Goal: Task Accomplishment & Management: Manage account settings

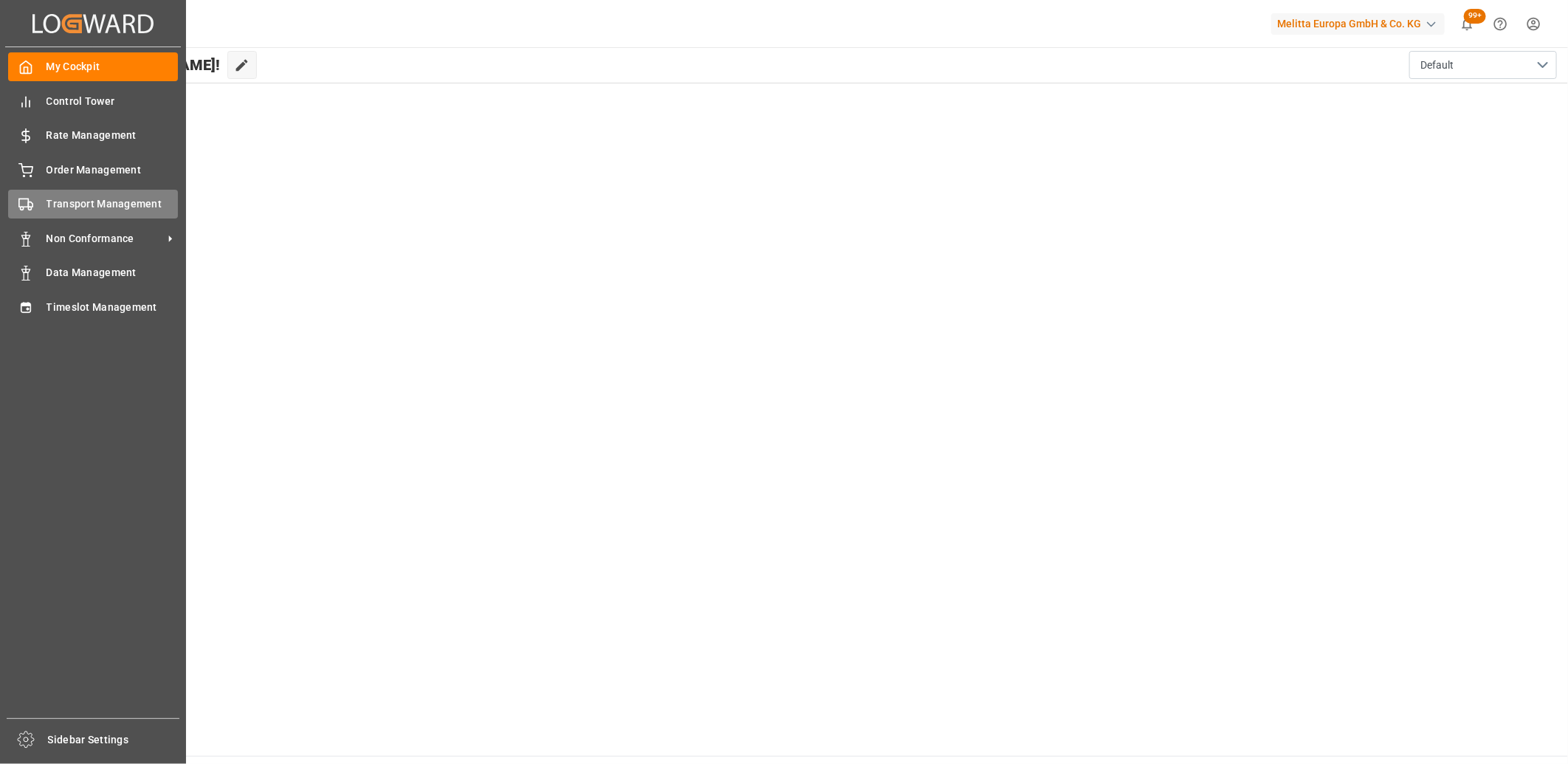
click at [60, 191] on div "Transport Management Transport Management" at bounding box center [93, 204] width 170 height 29
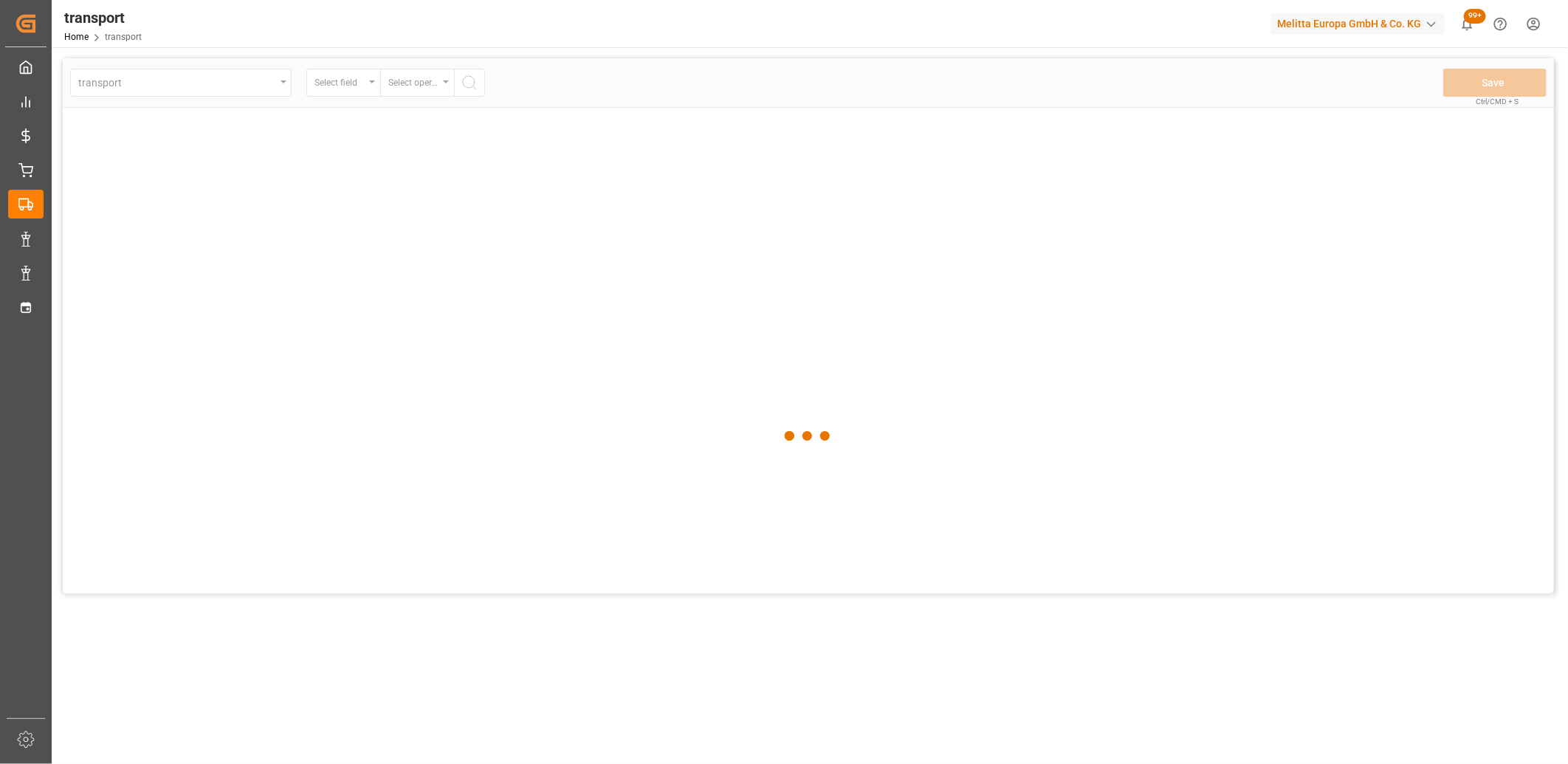
click at [56, 178] on main "transport Select field Select operator Save Ctrl/CMD + S" at bounding box center [808, 413] width 1514 height 709
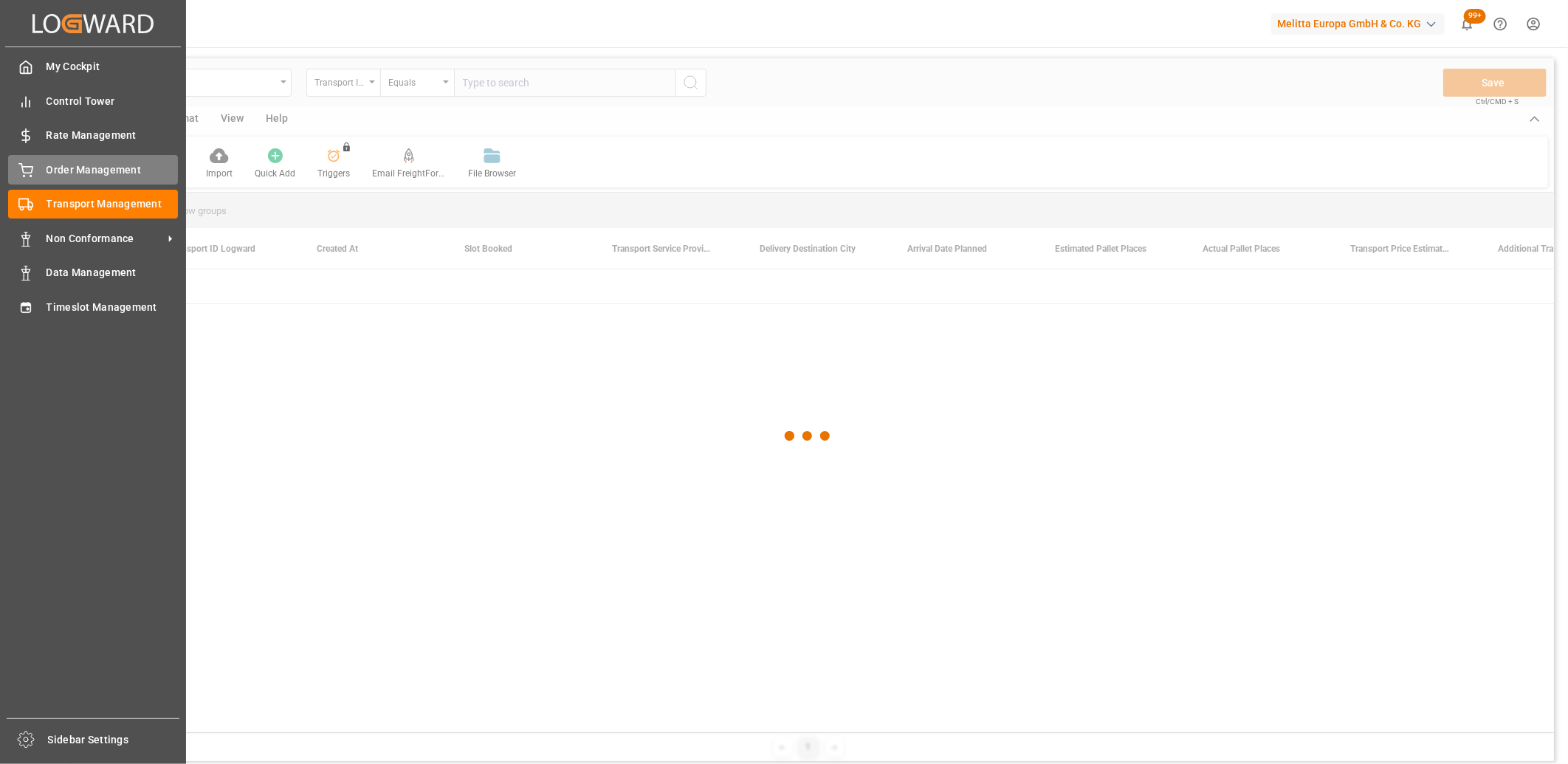
click at [33, 164] on icon at bounding box center [26, 171] width 15 height 15
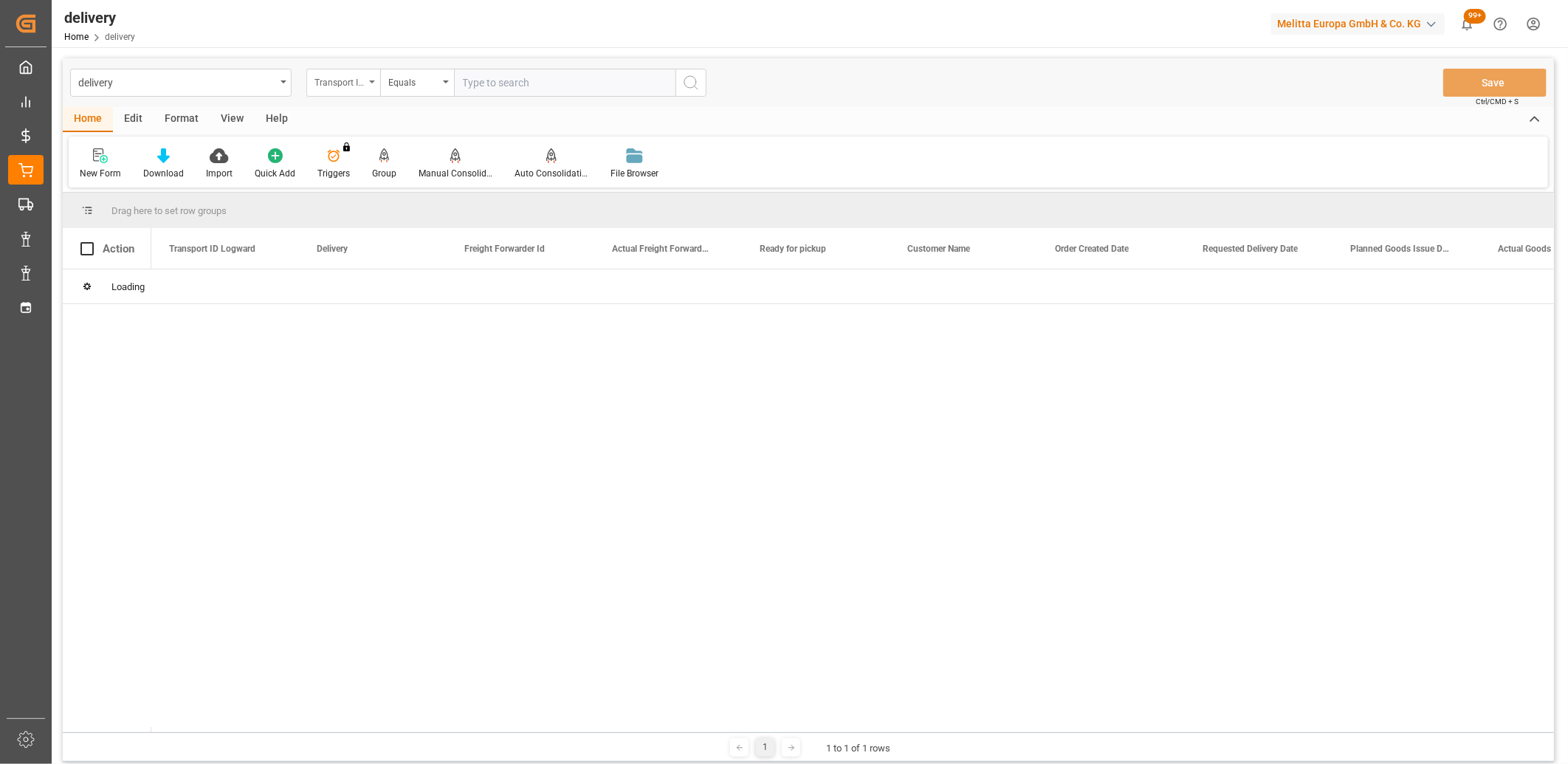
click at [372, 78] on div "Transport ID Logward" at bounding box center [343, 83] width 74 height 28
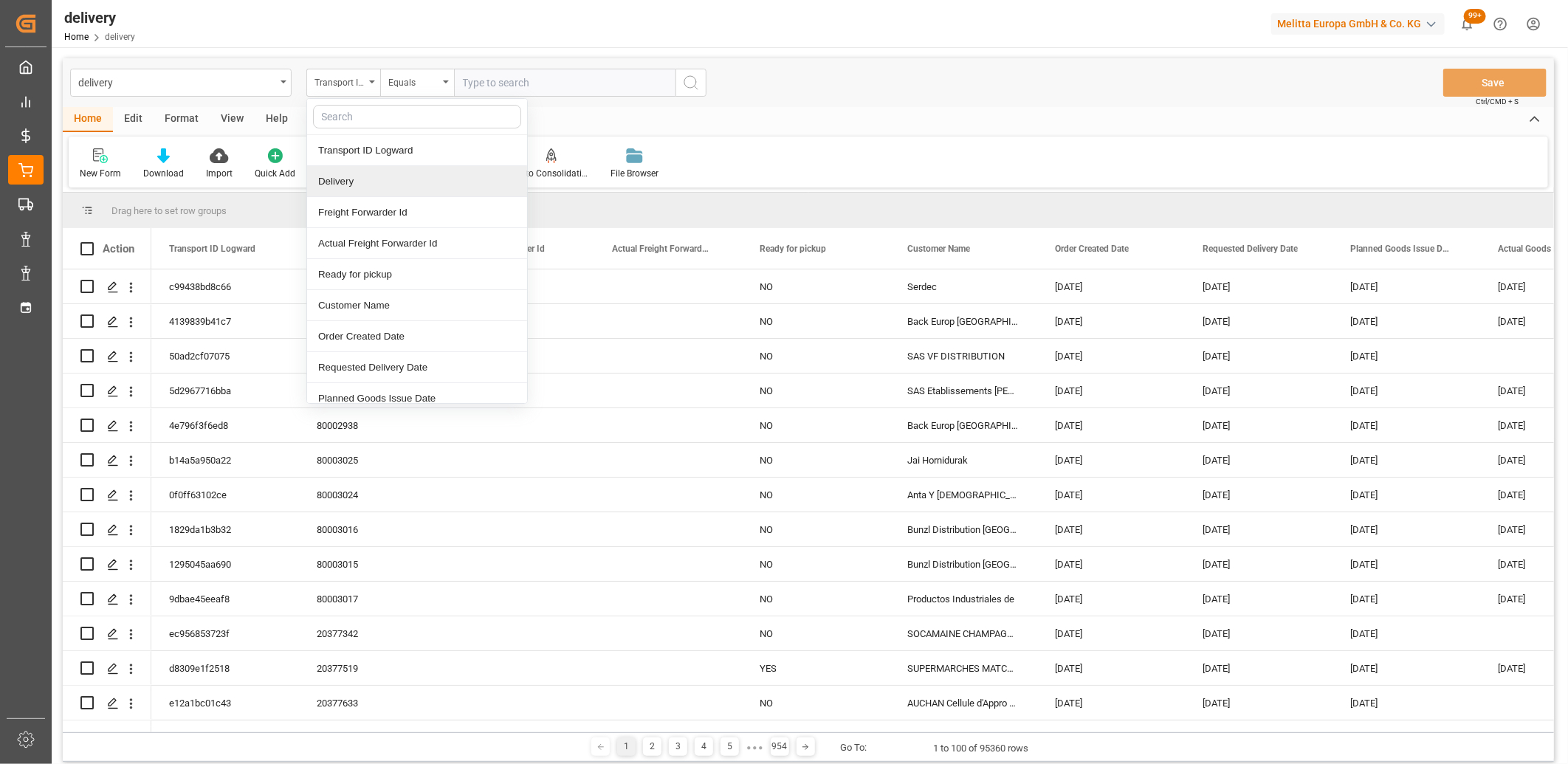
click at [350, 174] on div "Delivery" at bounding box center [417, 182] width 220 height 31
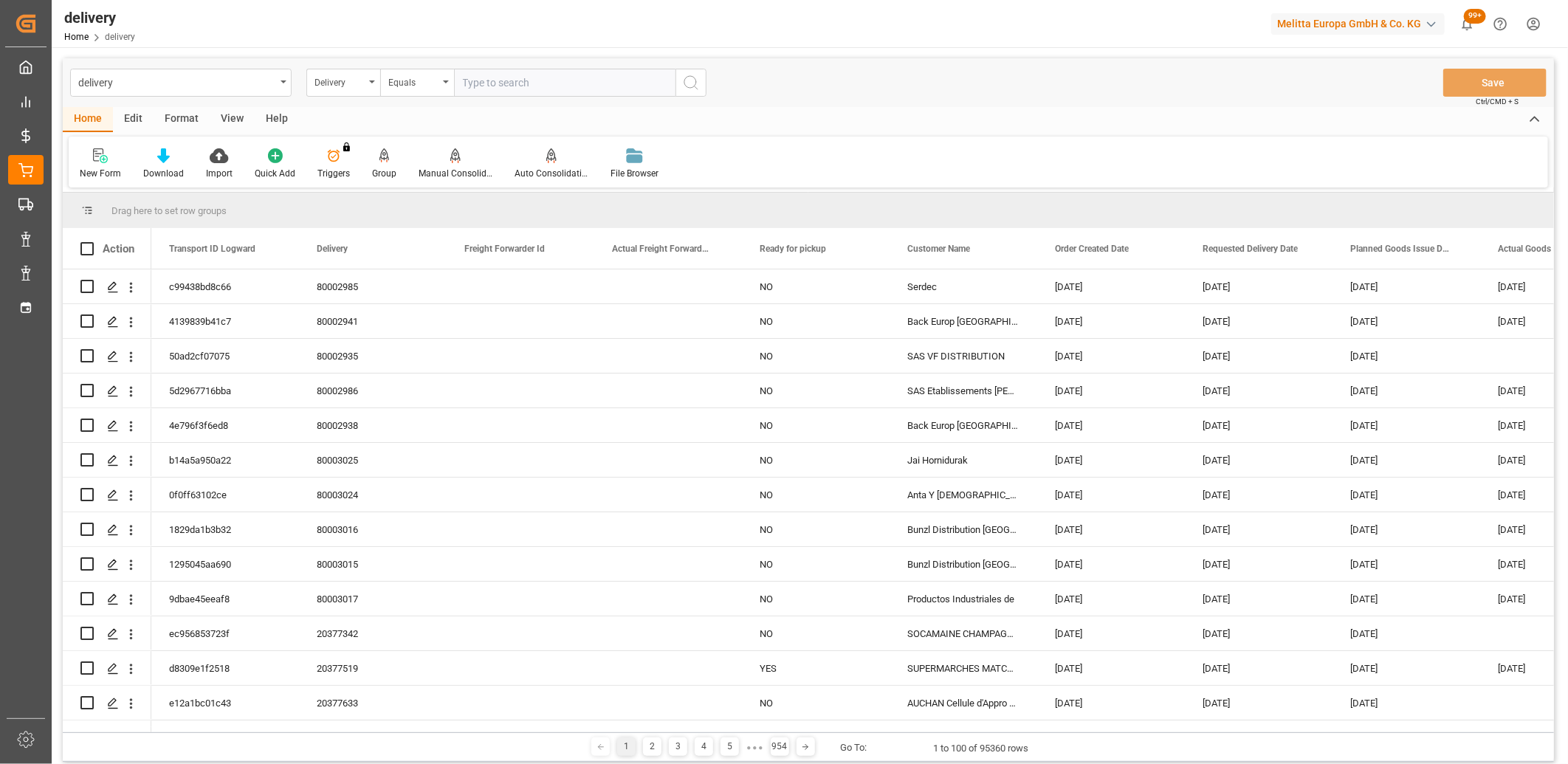
click at [480, 85] on input "text" at bounding box center [564, 83] width 222 height 28
type input "20377645"
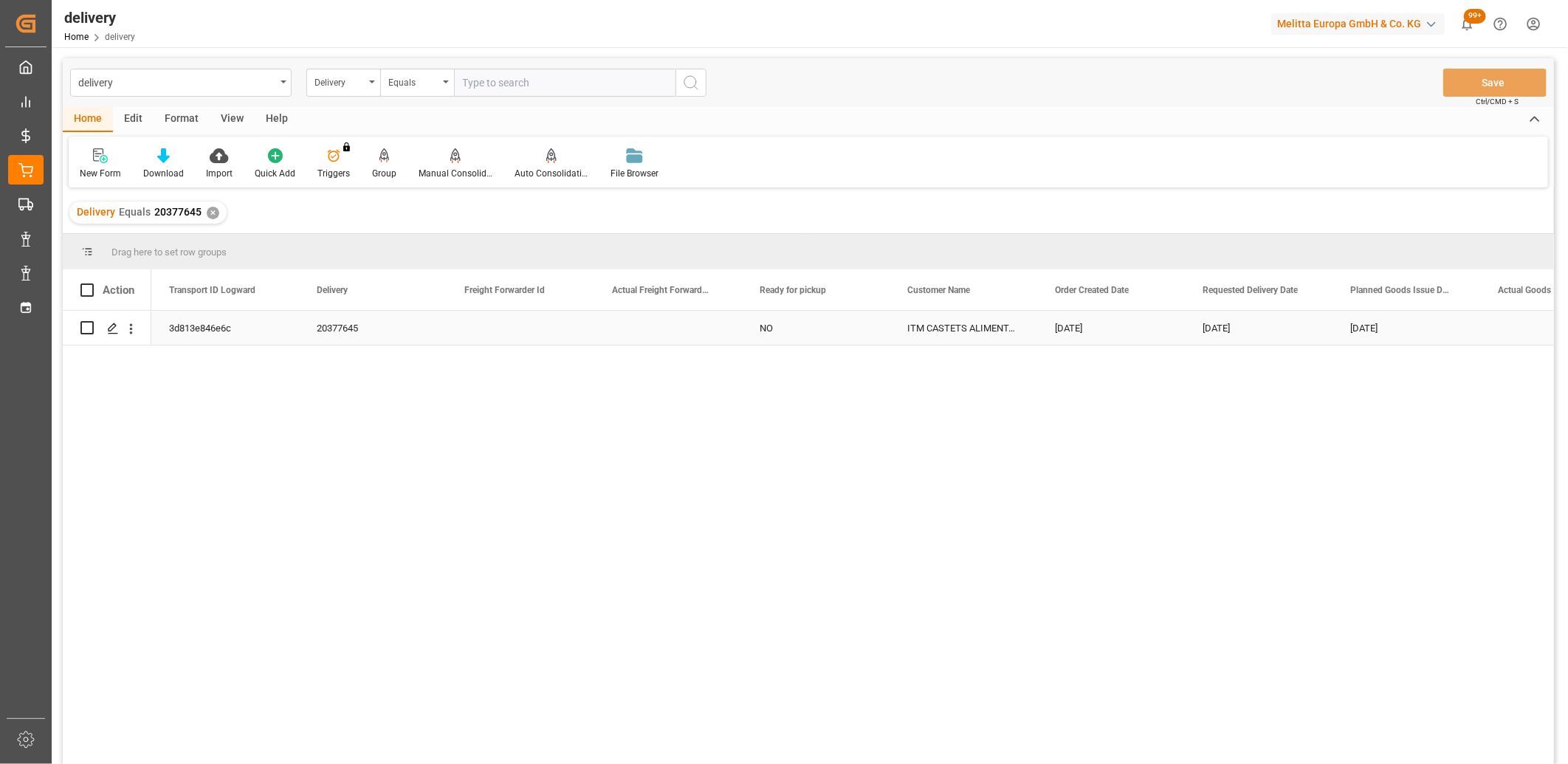
click at [191, 327] on div "3d813e846e6c" at bounding box center [225, 328] width 148 height 34
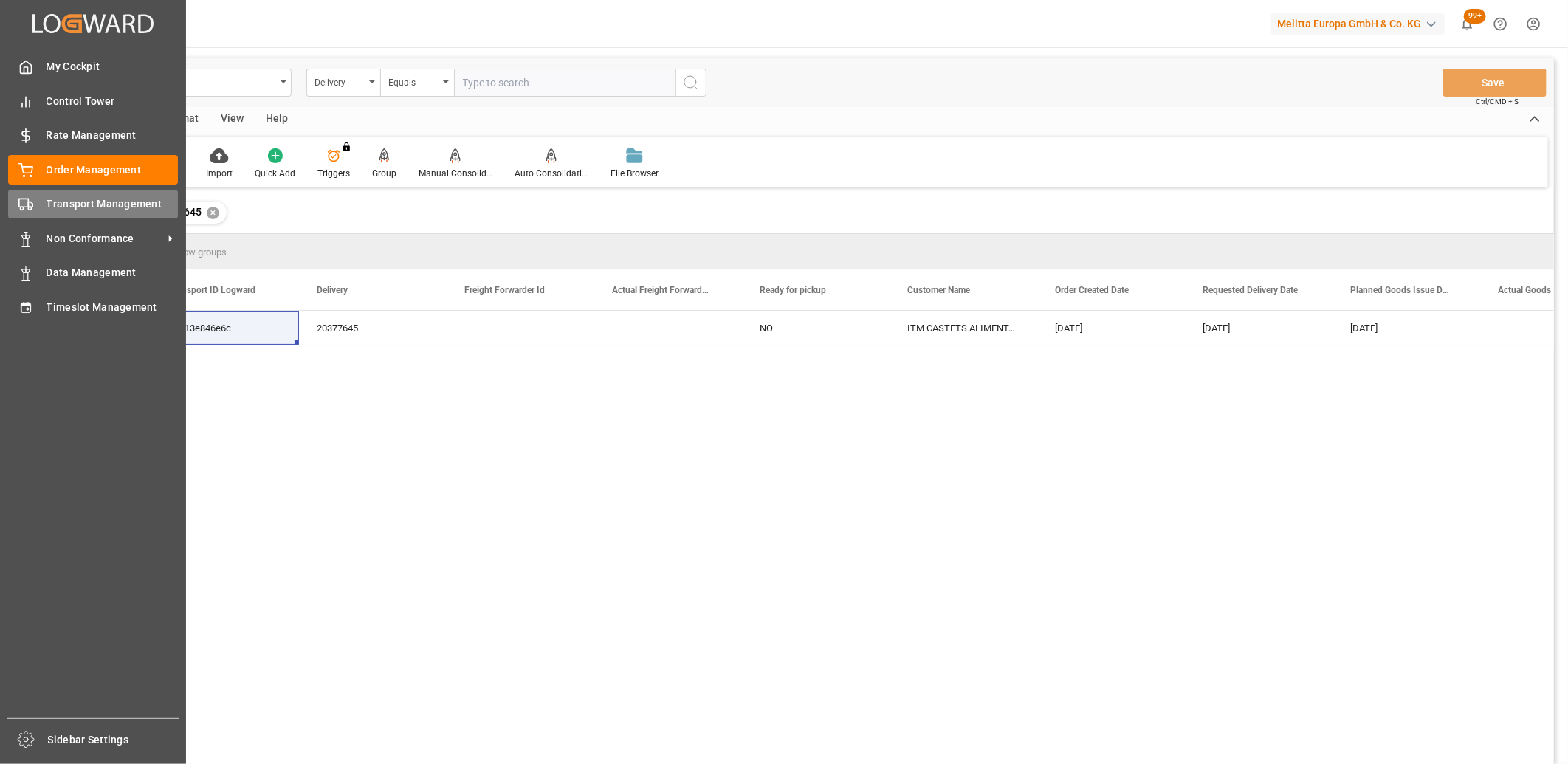
click at [37, 203] on div "Transport Management Transport Management" at bounding box center [93, 204] width 170 height 29
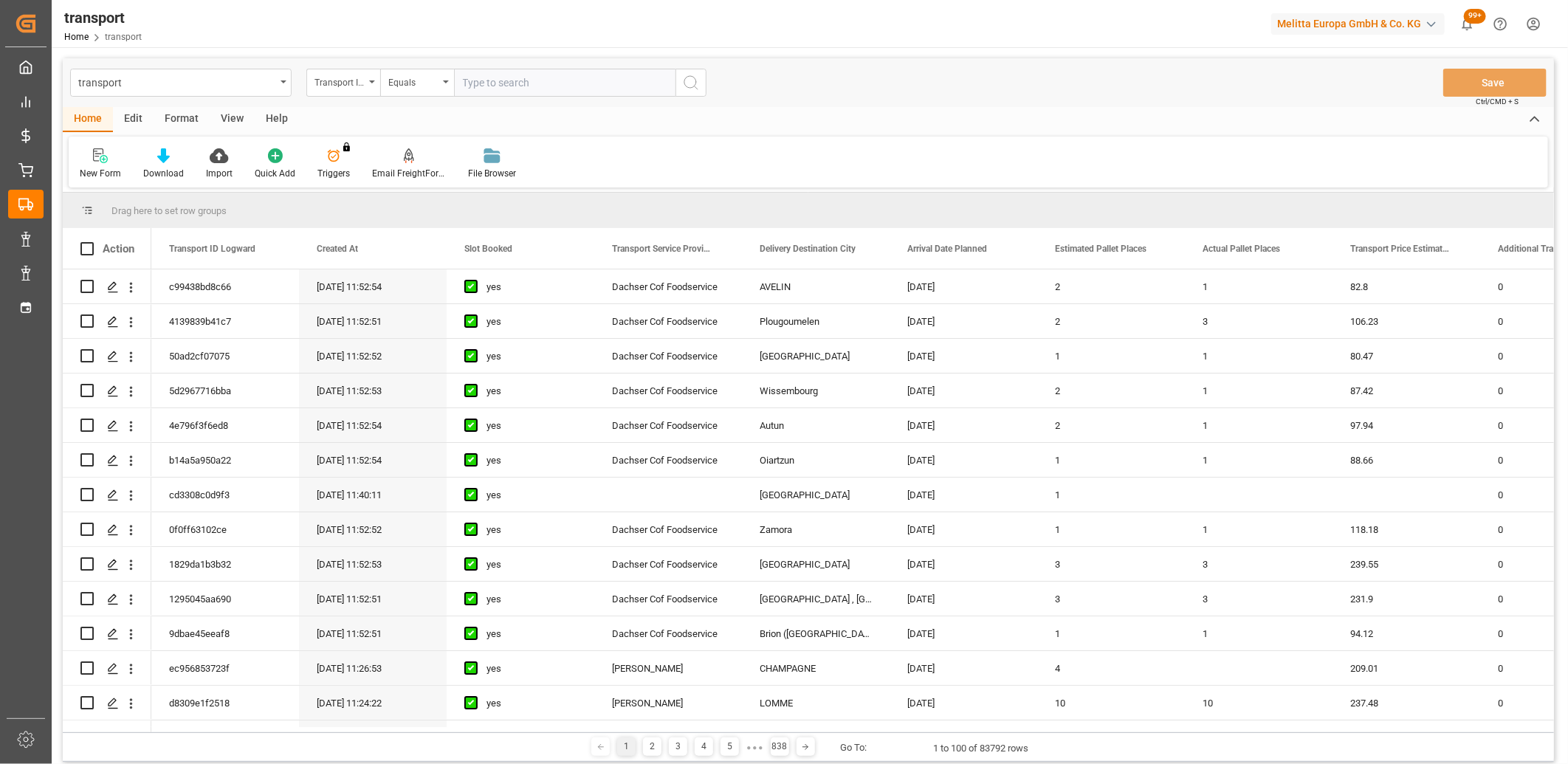
click at [477, 82] on input "text" at bounding box center [564, 83] width 222 height 28
paste input "3d813e846e6c"
type input "3d813e846e6c"
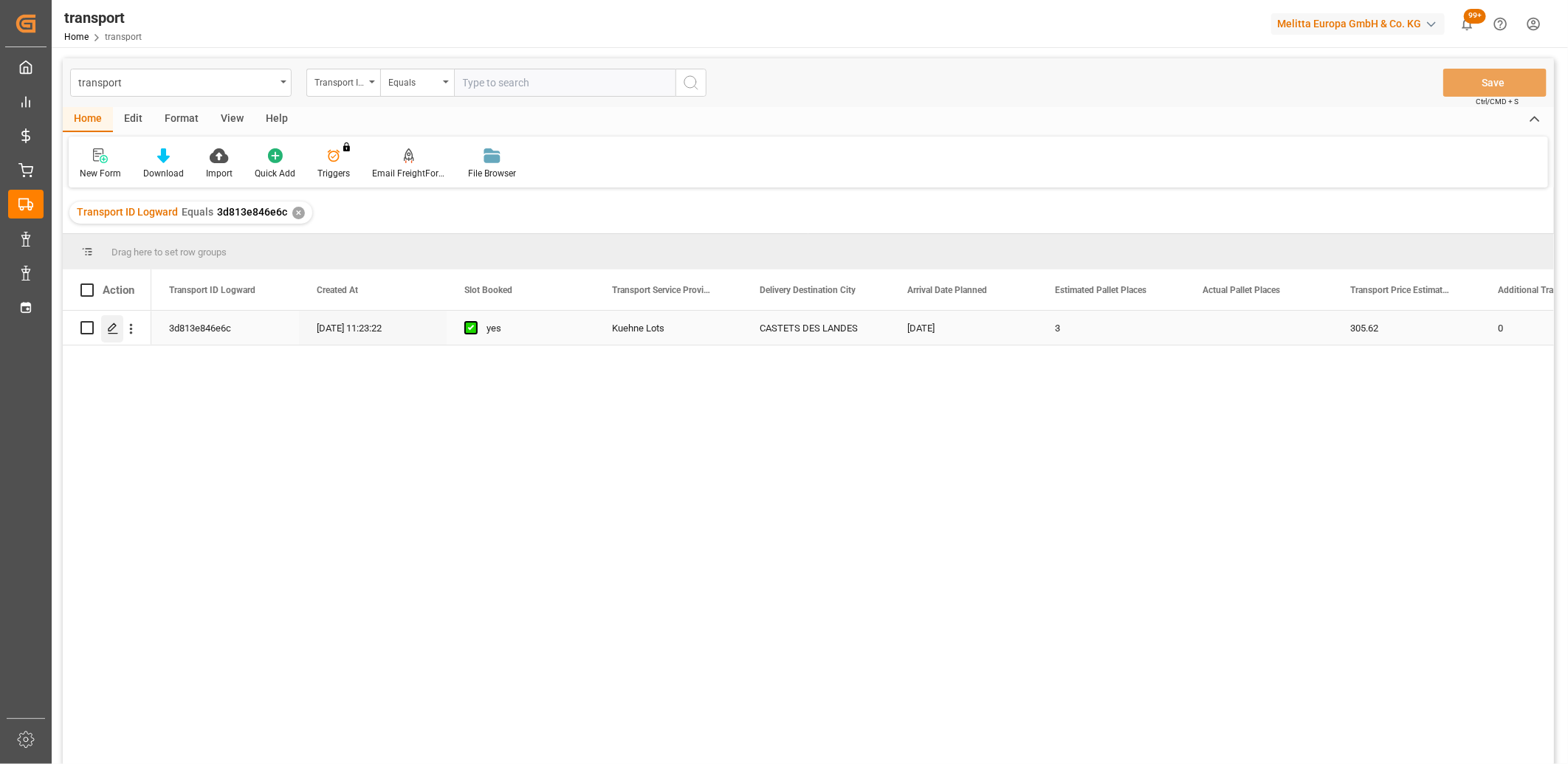
click at [111, 335] on div "Press SPACE to select this row." at bounding box center [112, 329] width 22 height 27
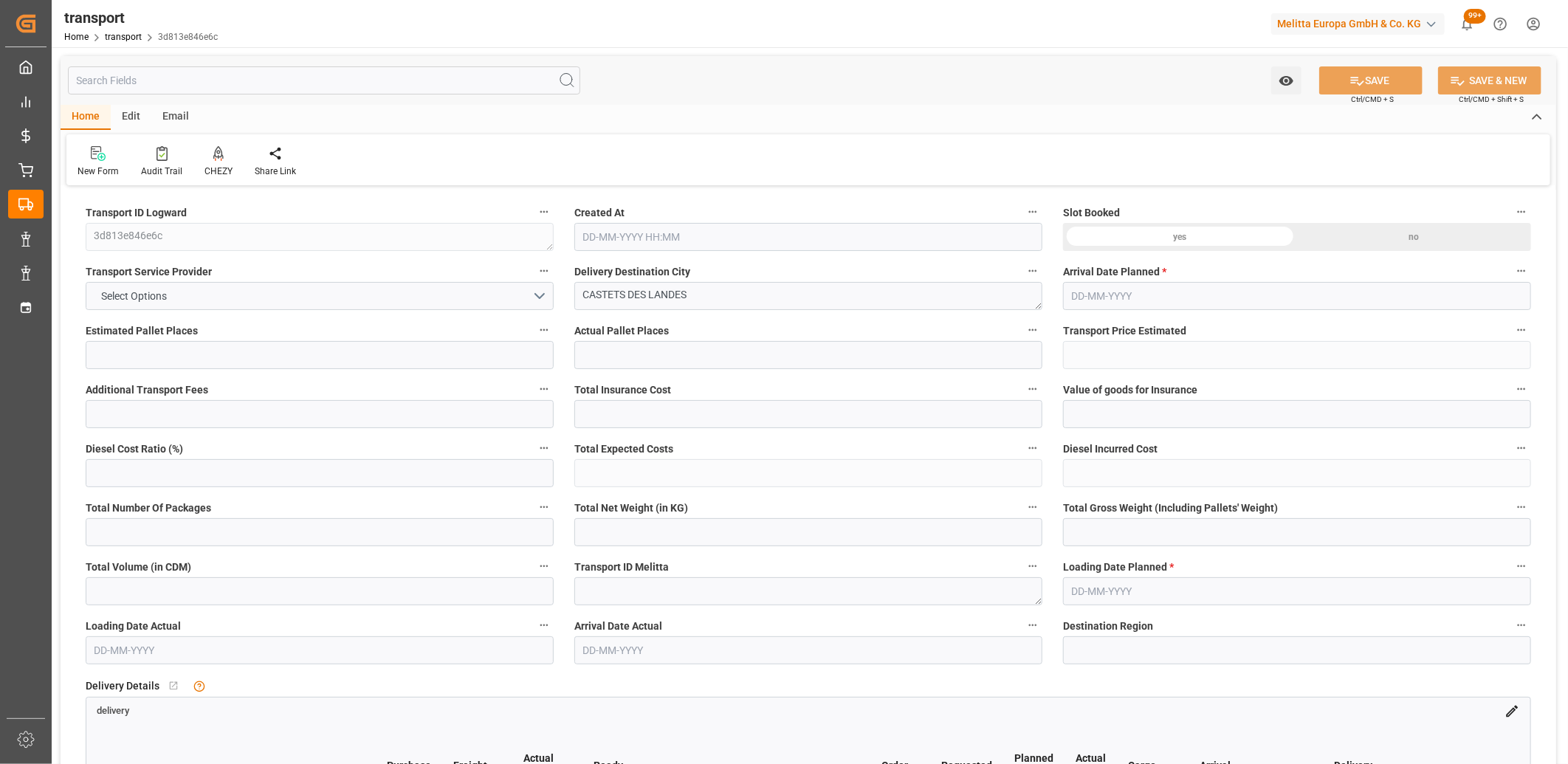
type input "3"
type input "305.62"
type input "0"
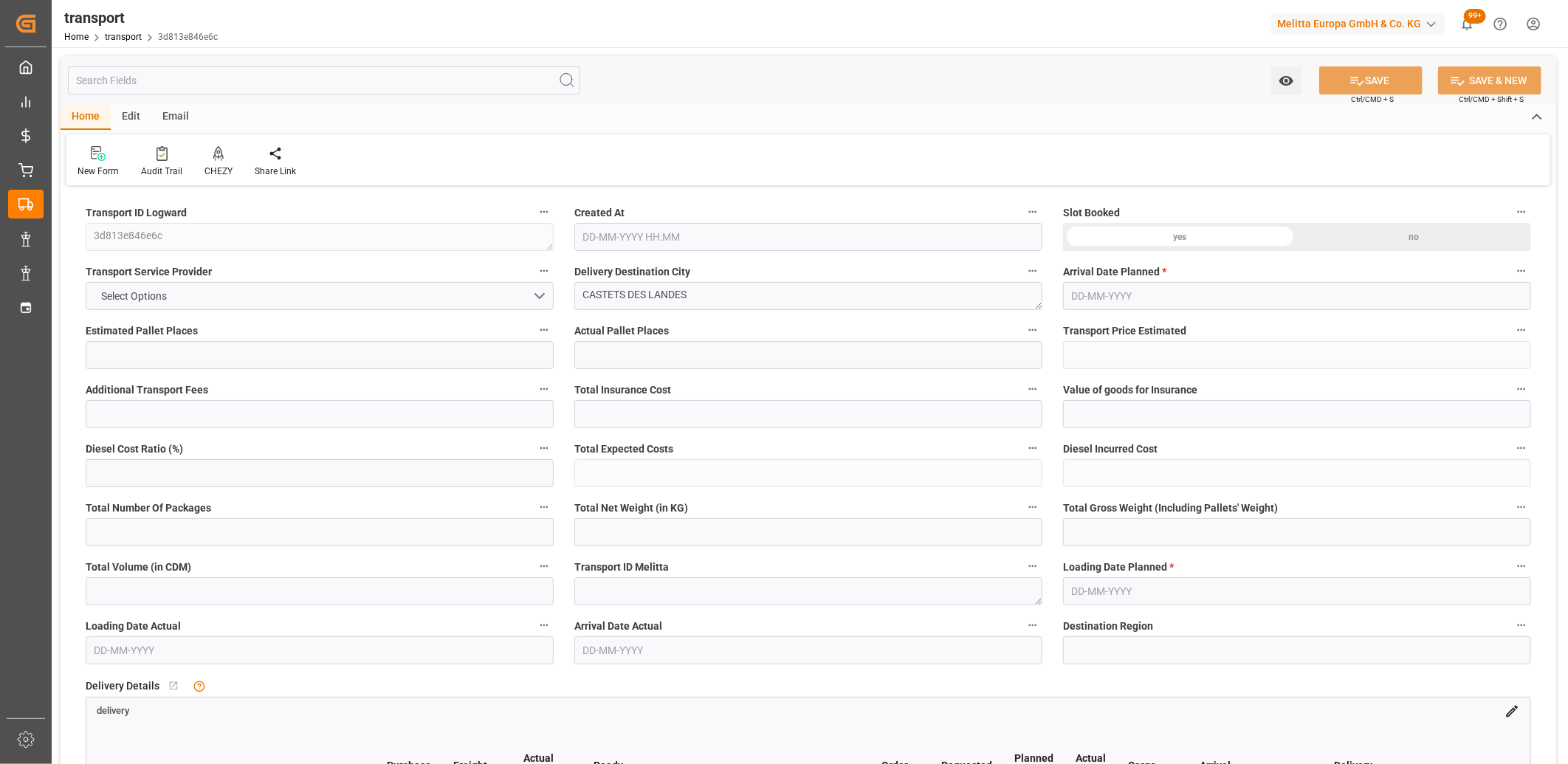
type input "305.62"
type input "0"
type input "1223.76"
type input "1455"
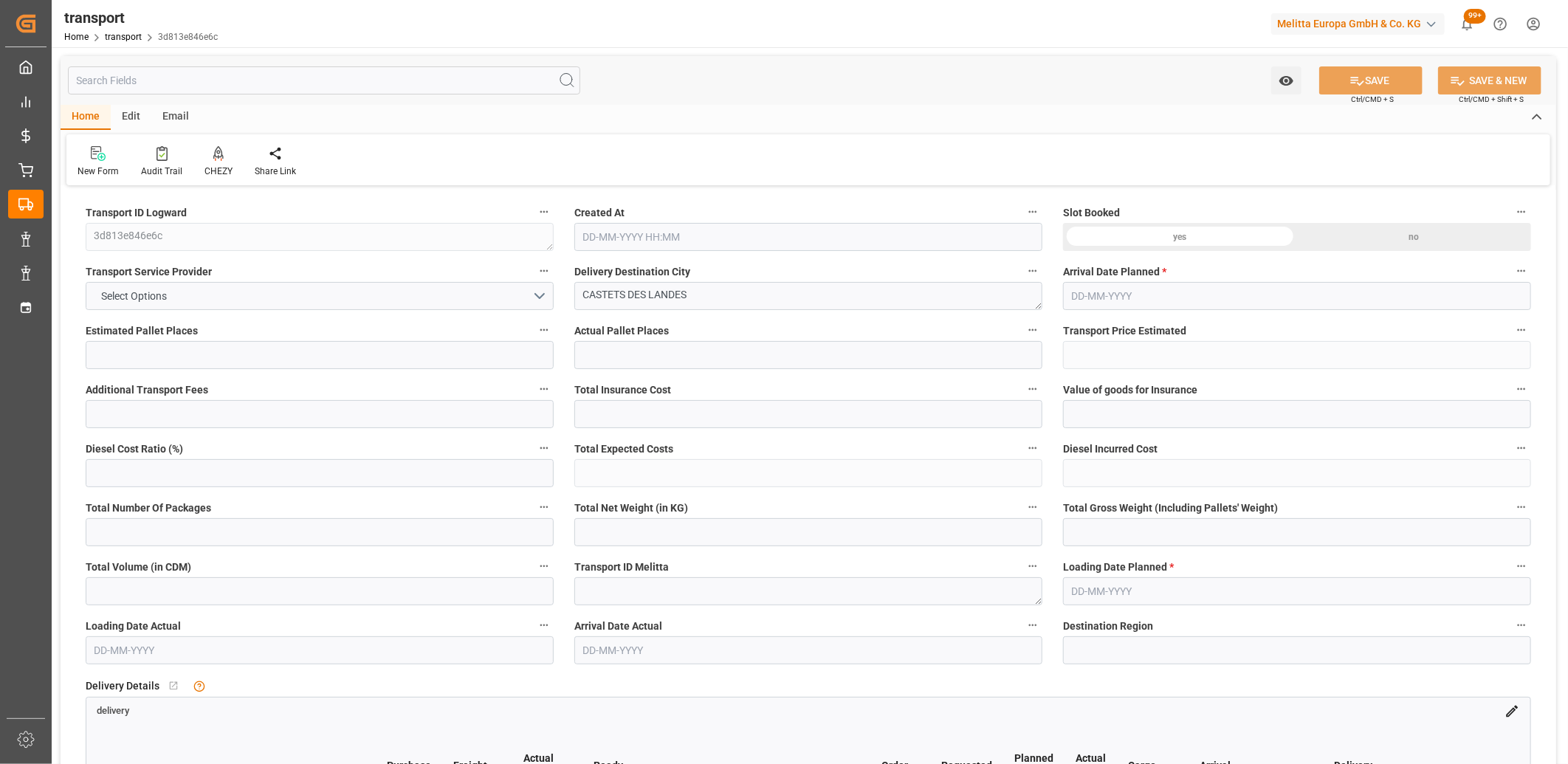
type input "3120"
type input "40"
type input "3"
type input "0"
type input "3"
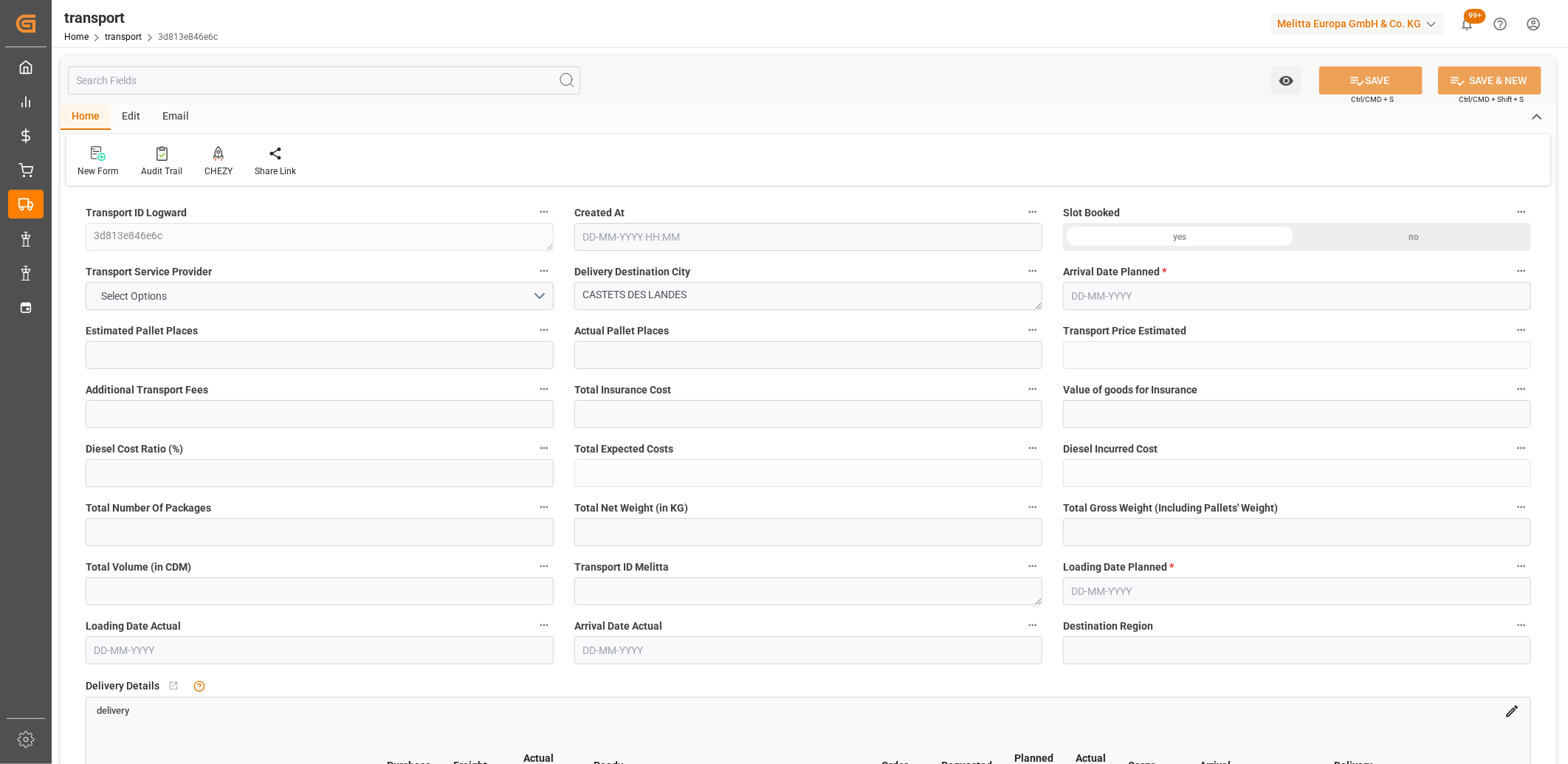
type input "101"
type input "1319.76"
type input "0"
type input "4710.8598"
type input "0"
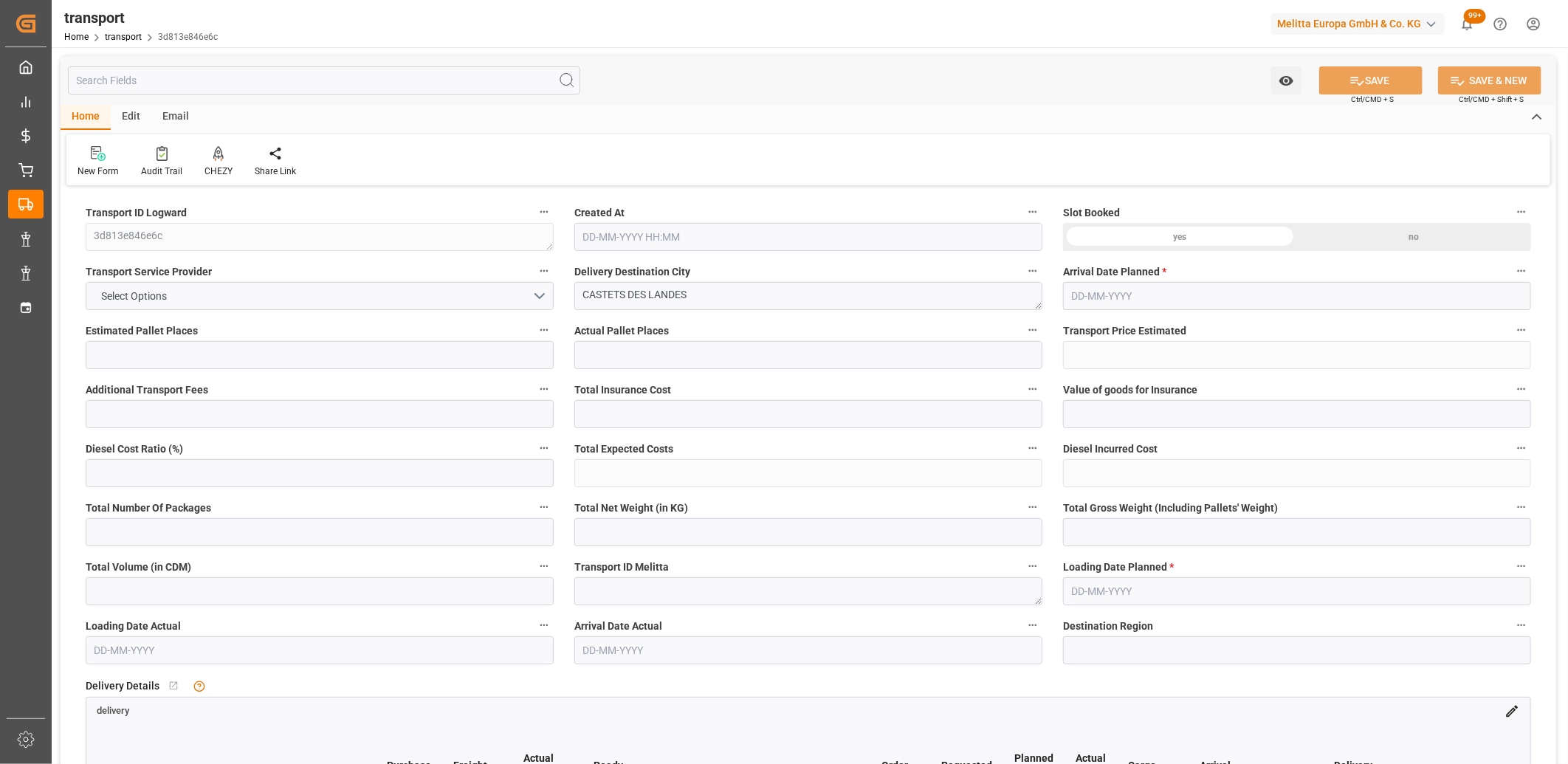
type input "0"
type input "21"
type input "35"
type input "[DATE] 11:23"
type input "[DATE]"
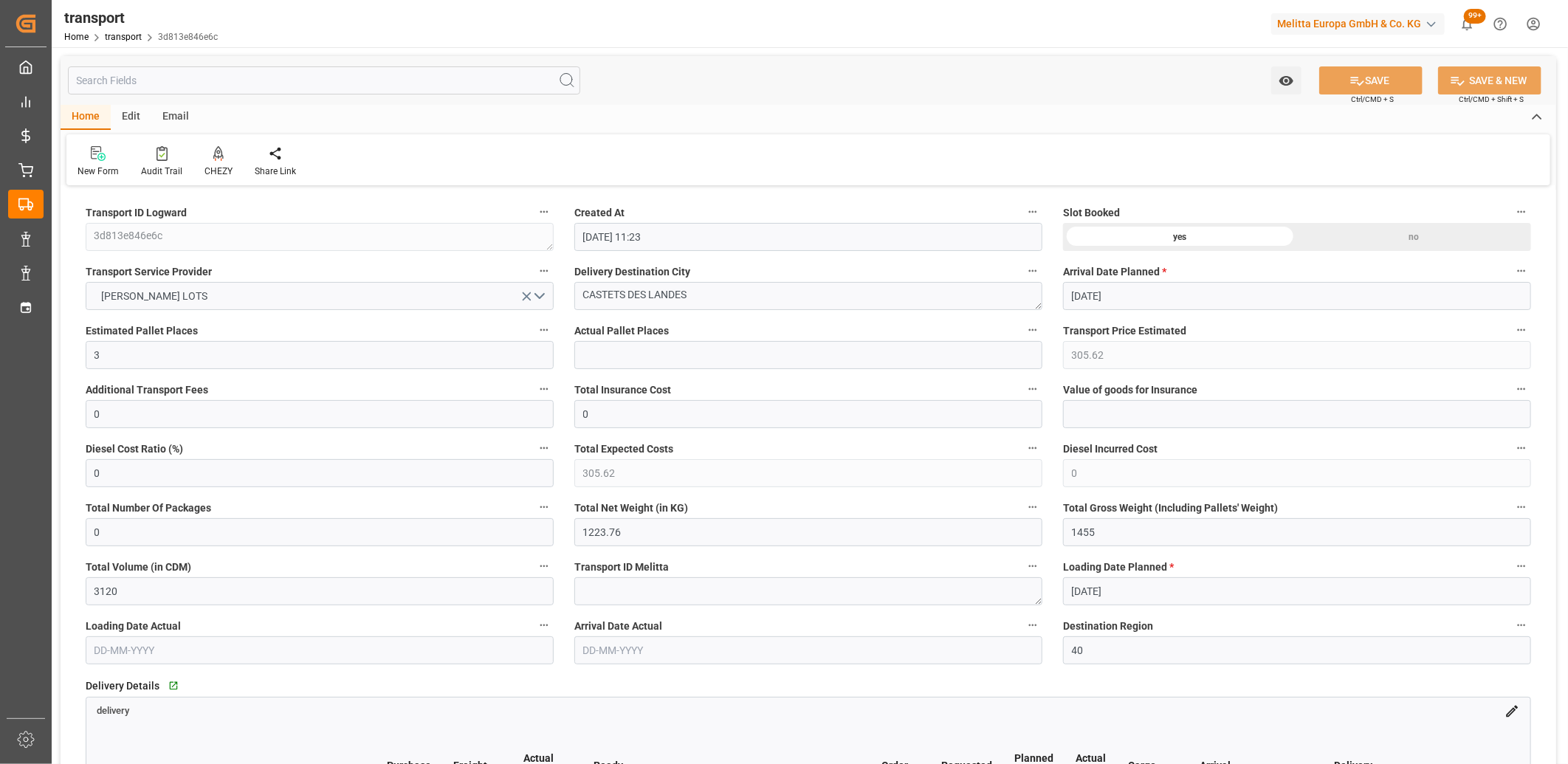
type input "[DATE]"
click at [220, 162] on div "CHEZY" at bounding box center [219, 162] width 50 height 33
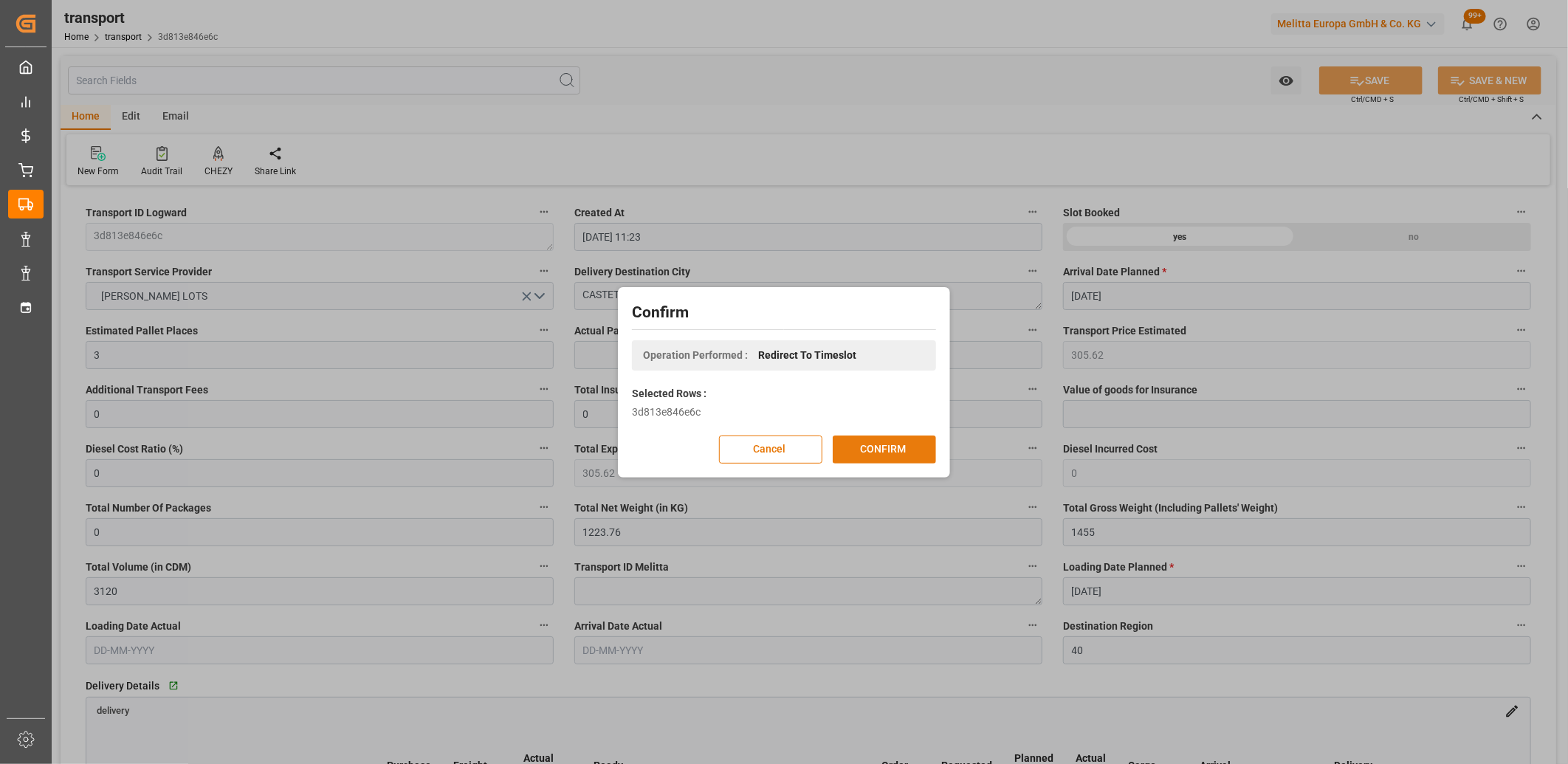
click at [877, 443] on button "CONFIRM" at bounding box center [884, 449] width 103 height 28
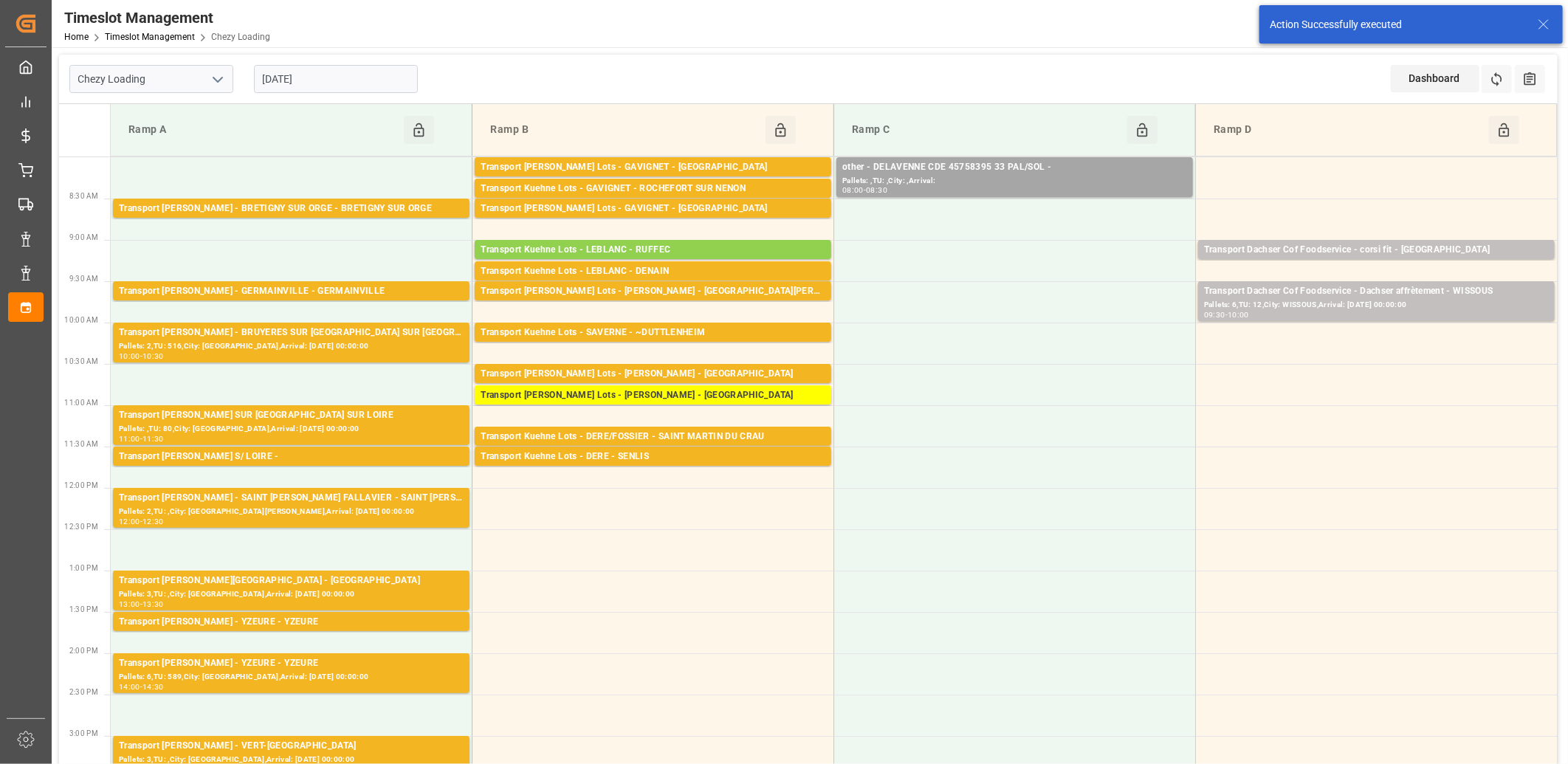
click at [373, 84] on input "[DATE]" at bounding box center [335, 79] width 164 height 28
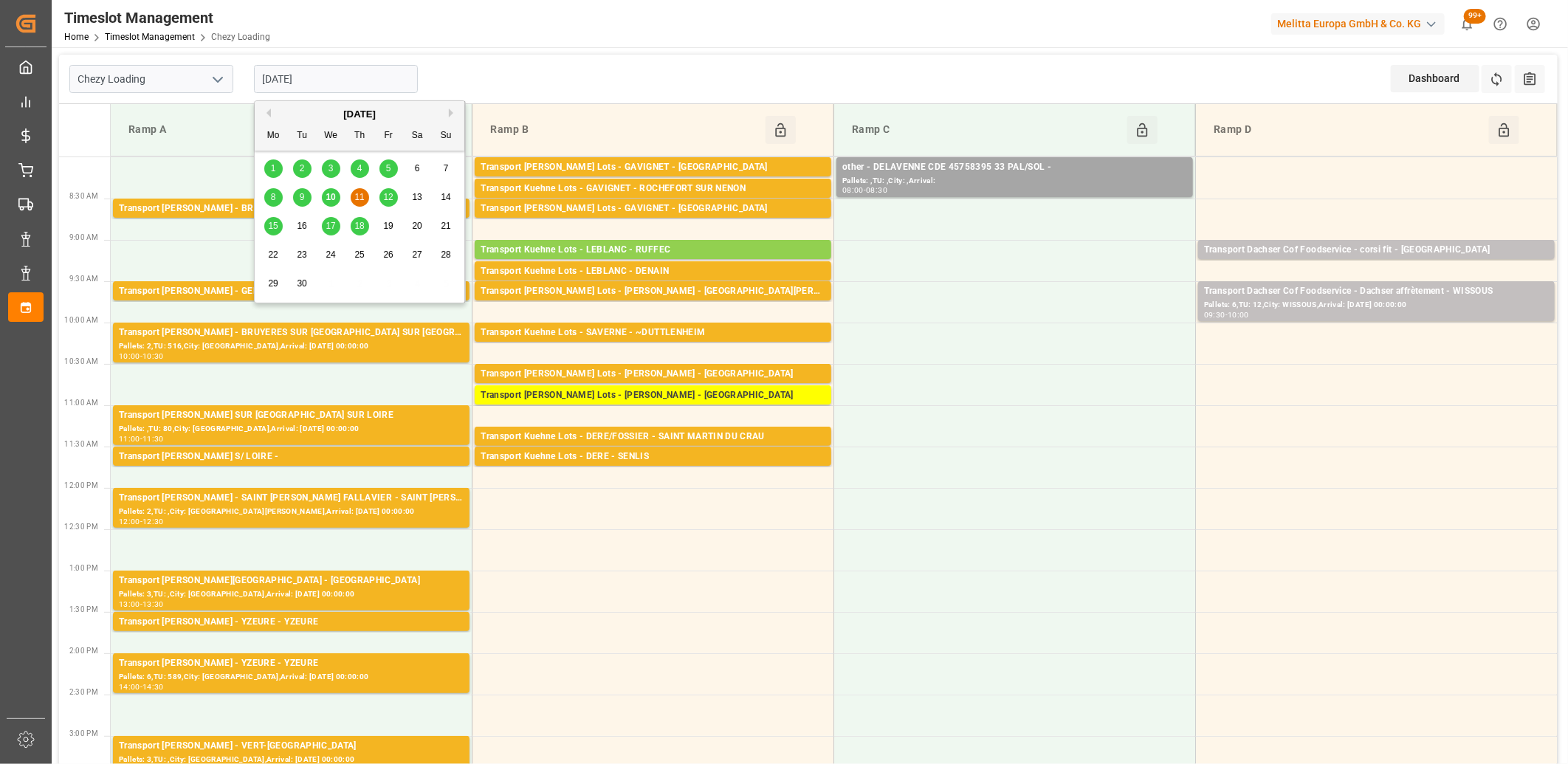
click at [326, 194] on span "10" at bounding box center [330, 197] width 10 height 10
type input "[DATE]"
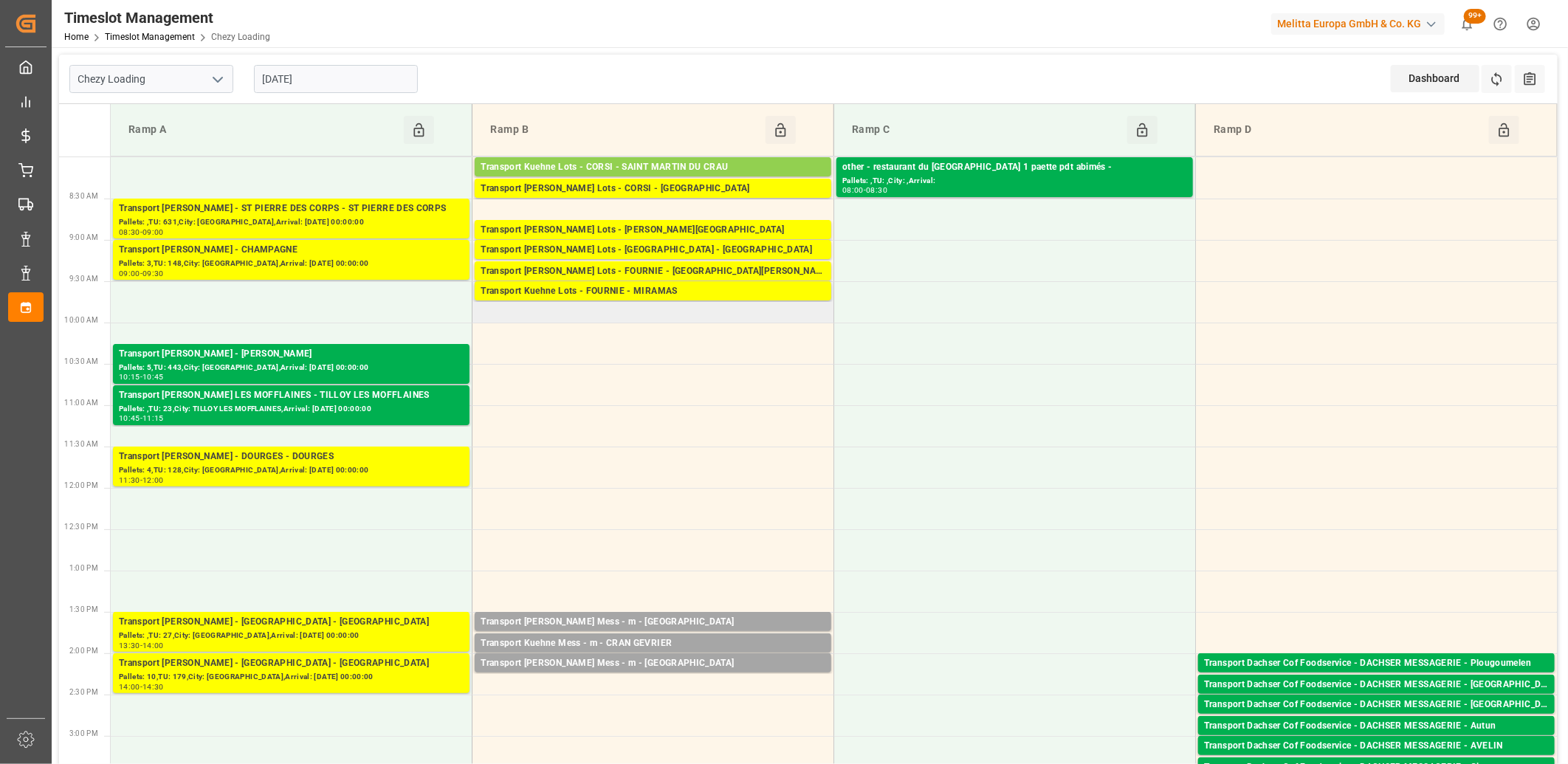
click at [562, 315] on td "Transport Kuehne Lots - FOURNIE - MIRAMAS Pallets: 2,TU: ,City: MIRAMAS,Arrival…" at bounding box center [653, 302] width 362 height 42
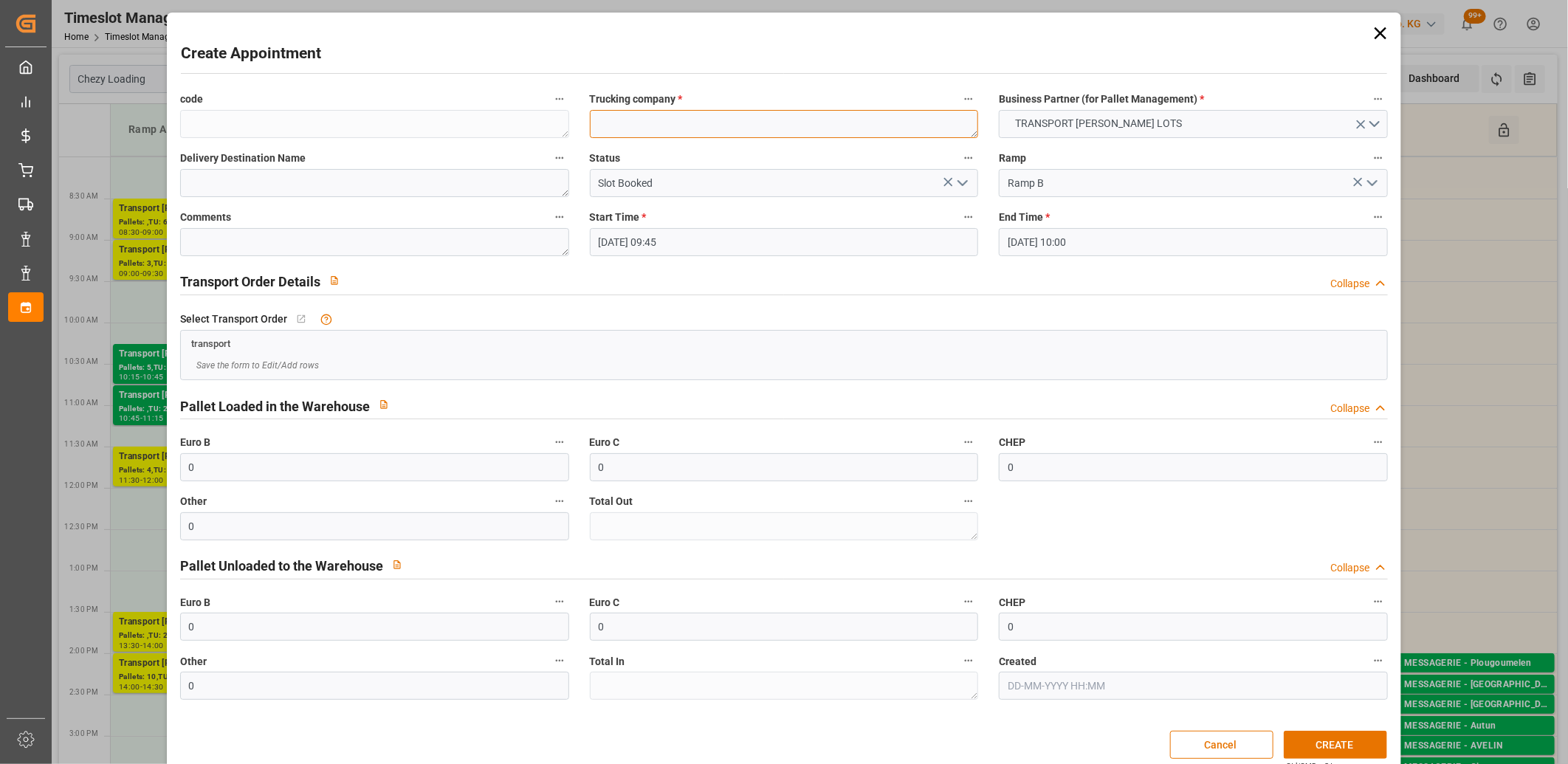
click at [650, 128] on textarea at bounding box center [784, 124] width 389 height 28
type textarea "FOURNIE"
click at [1298, 745] on button "CREATE" at bounding box center [1335, 745] width 103 height 28
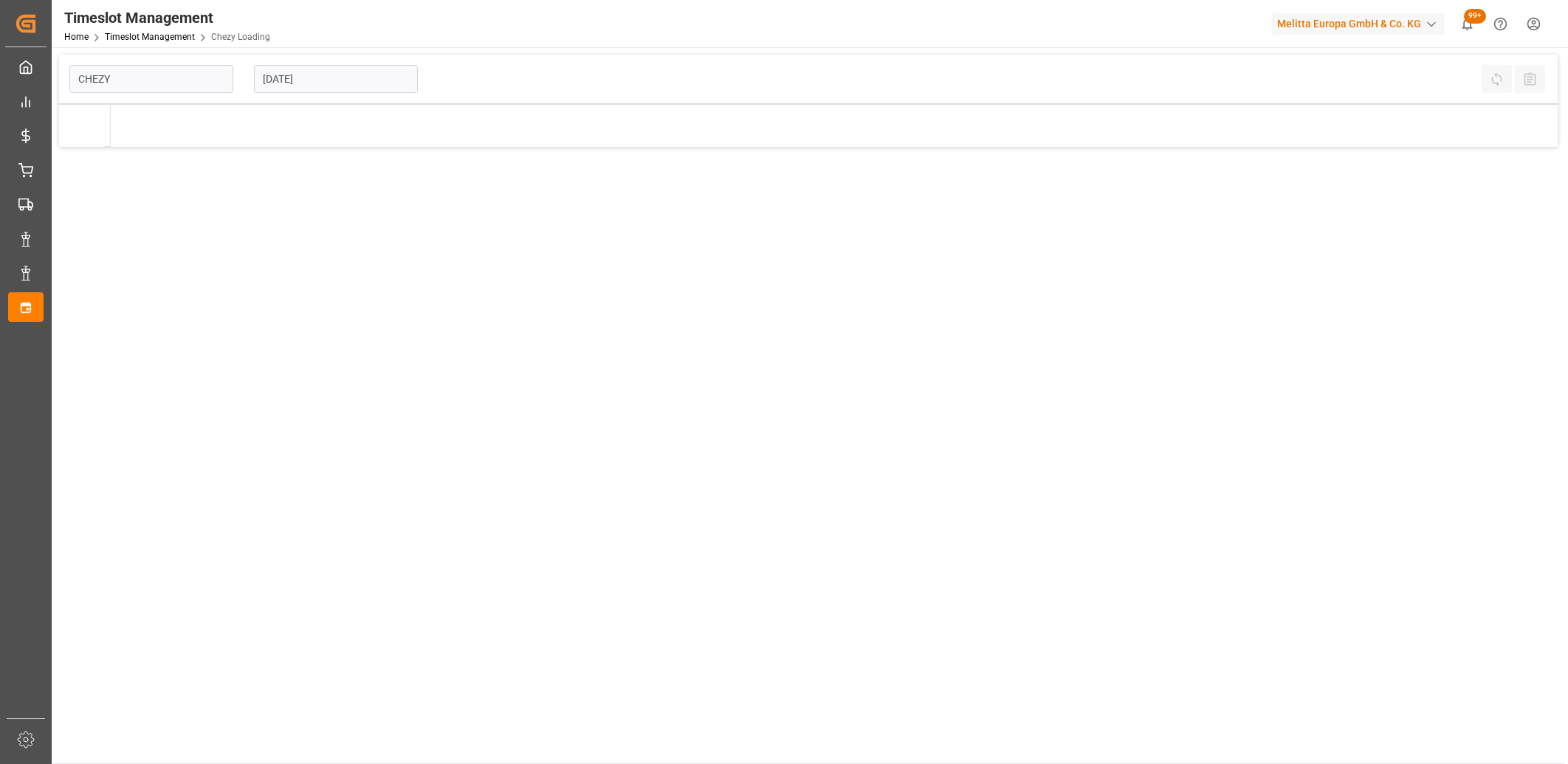
type input "Chezy Loading"
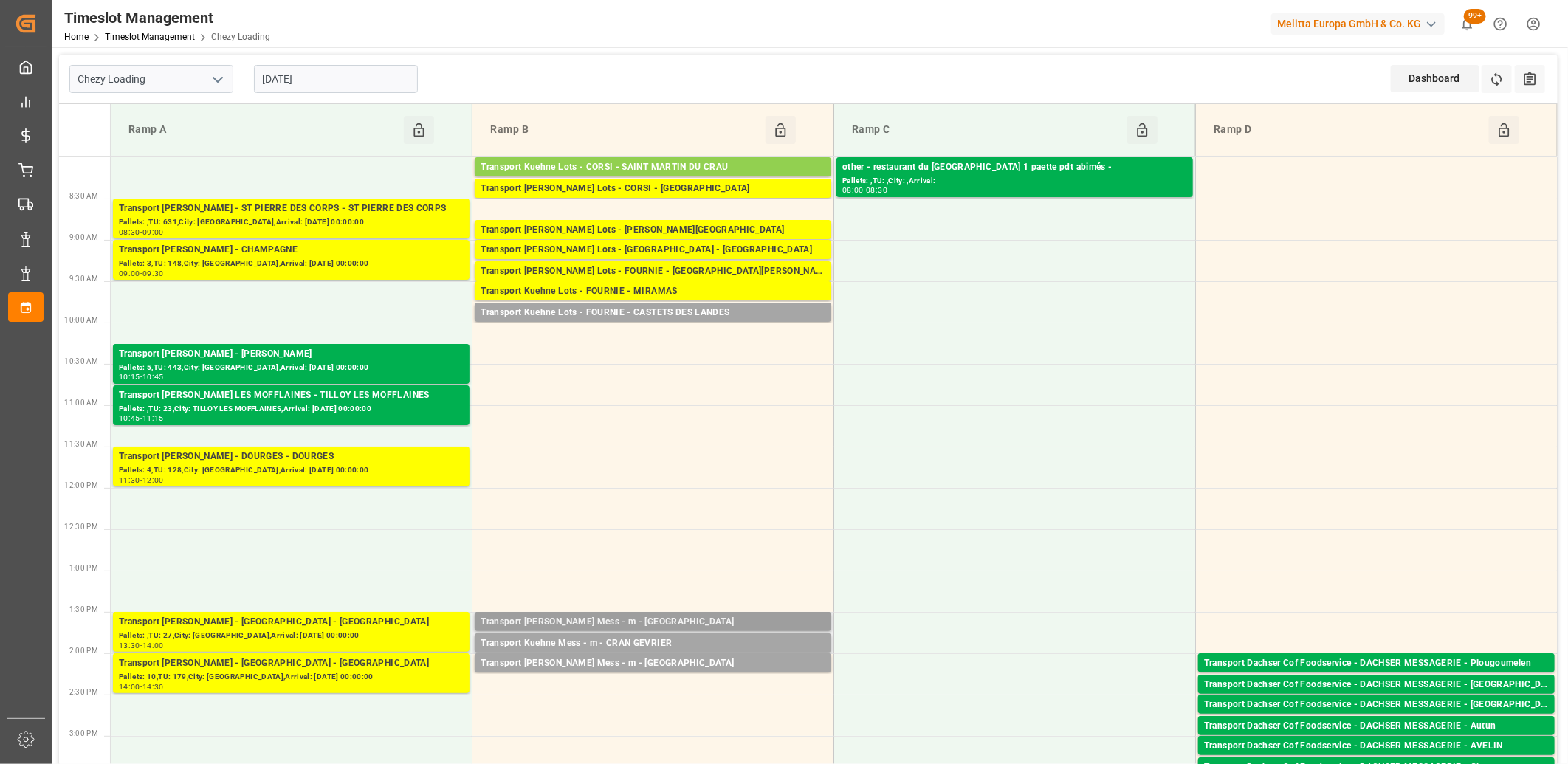
click at [645, 620] on div "Transport Kuehne Mess - m - LA CRAU" at bounding box center [653, 622] width 345 height 15
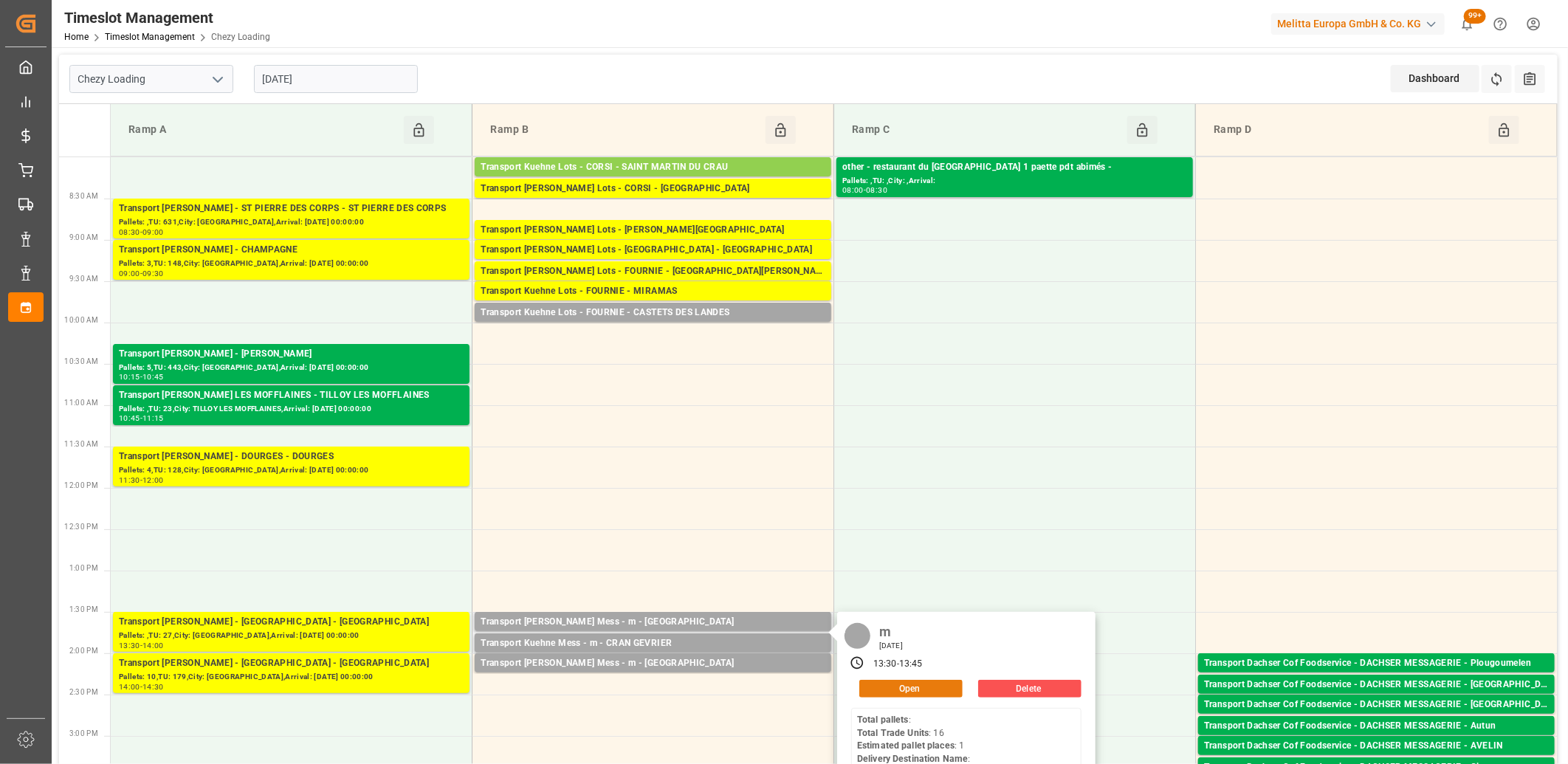
click at [946, 682] on button "Open" at bounding box center [911, 689] width 103 height 18
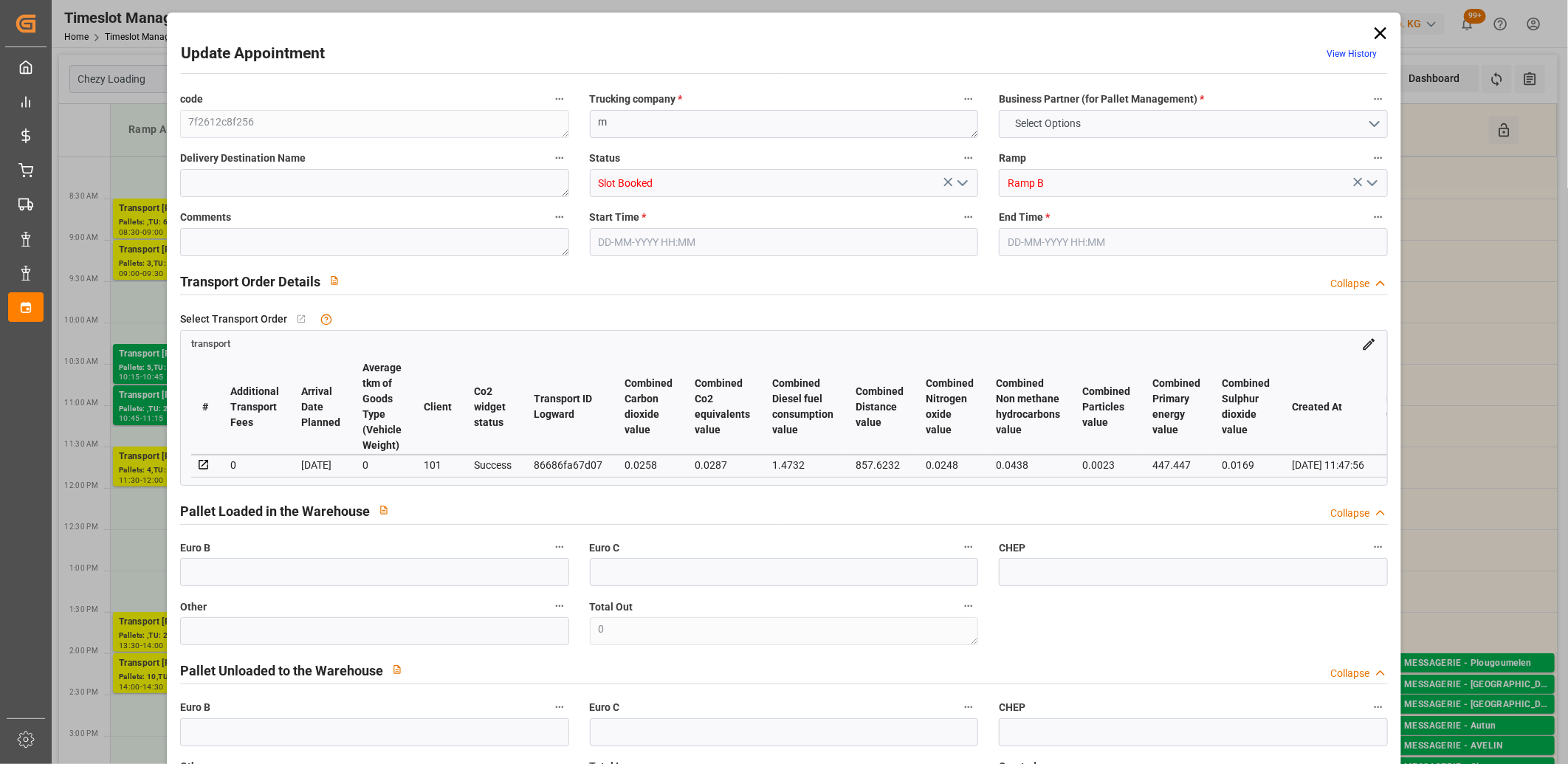
type input "0"
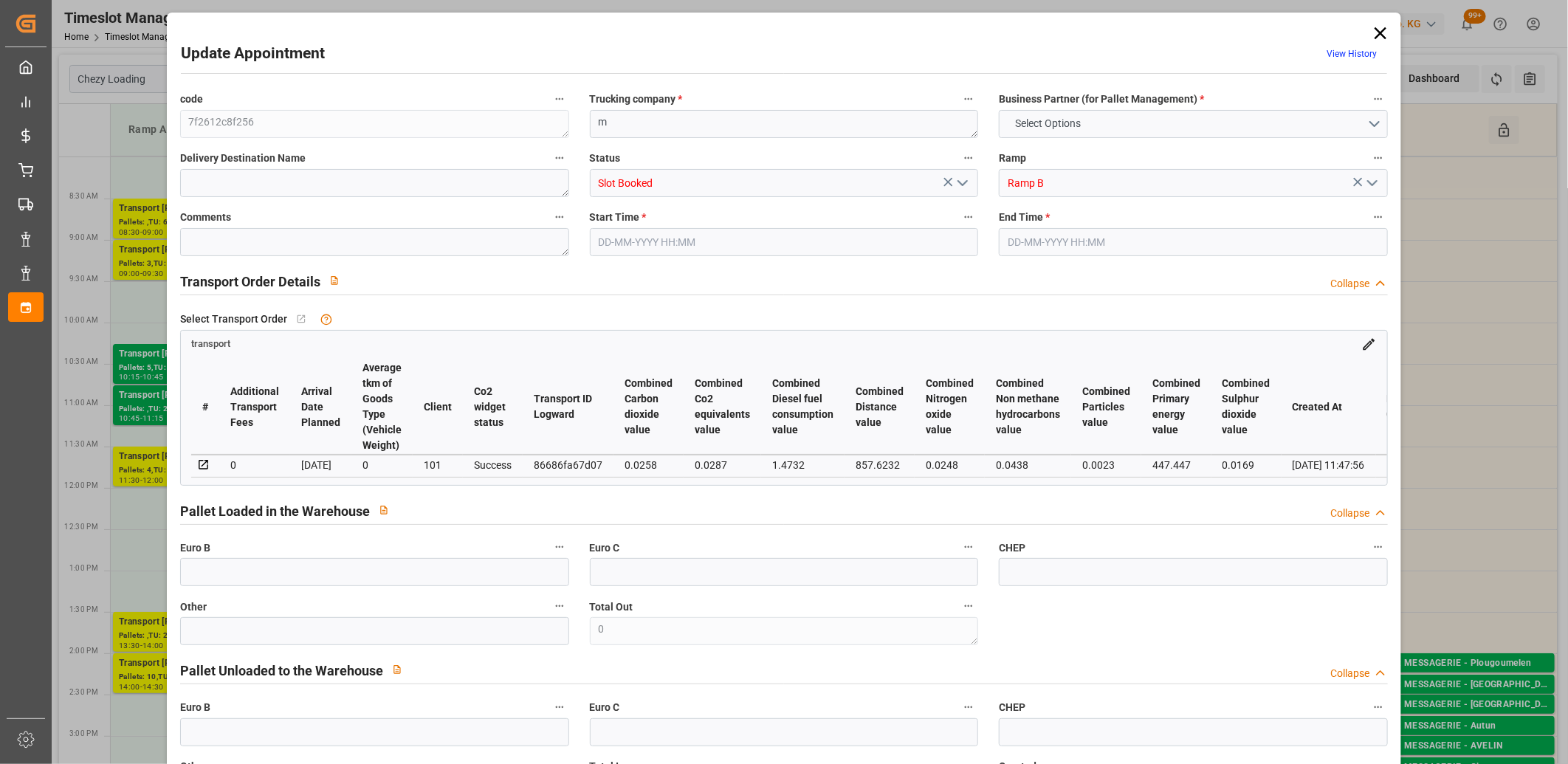
type input "0"
type input "1"
type input "65.2"
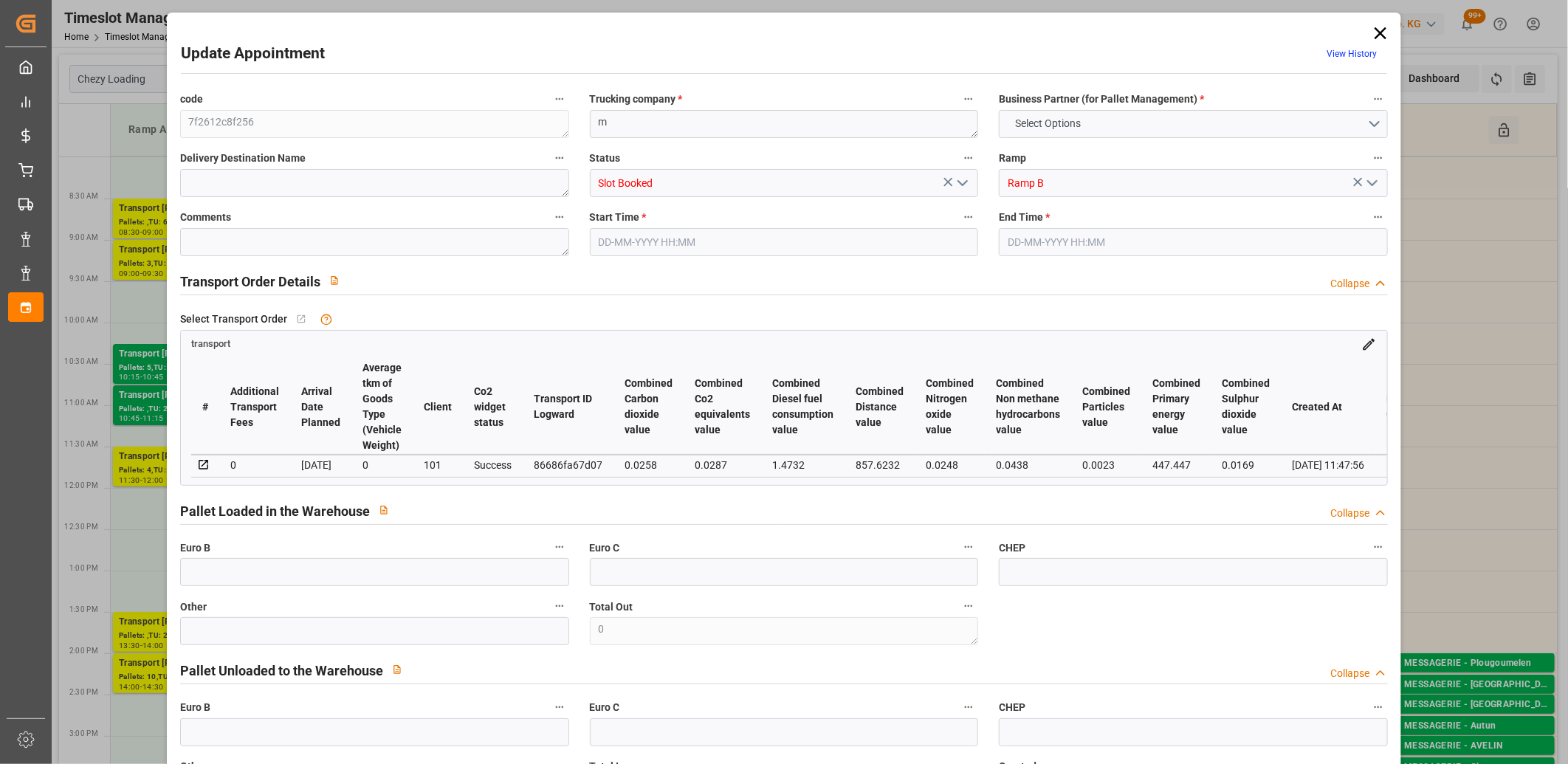
type input "0"
type input "65.2"
type input "0"
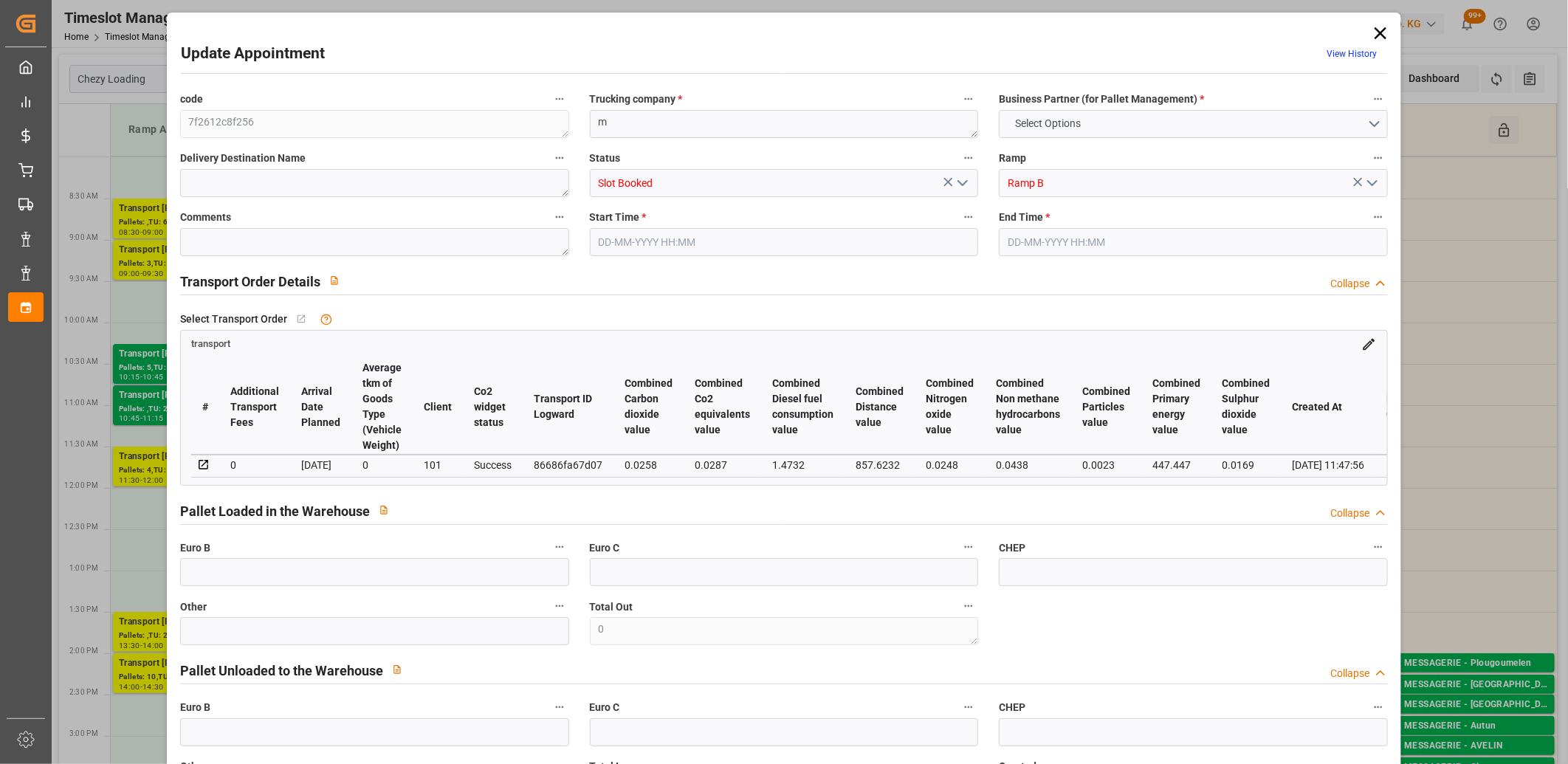
type input "1"
type input "45.915"
type input "80.867"
type input "193.828"
type input "83"
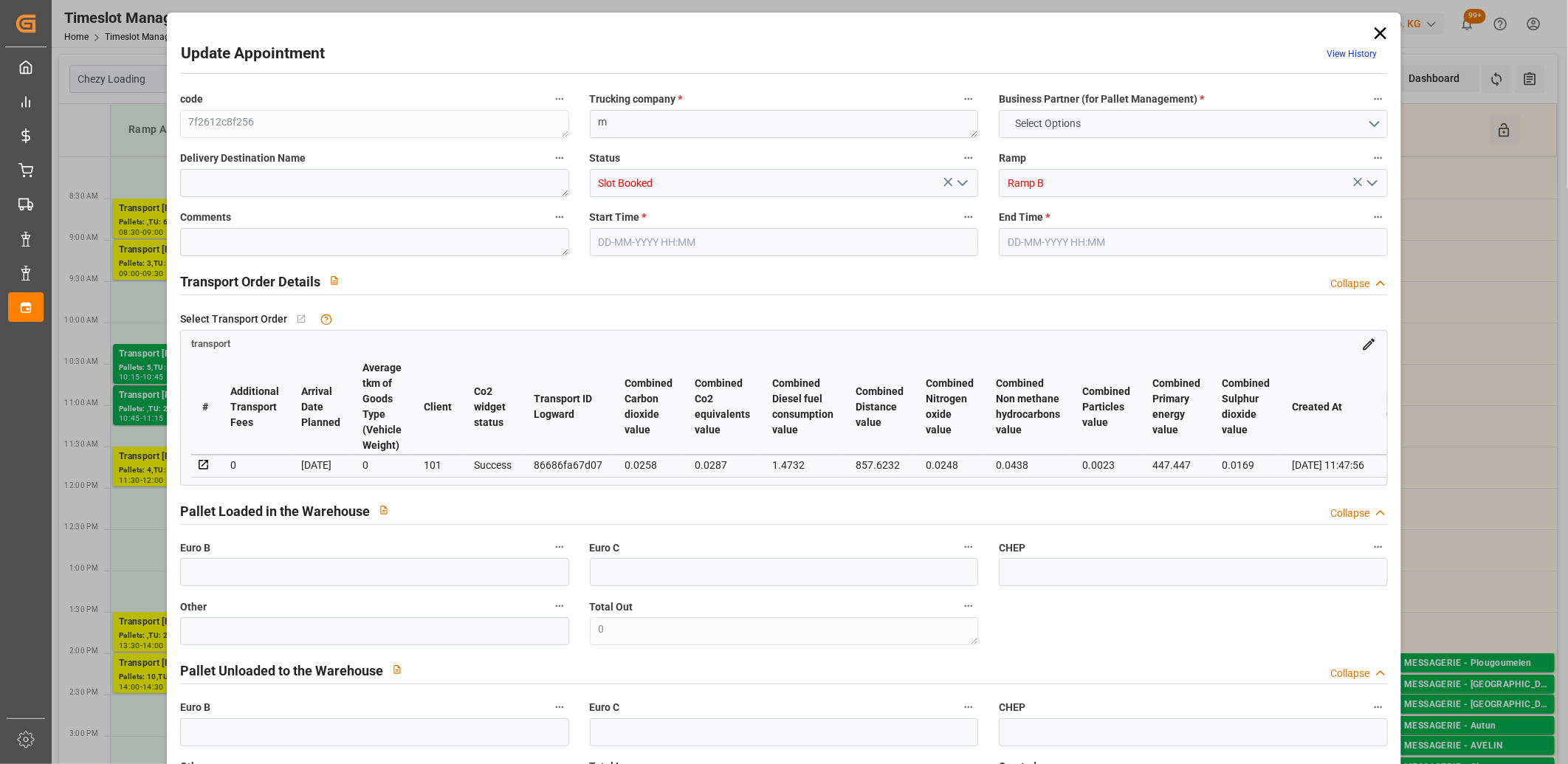
type input "0"
type input "16"
type input "1"
type input "101"
type input "57.867"
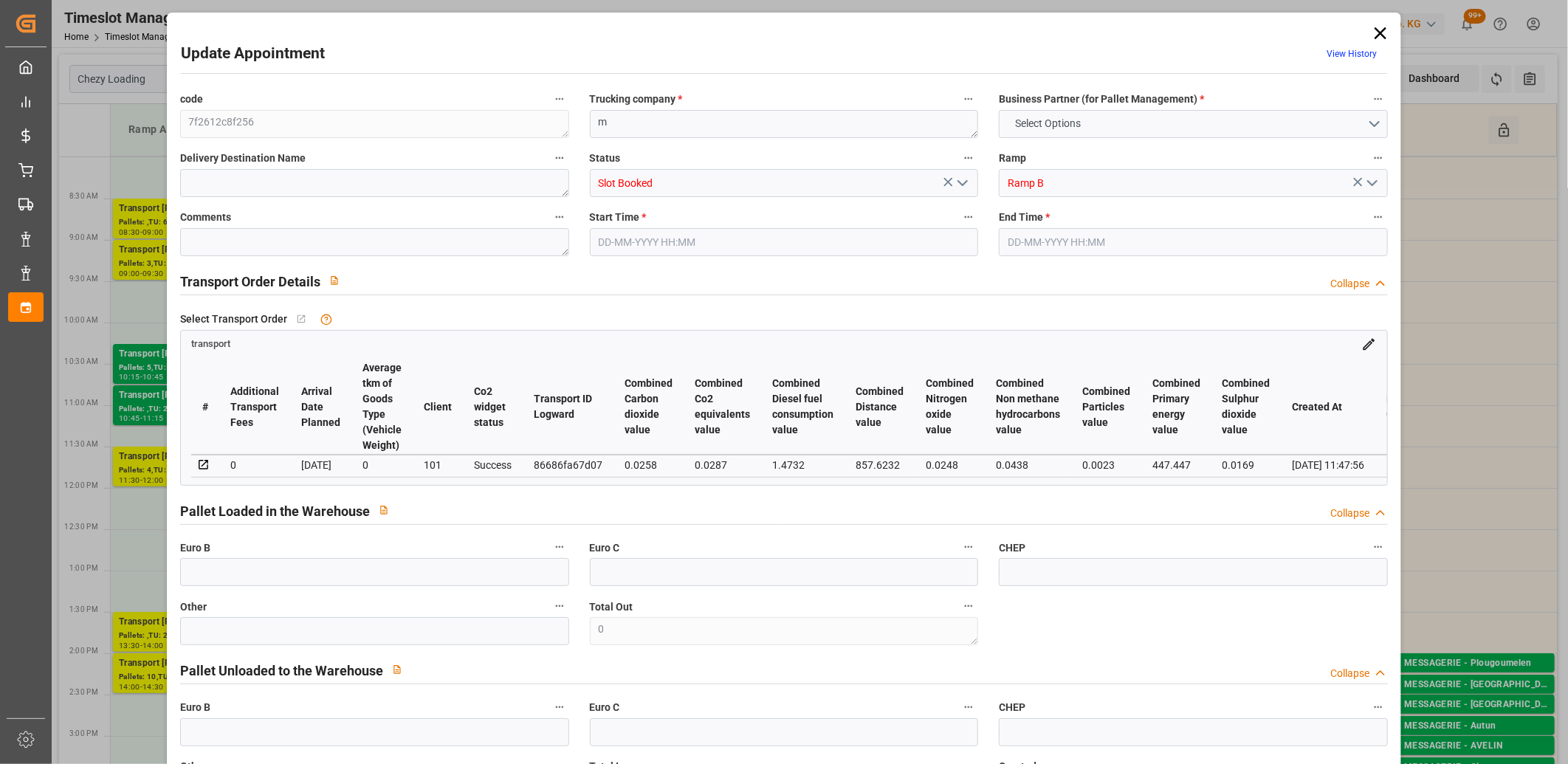
type input "0"
type input "4710.8598"
type input "0"
type input "21"
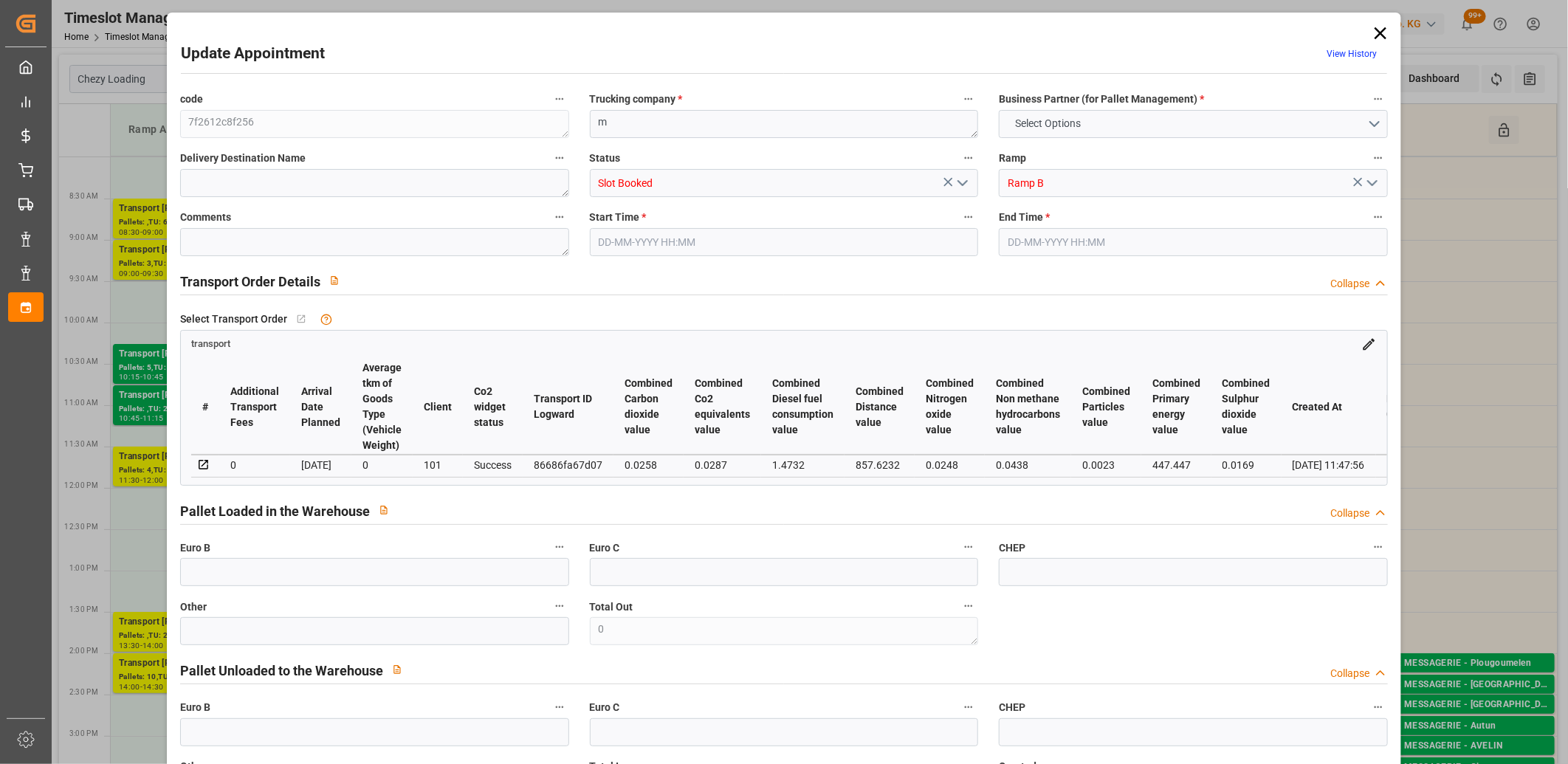
type input "35"
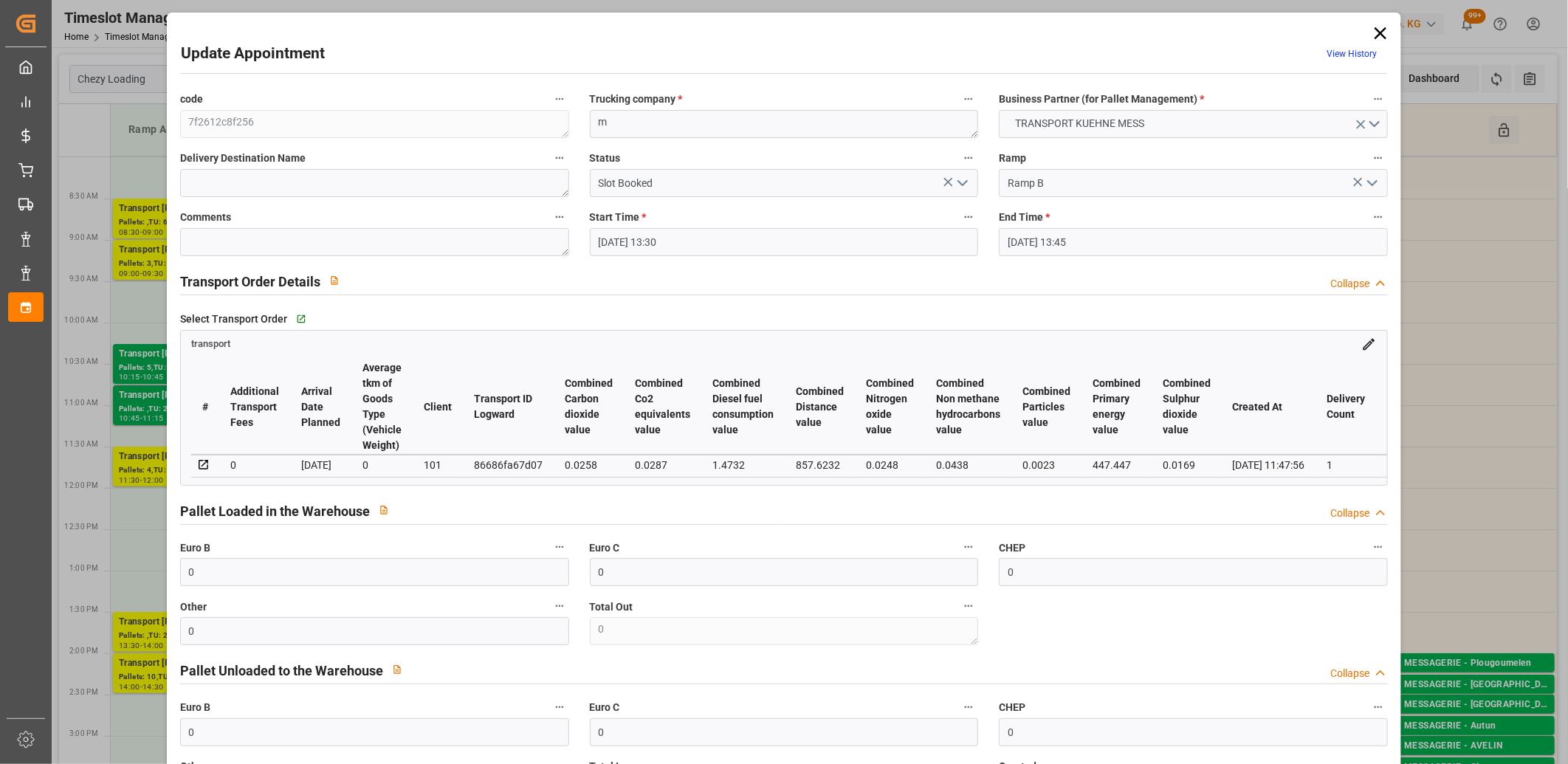
type input "10-09-2025 13:30"
type input "10-09-2025 13:45"
type input "09-09-2025 11:48"
type input "09-09-2025 11:47"
type input "[DATE]"
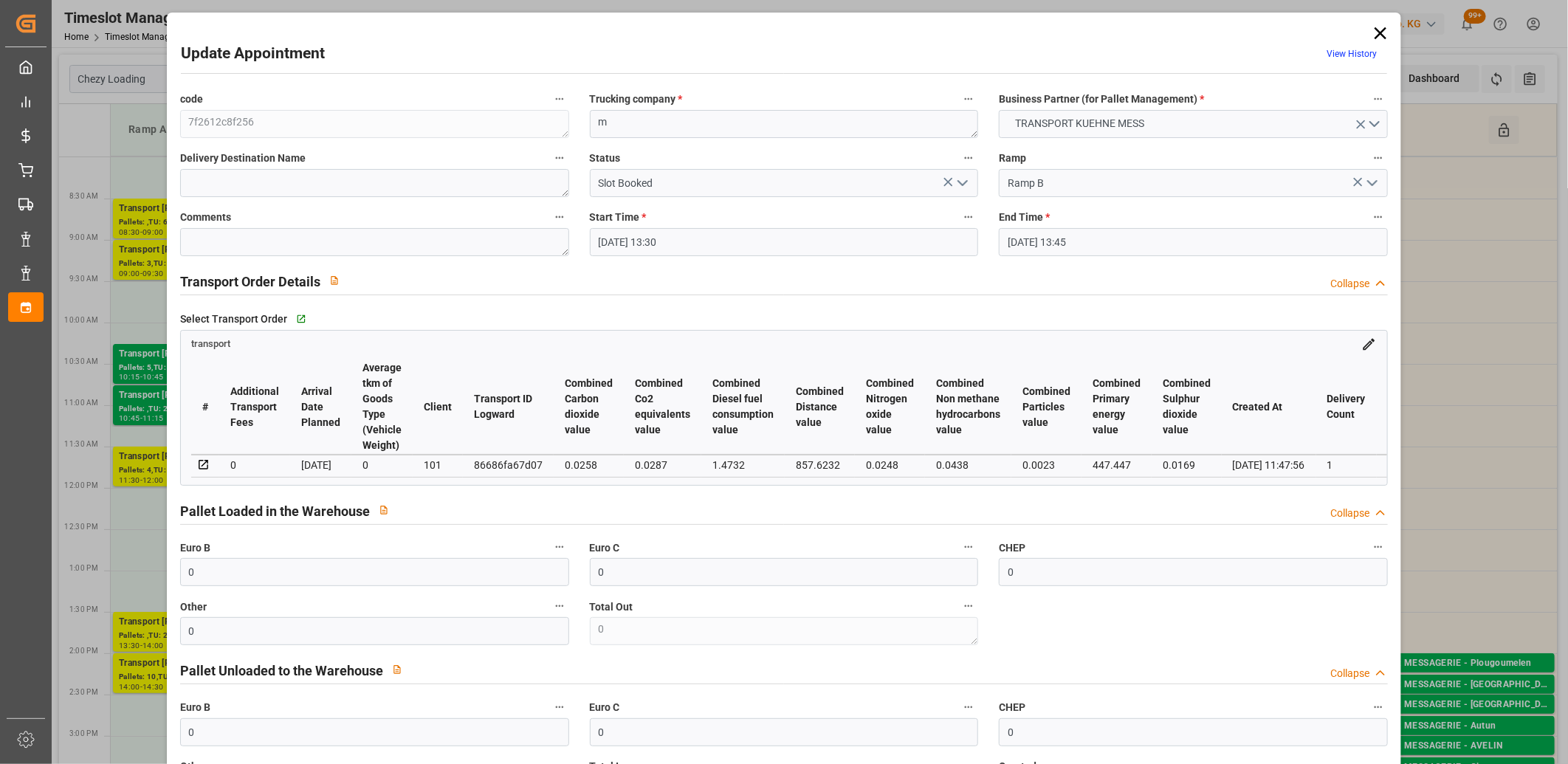
type input "[DATE]"
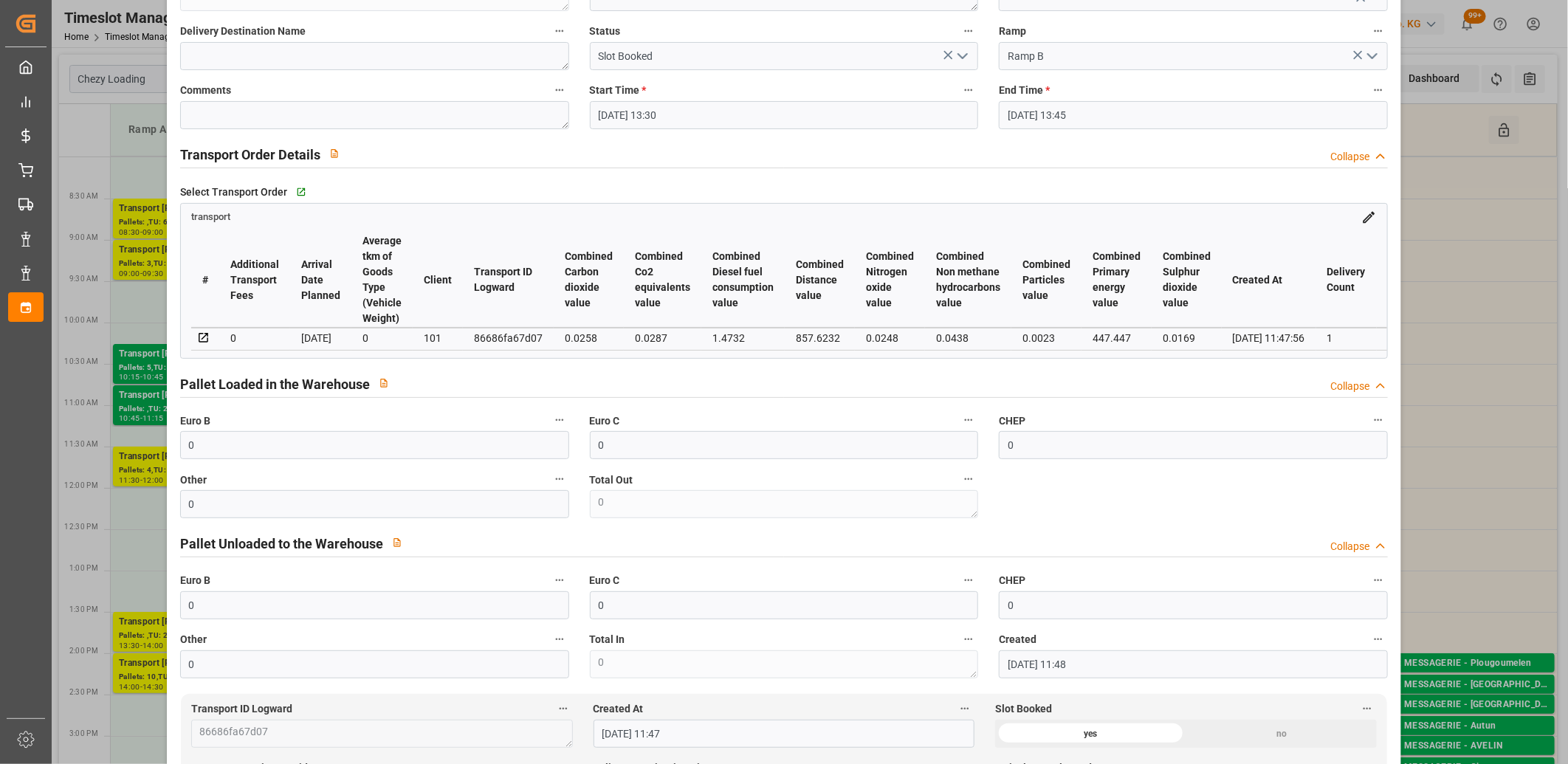
scroll to position [164, 0]
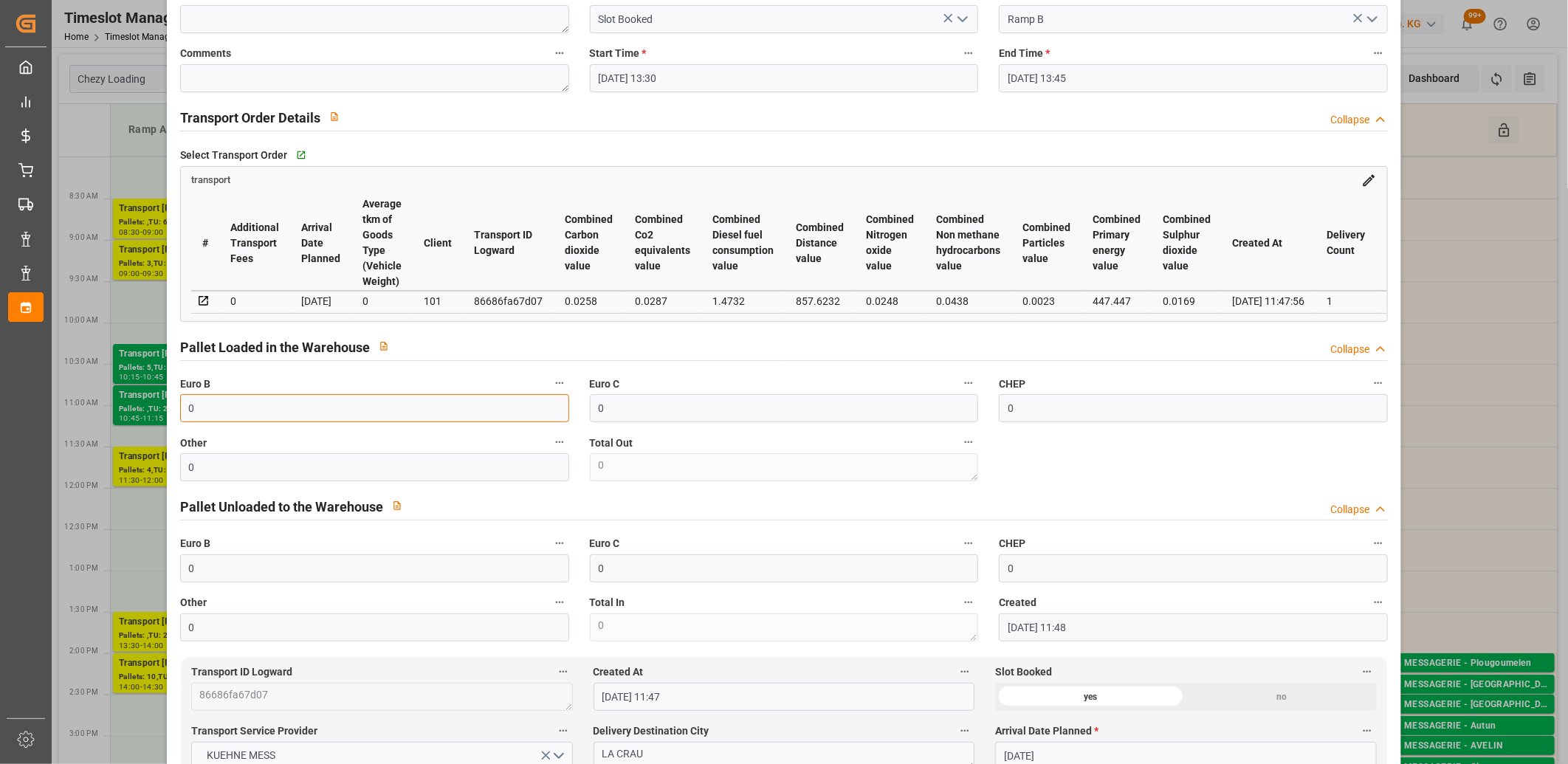
drag, startPoint x: 212, startPoint y: 407, endPoint x: 91, endPoint y: 415, distance: 121.3
click at [91, 415] on div "Update Appointment View History code 7f2612c8f256 Trucking company * m Business…" at bounding box center [784, 382] width 1568 height 764
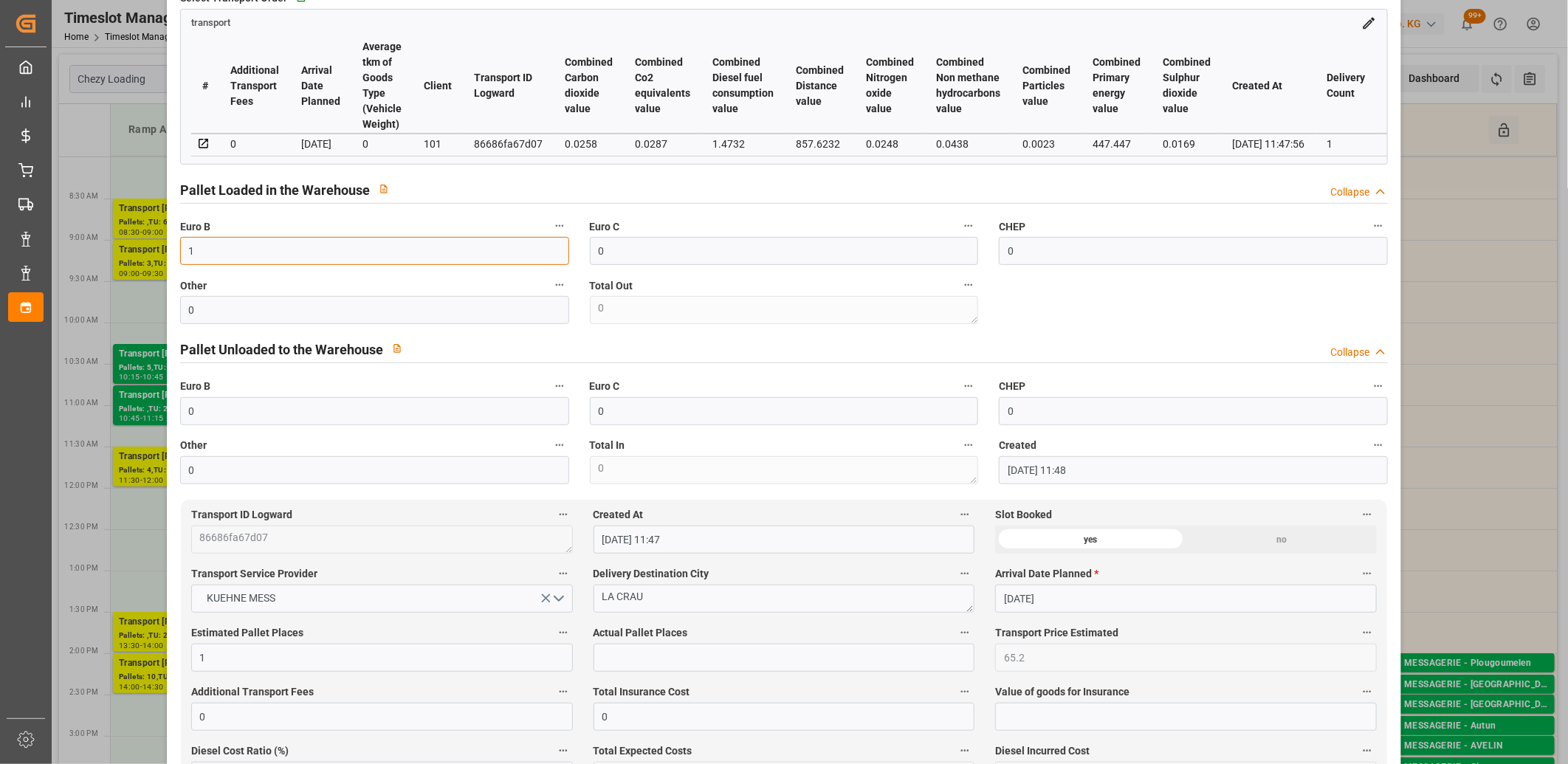
scroll to position [328, 0]
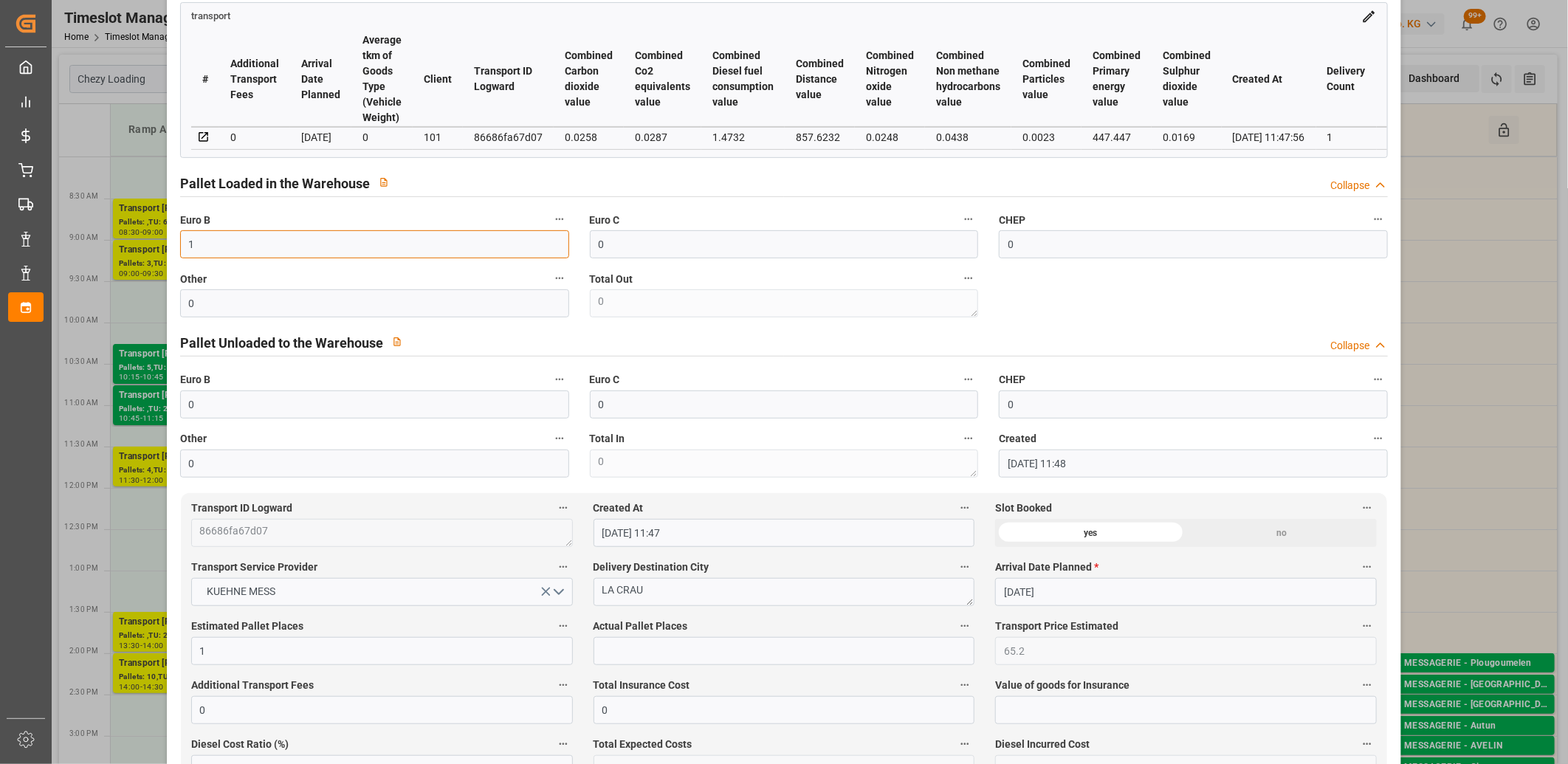
type input "1"
click at [639, 654] on input "text" at bounding box center [784, 651] width 382 height 28
type input "1"
click at [711, 622] on label "Actual Pallet Places" at bounding box center [784, 627] width 382 height 21
click at [955, 622] on button "Actual Pallet Places" at bounding box center [965, 626] width 19 height 19
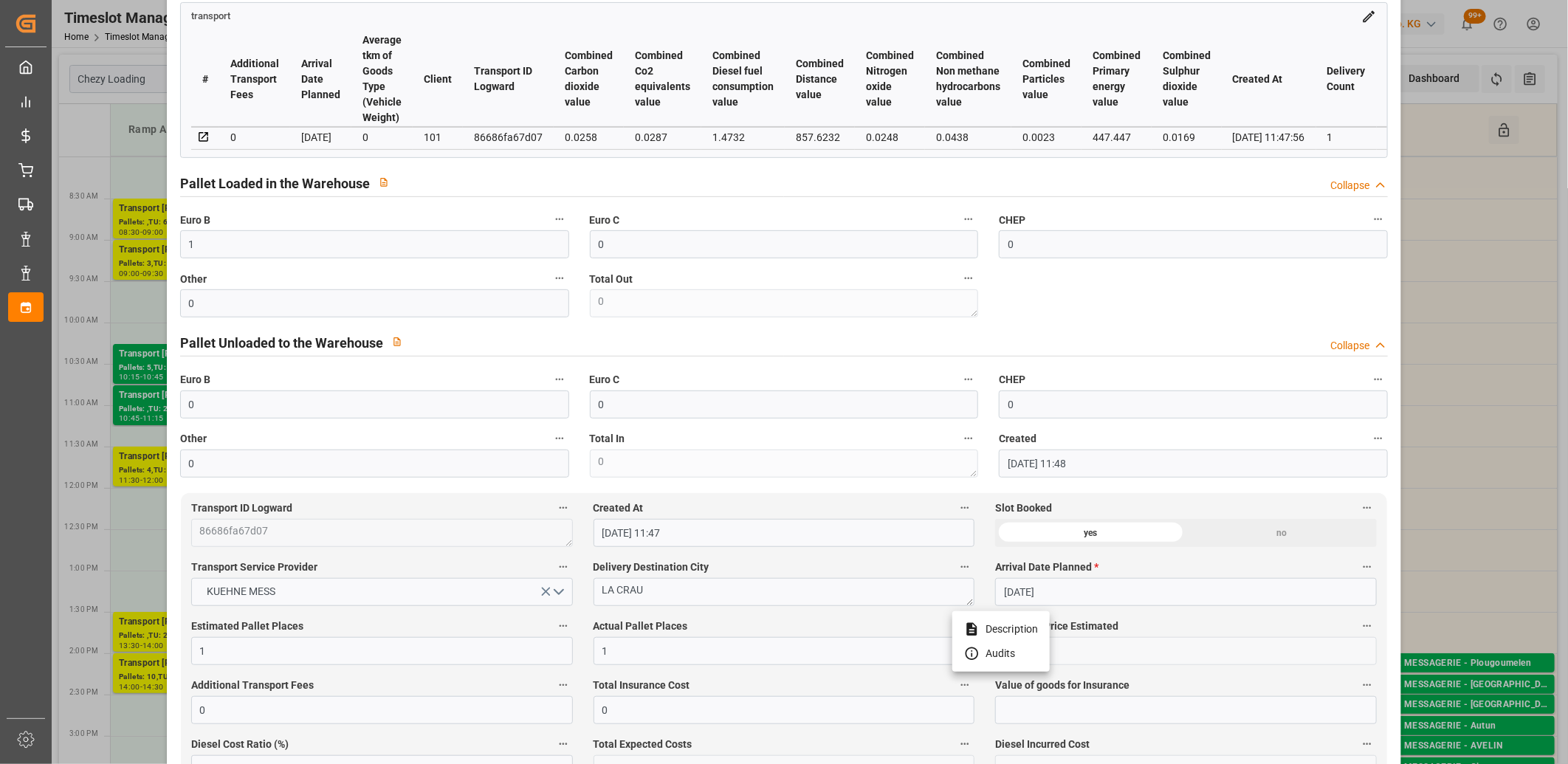
click at [843, 378] on div at bounding box center [784, 382] width 1568 height 764
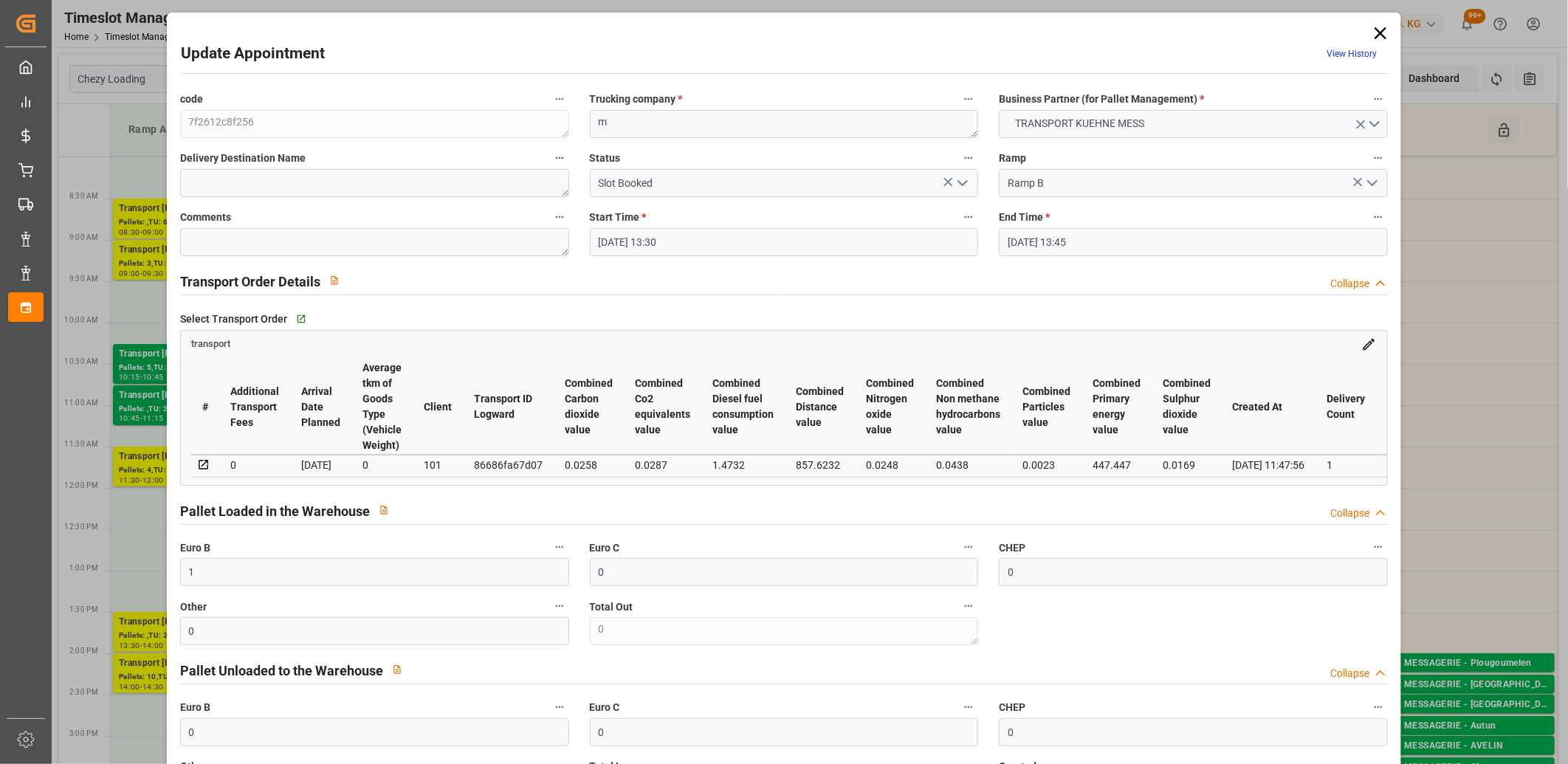
click at [961, 177] on icon "open menu" at bounding box center [963, 183] width 18 height 18
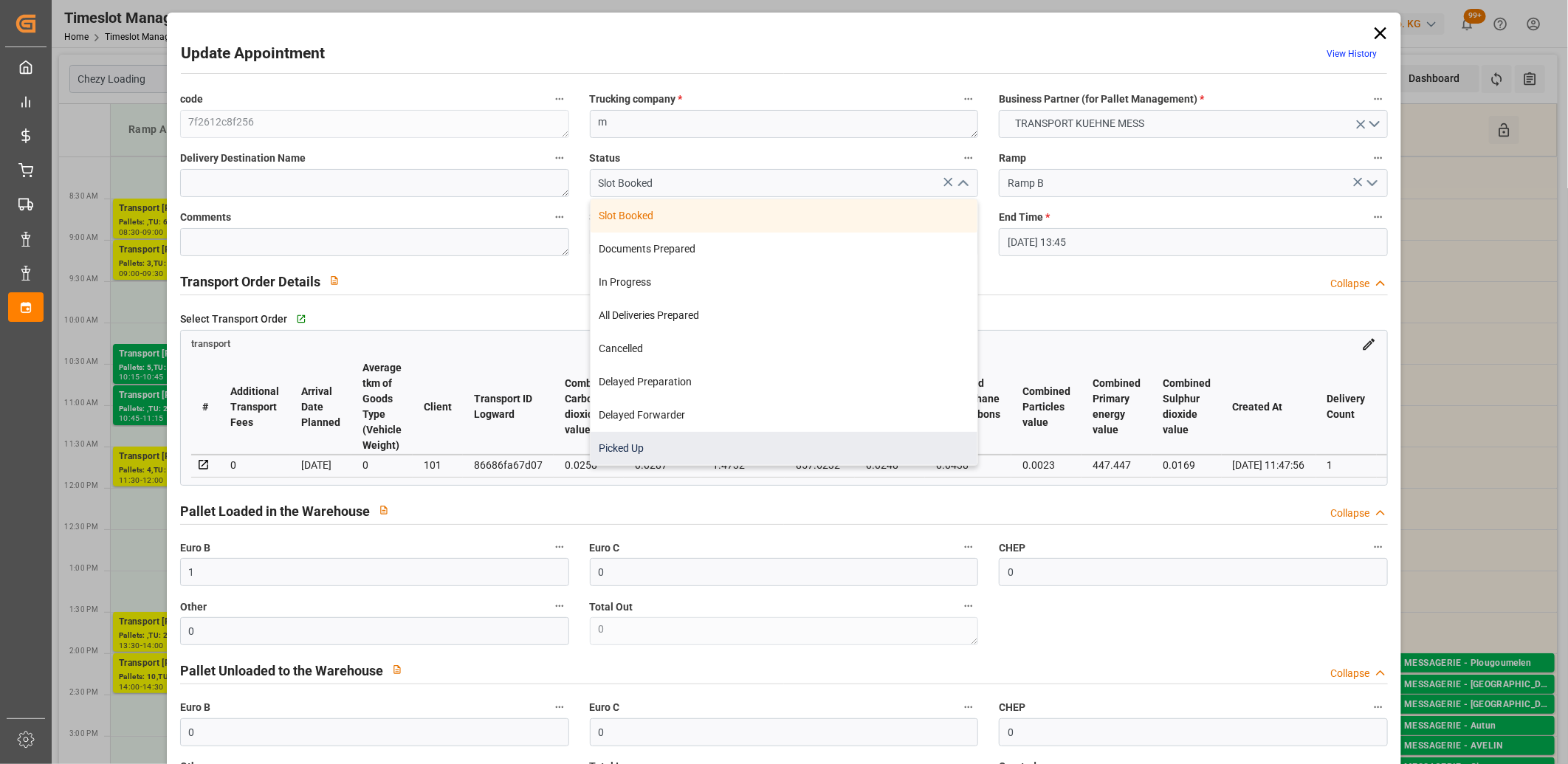
click at [648, 447] on div "Picked Up" at bounding box center [784, 448] width 388 height 33
type input "Picked Up"
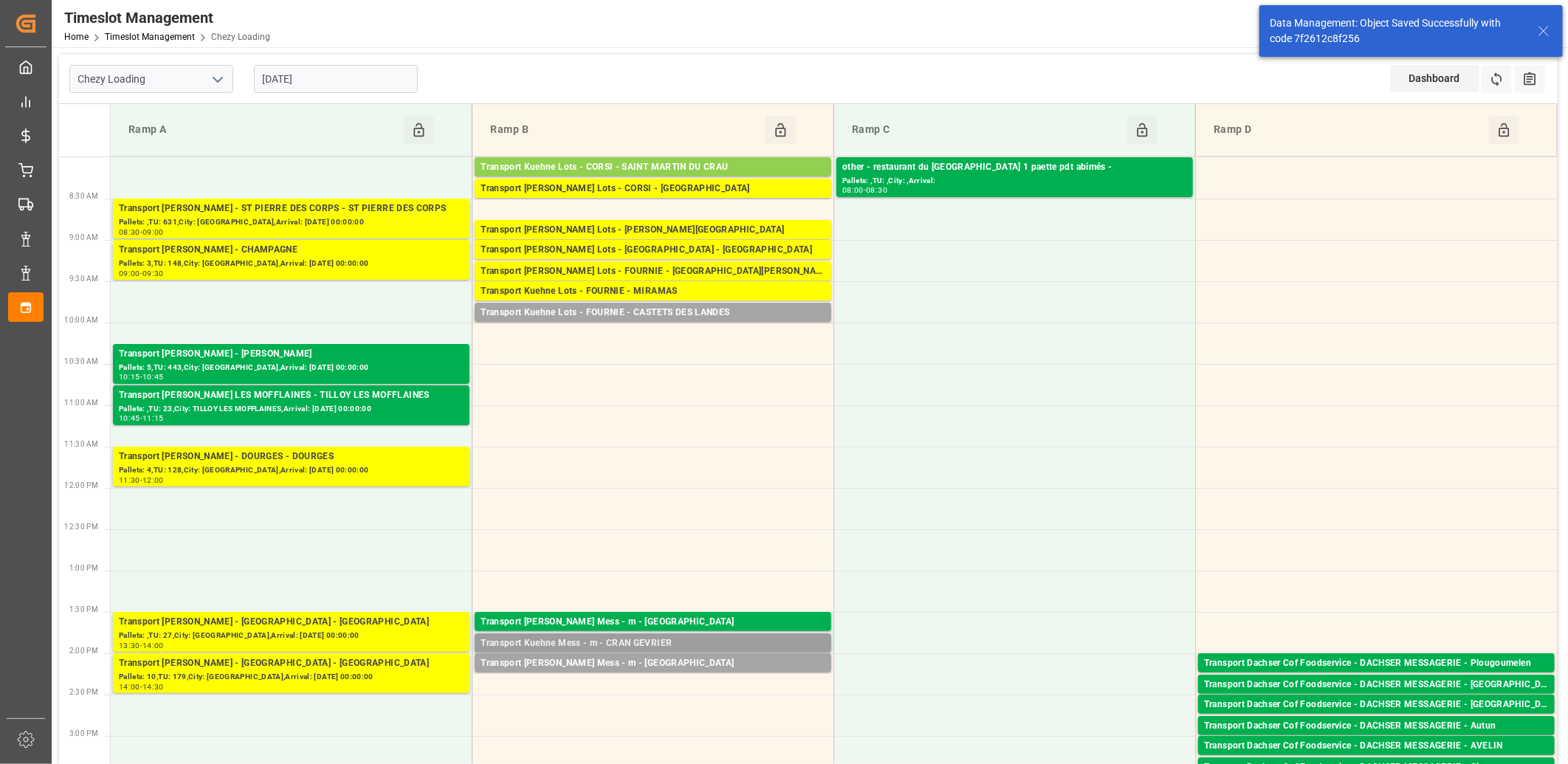
click at [676, 641] on div "Transport Kuehne Mess - m - CRAN GEVRIER" at bounding box center [653, 644] width 345 height 15
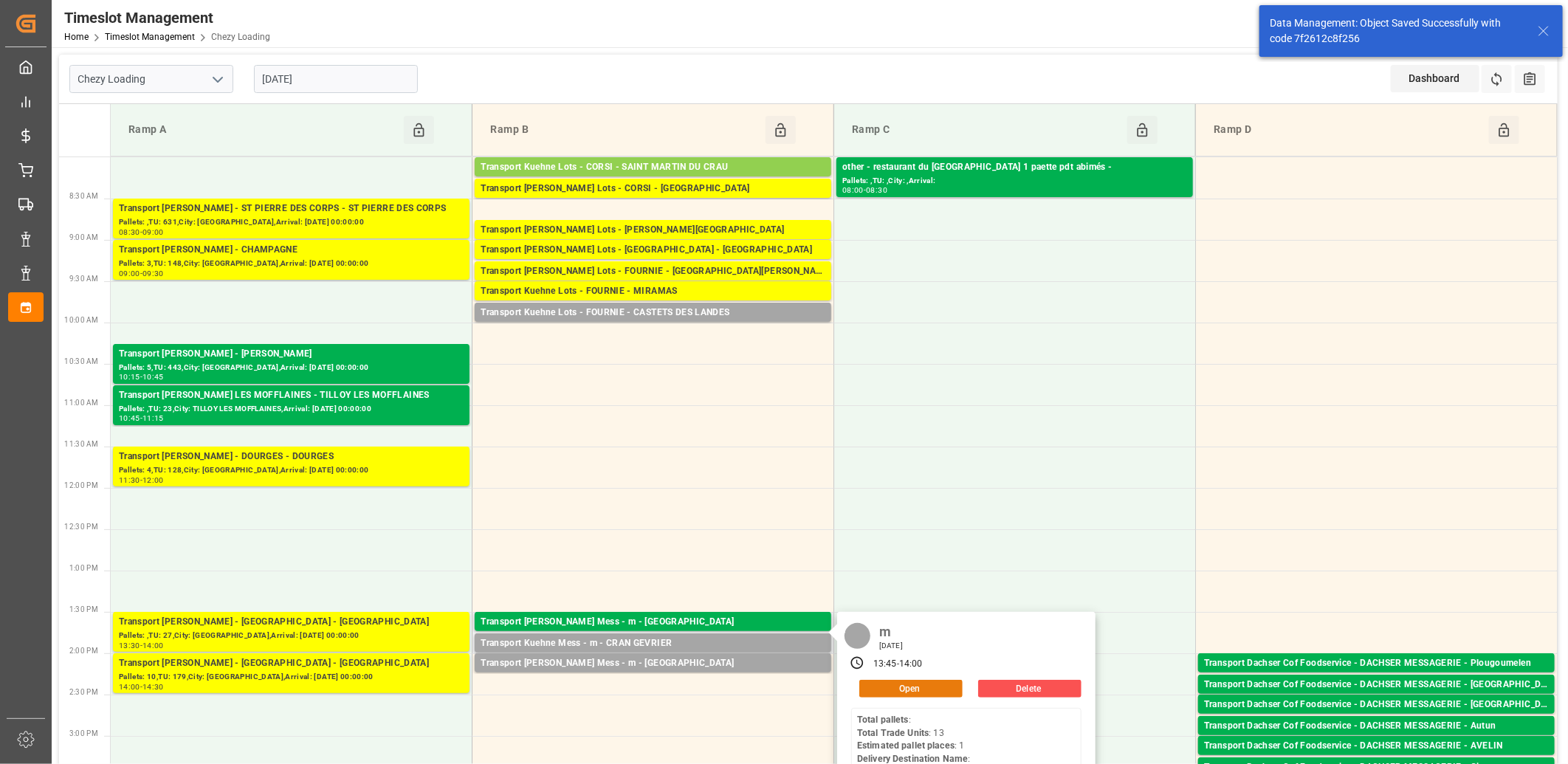
click at [887, 684] on button "Open" at bounding box center [911, 689] width 103 height 18
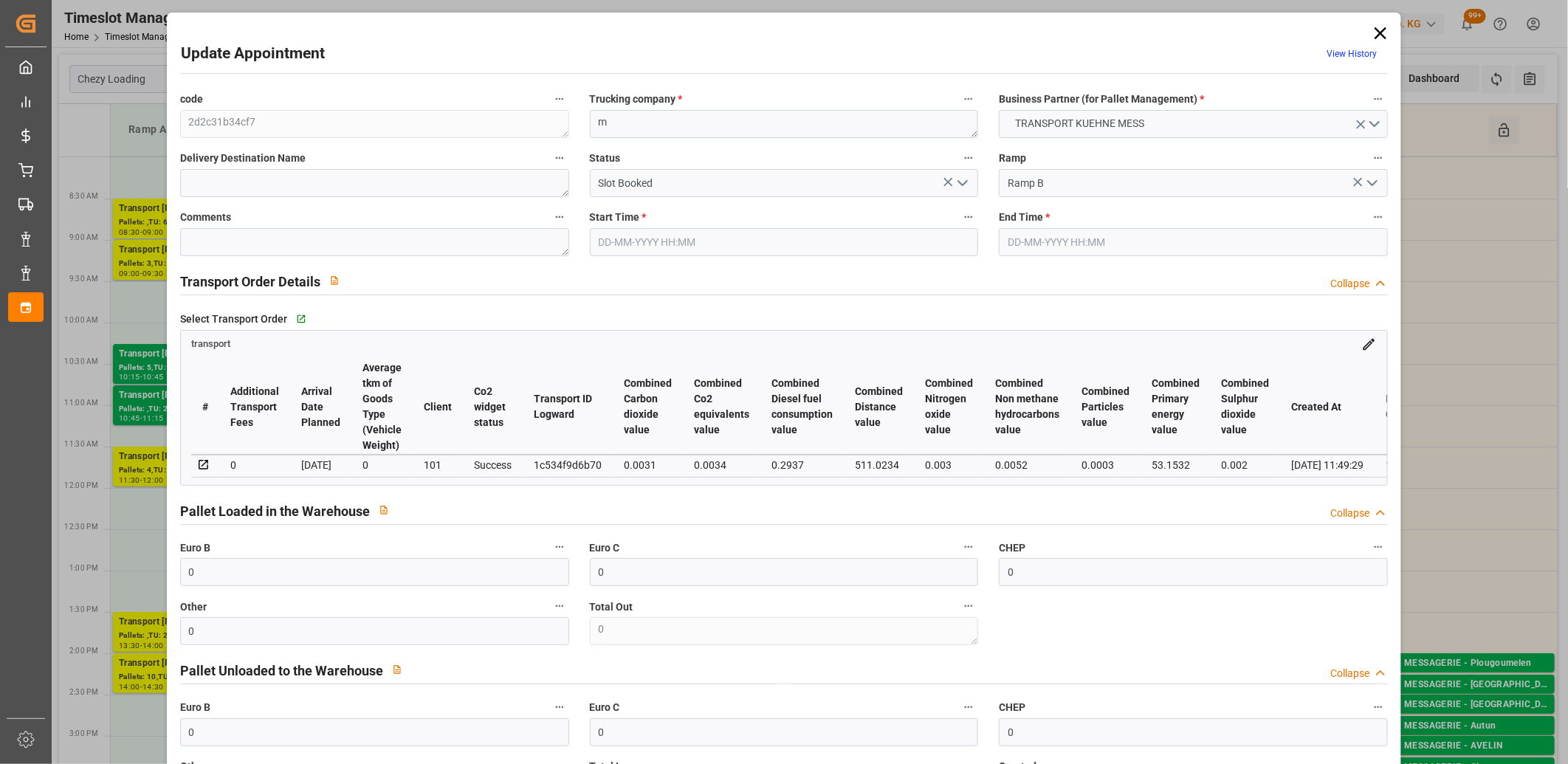
type input "10-09-2025 13:45"
type input "10-09-2025 14:00"
type input "09-09-2025 11:49"
type input "[DATE]"
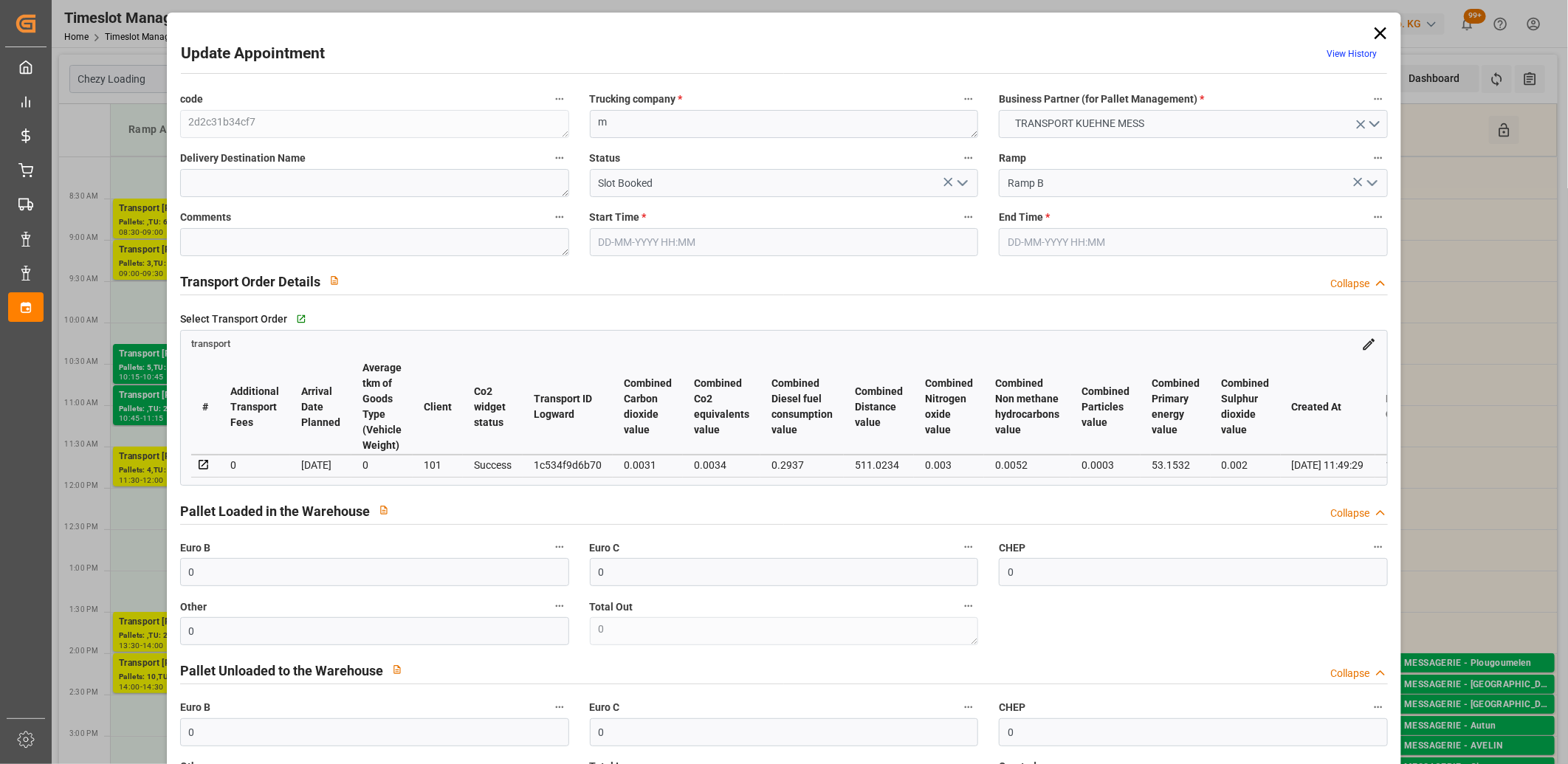
type input "[DATE]"
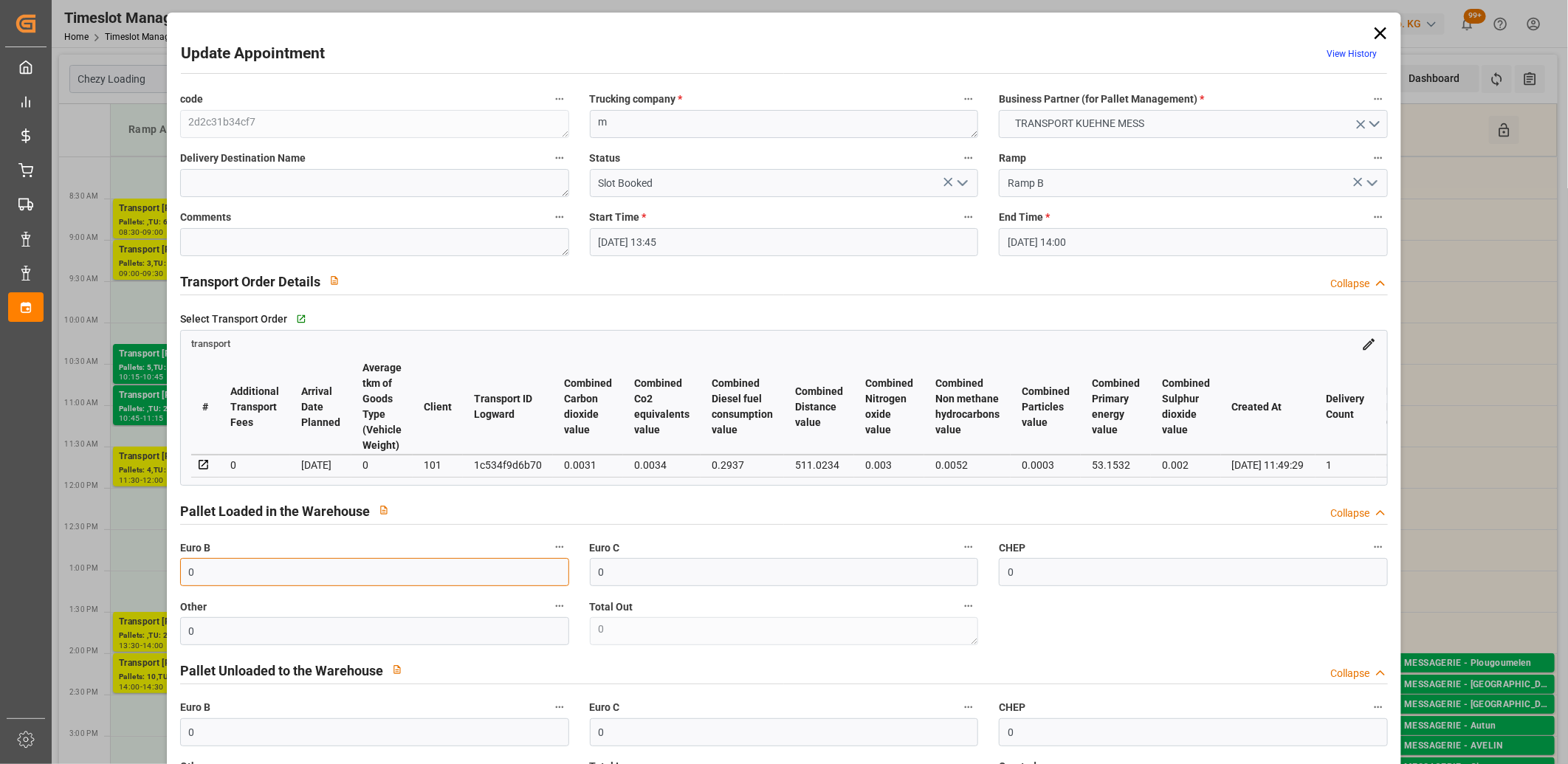
drag, startPoint x: 242, startPoint y: 573, endPoint x: 142, endPoint y: 574, distance: 100.0
click at [142, 574] on div "Update Appointment View History code 2d2c31b34cf7 Trucking company * m Business…" at bounding box center [784, 382] width 1568 height 764
type input "1"
click at [625, 668] on div "Pallet Unloaded to the Warehouse Collapse" at bounding box center [784, 670] width 1208 height 28
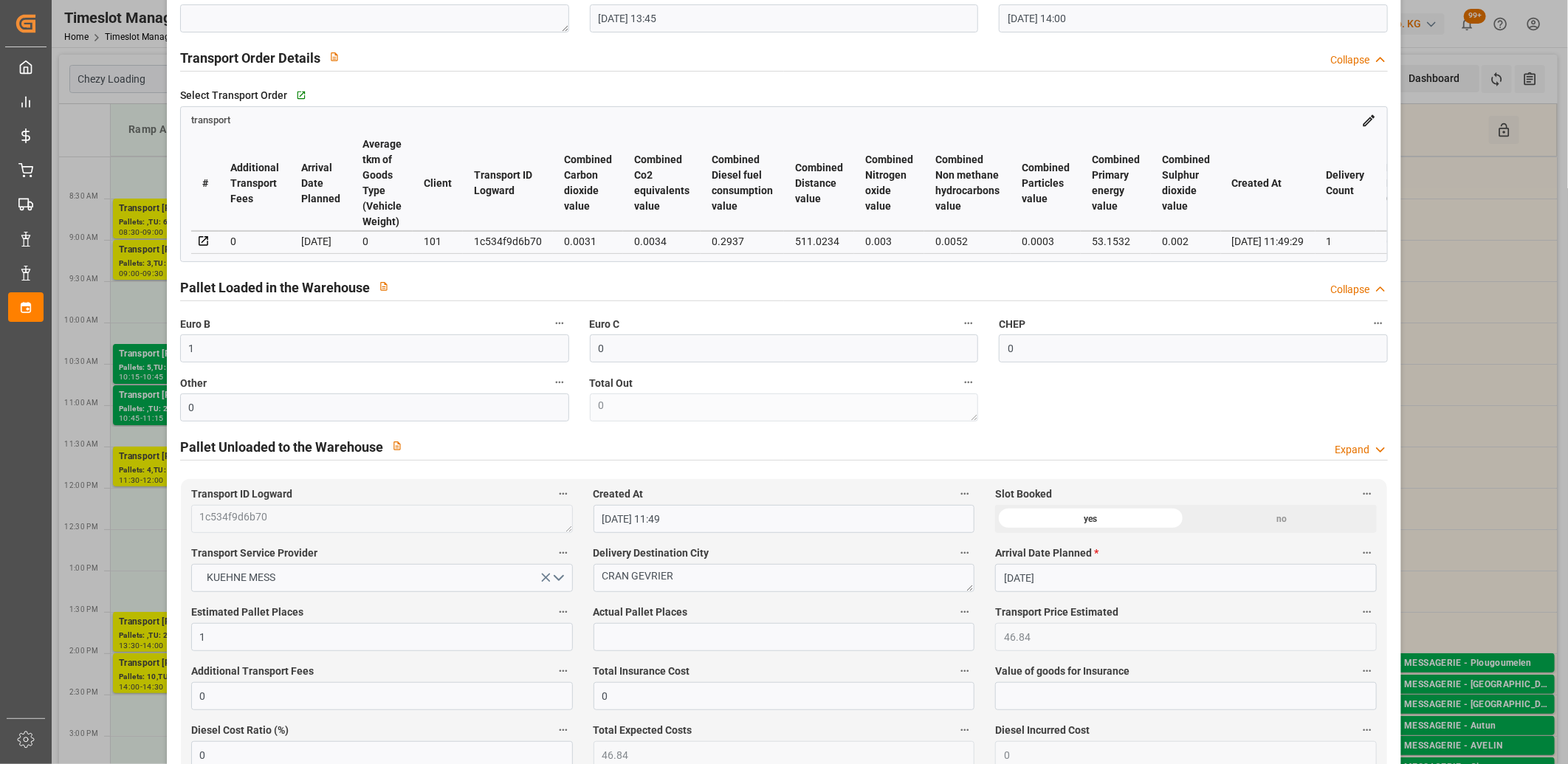
scroll to position [246, 0]
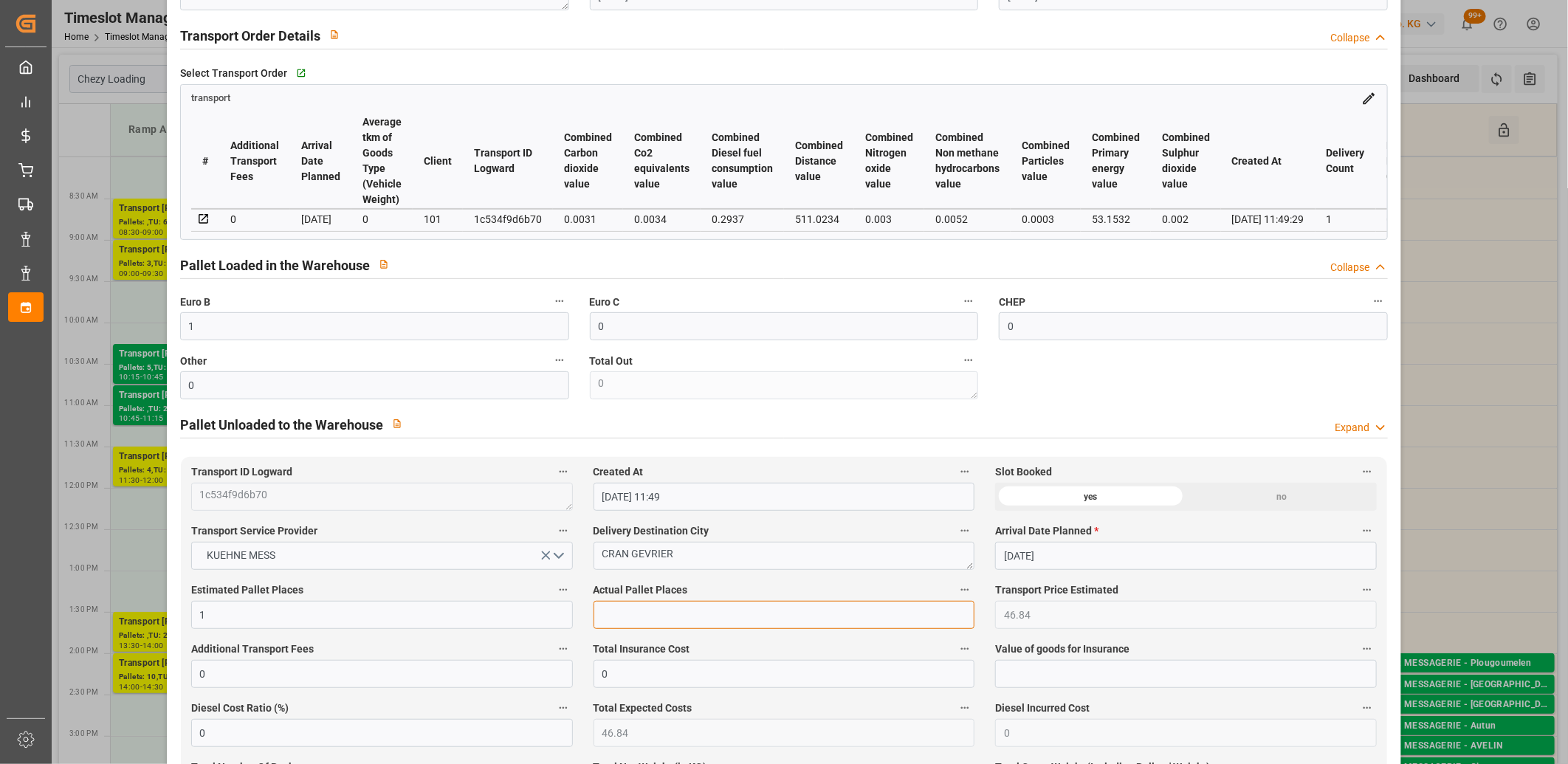
click at [633, 620] on input "text" at bounding box center [784, 615] width 382 height 28
type input "1"
click at [722, 599] on label "Actual Pallet Places" at bounding box center [784, 590] width 382 height 21
click at [955, 599] on button "Actual Pallet Places" at bounding box center [965, 590] width 19 height 19
click at [737, 593] on div at bounding box center [784, 382] width 1568 height 764
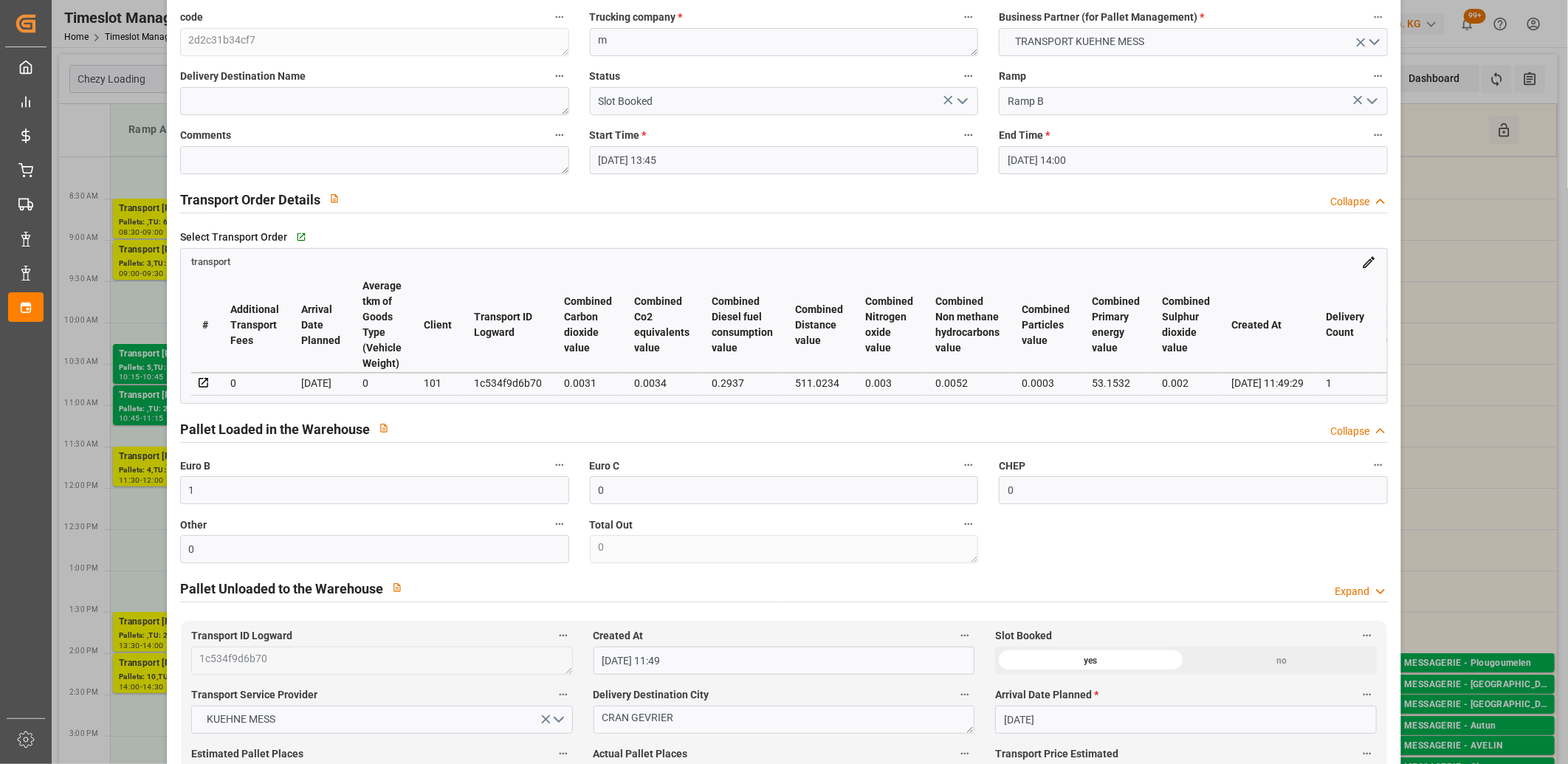
scroll to position [0, 0]
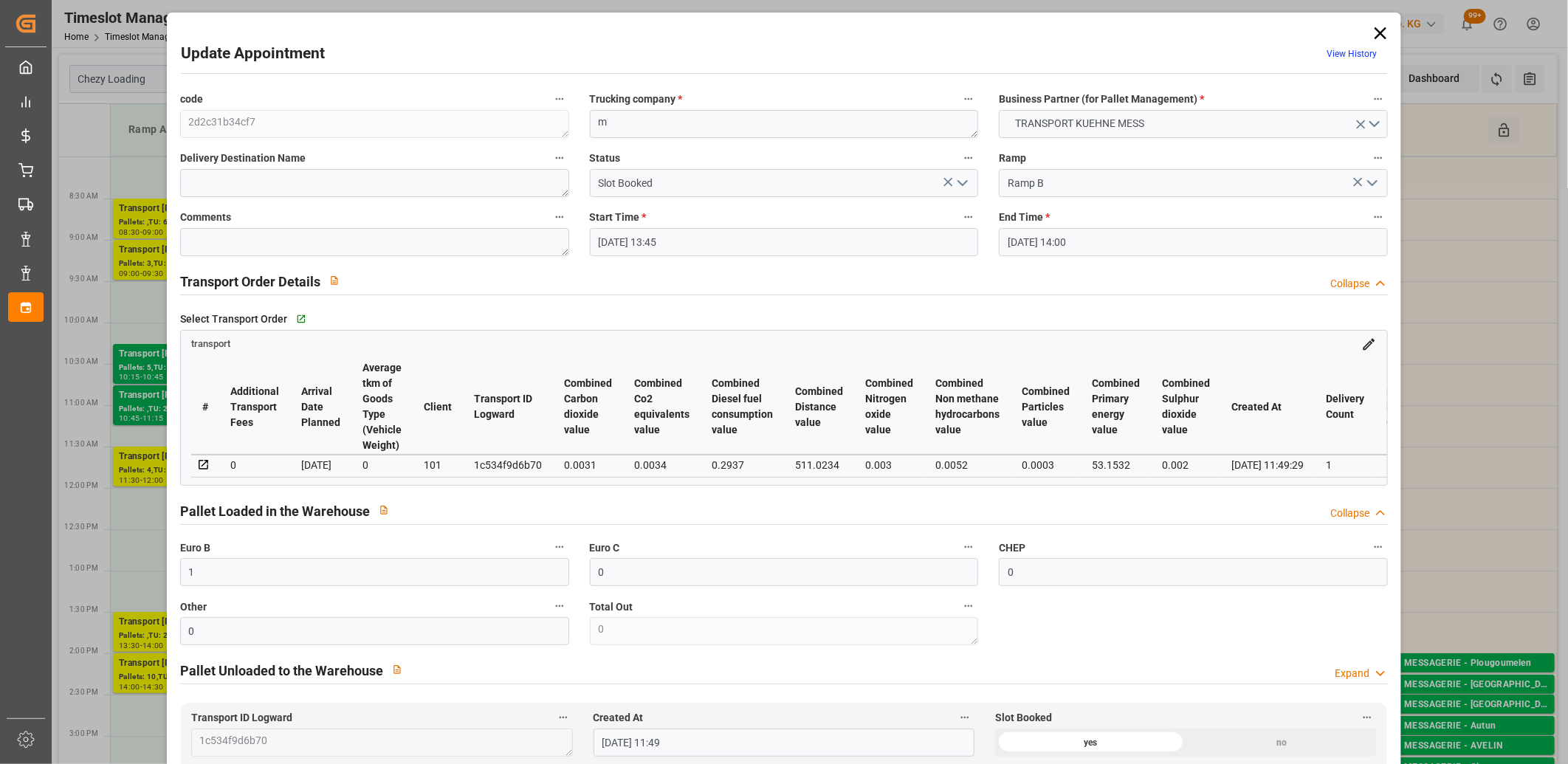
click at [966, 181] on icon "open menu" at bounding box center [963, 183] width 18 height 18
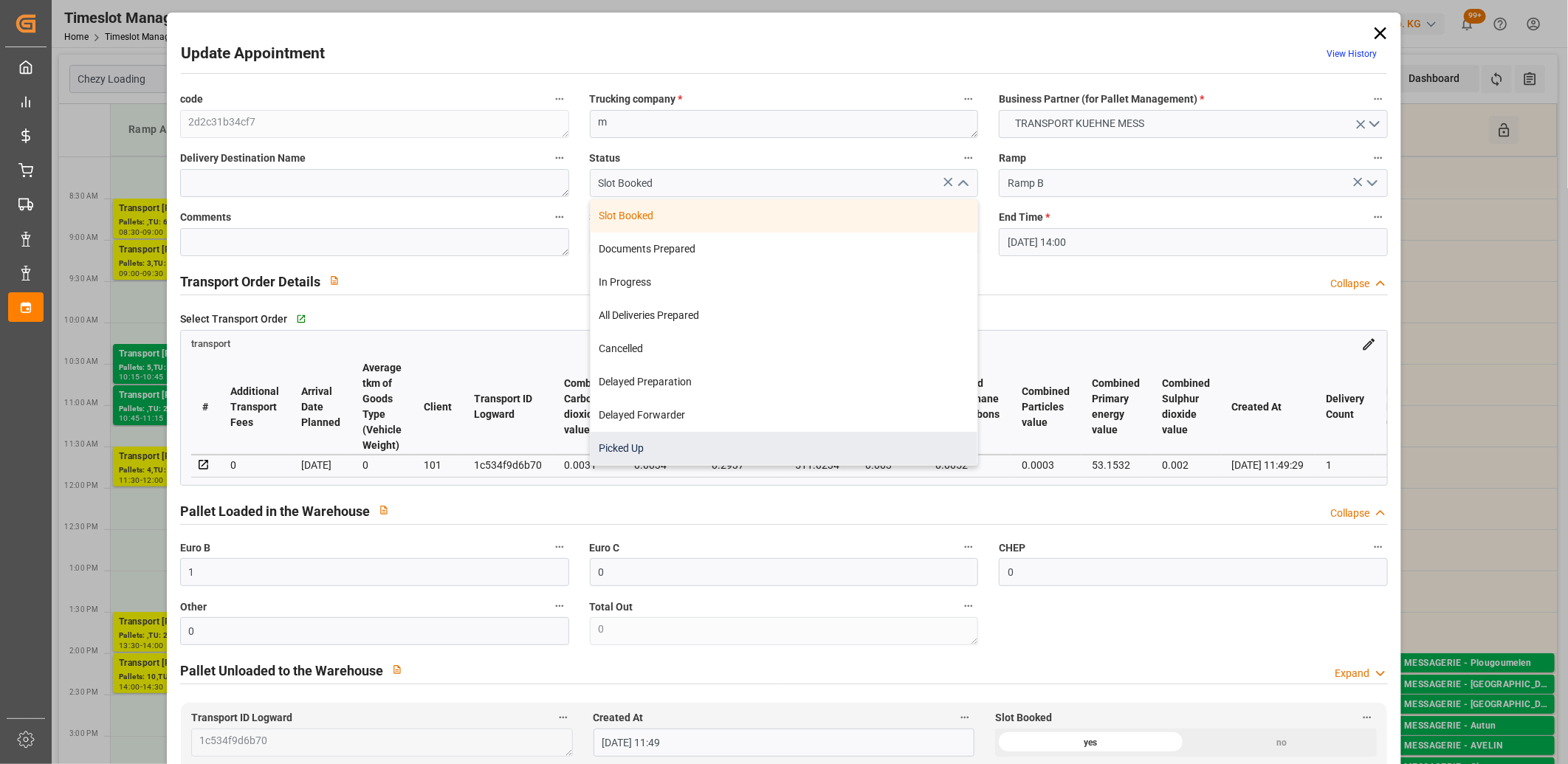
click at [644, 446] on div "Picked Up" at bounding box center [784, 448] width 388 height 33
type input "Picked Up"
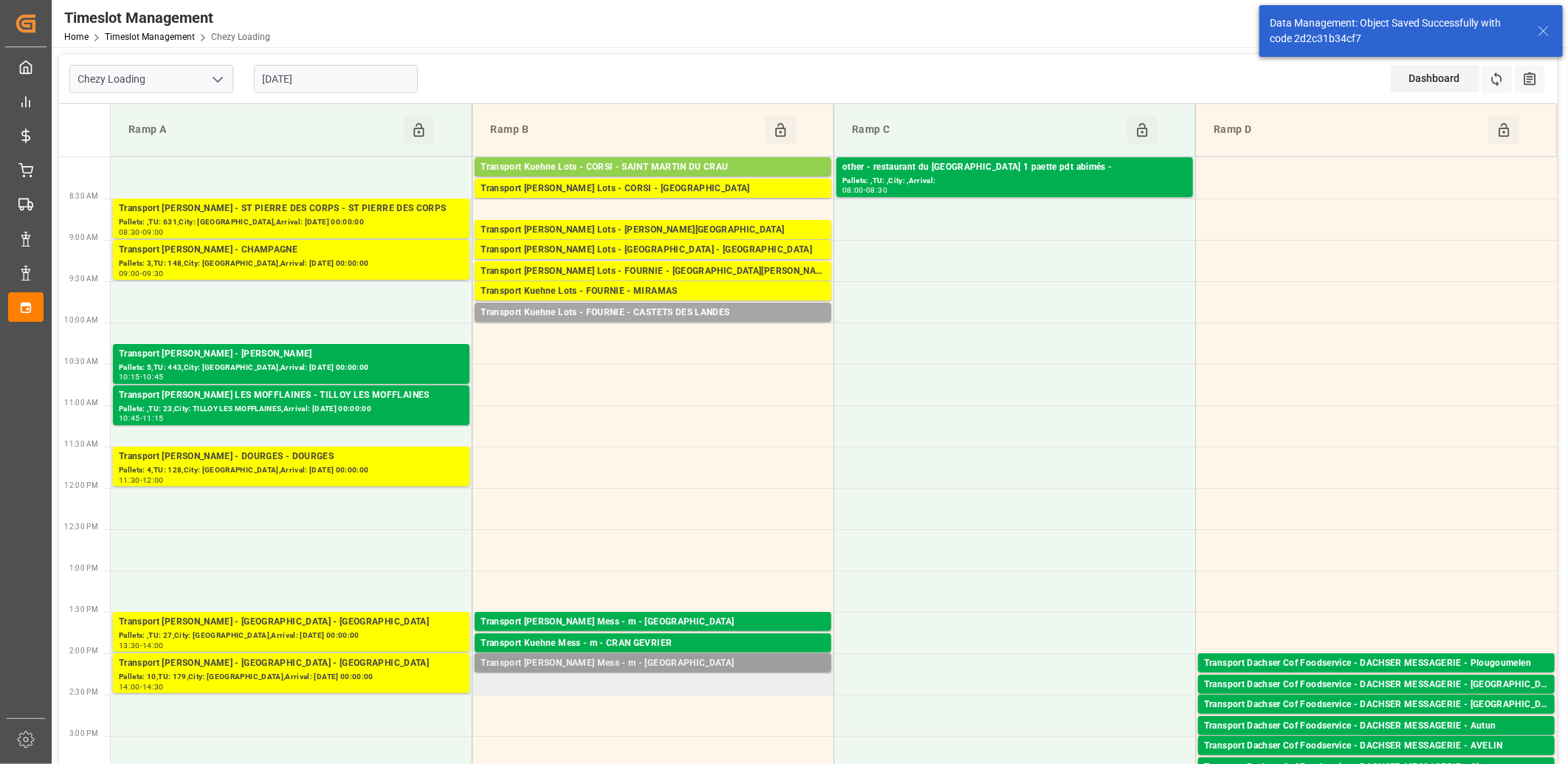
click at [688, 665] on div "Transport Kuehne Mess - m - FONTENOY SUR MOSELLE" at bounding box center [653, 664] width 345 height 15
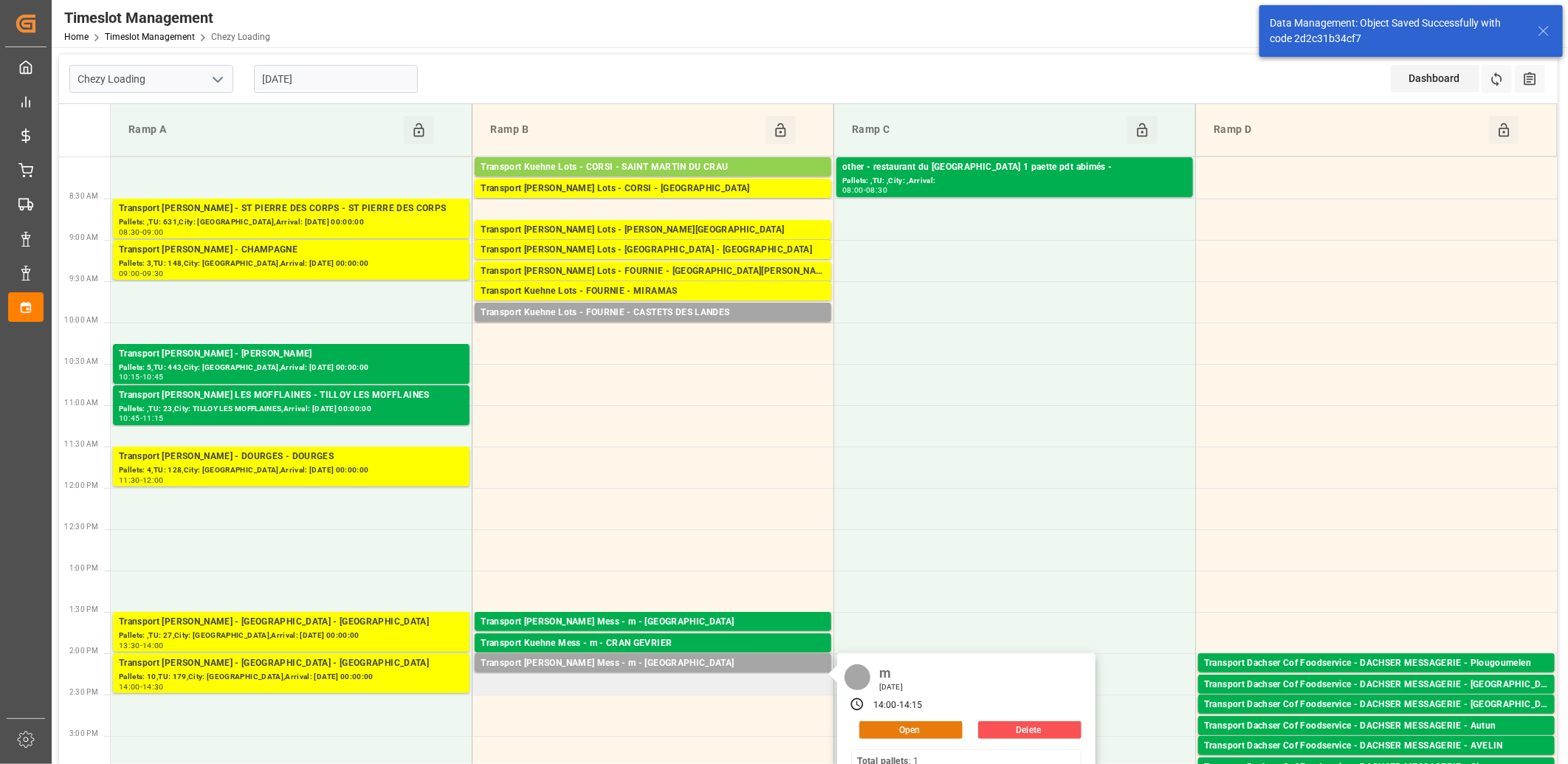
click at [905, 728] on button "Open" at bounding box center [911, 731] width 103 height 18
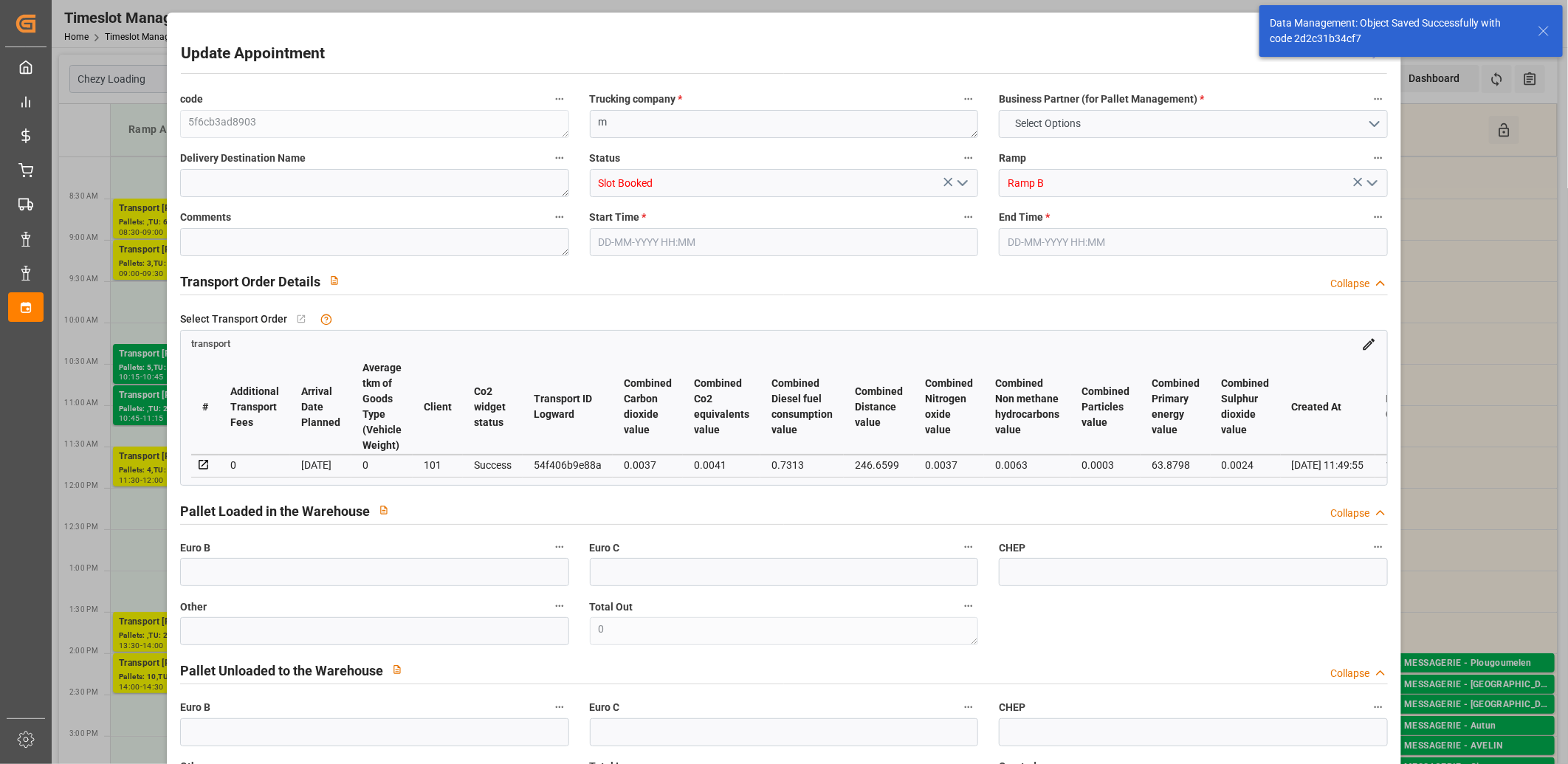
type input "0"
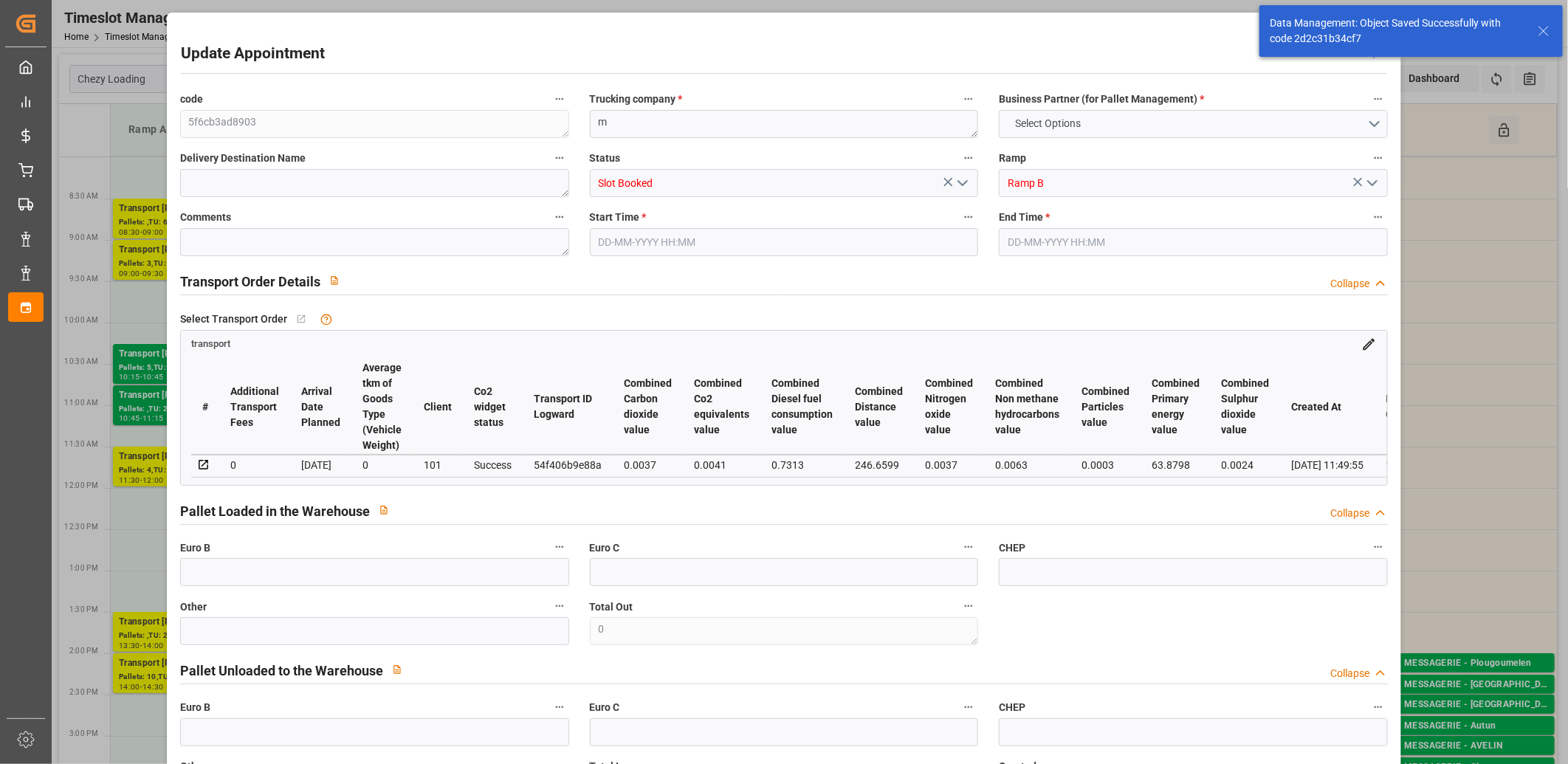
type input "0"
type input "2"
type input "35.03"
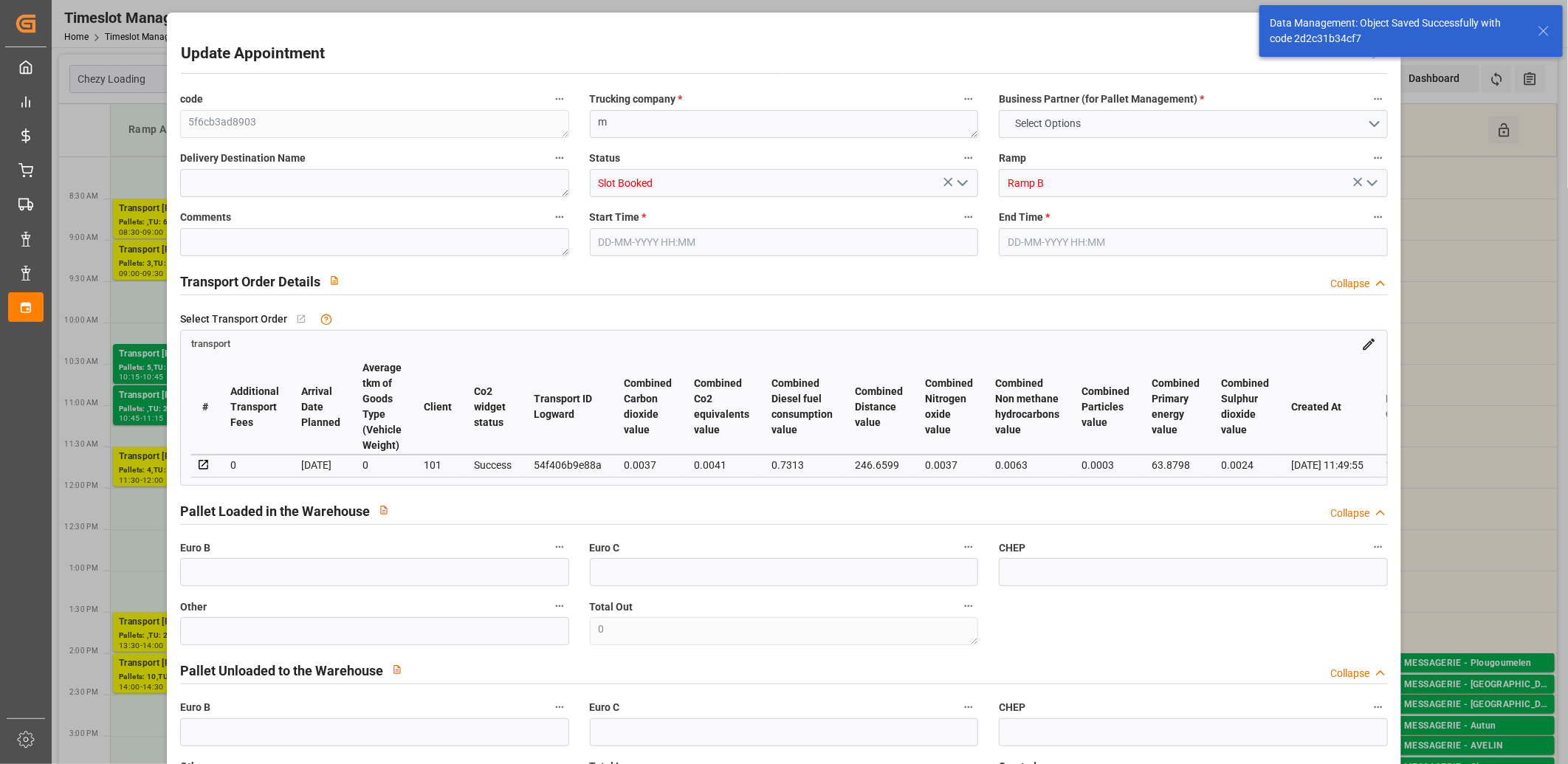
type input "0"
type input "35.03"
type input "0"
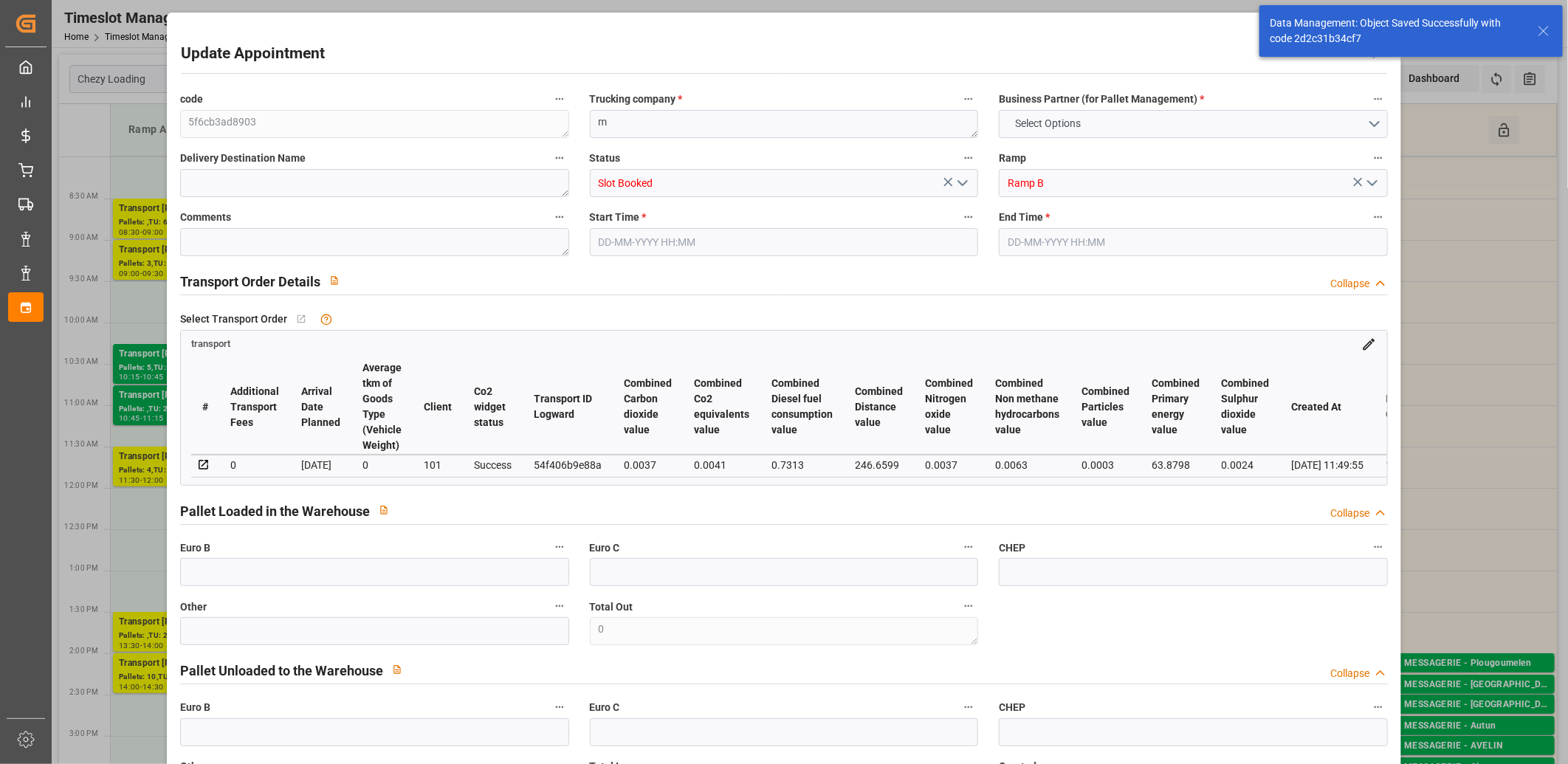
type input "1"
type input "21.025"
type input "53.528"
type input "156.096"
type input "54"
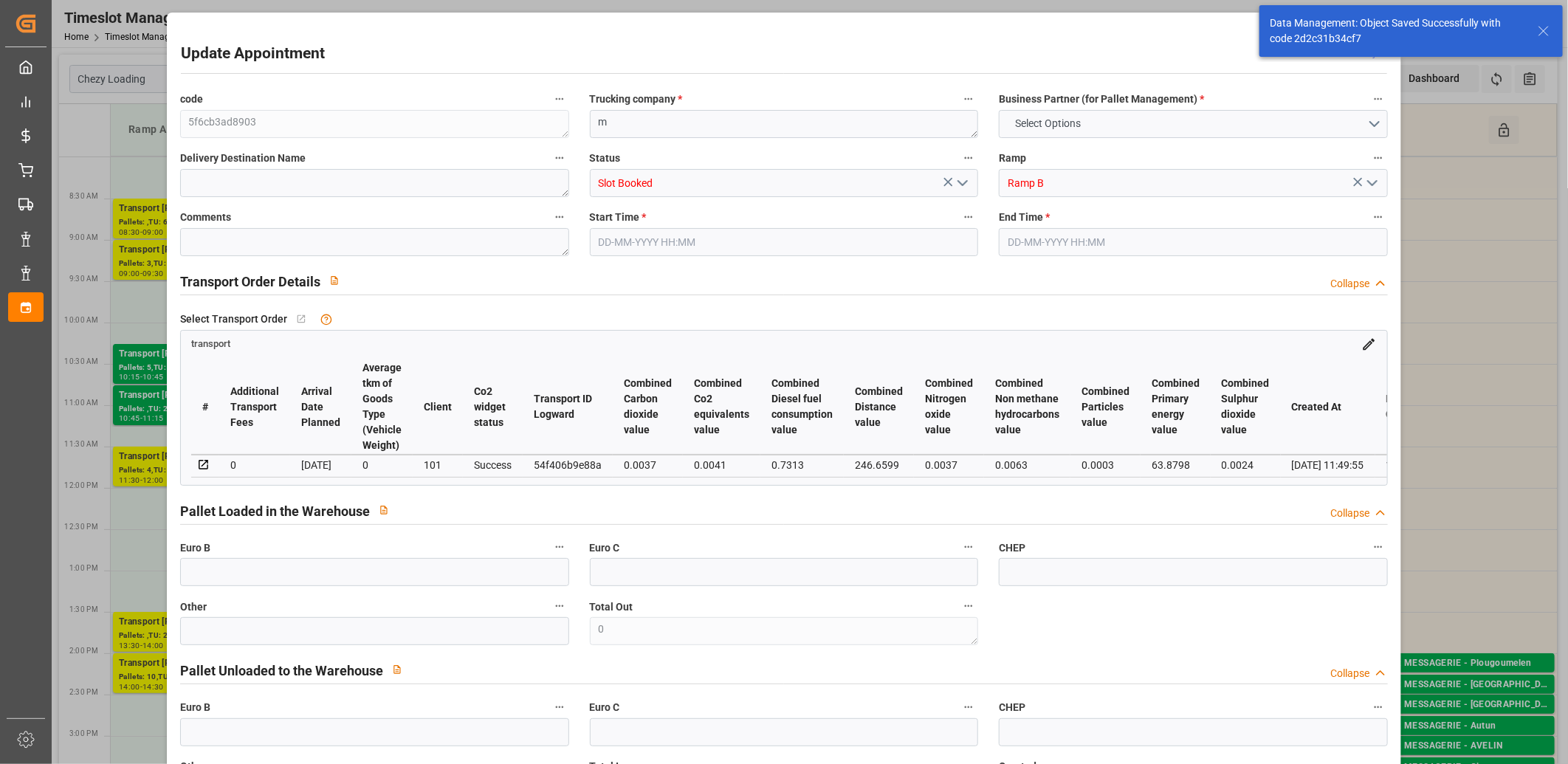
type input "1"
type input "16"
type input "2"
type input "101"
type input "30.529"
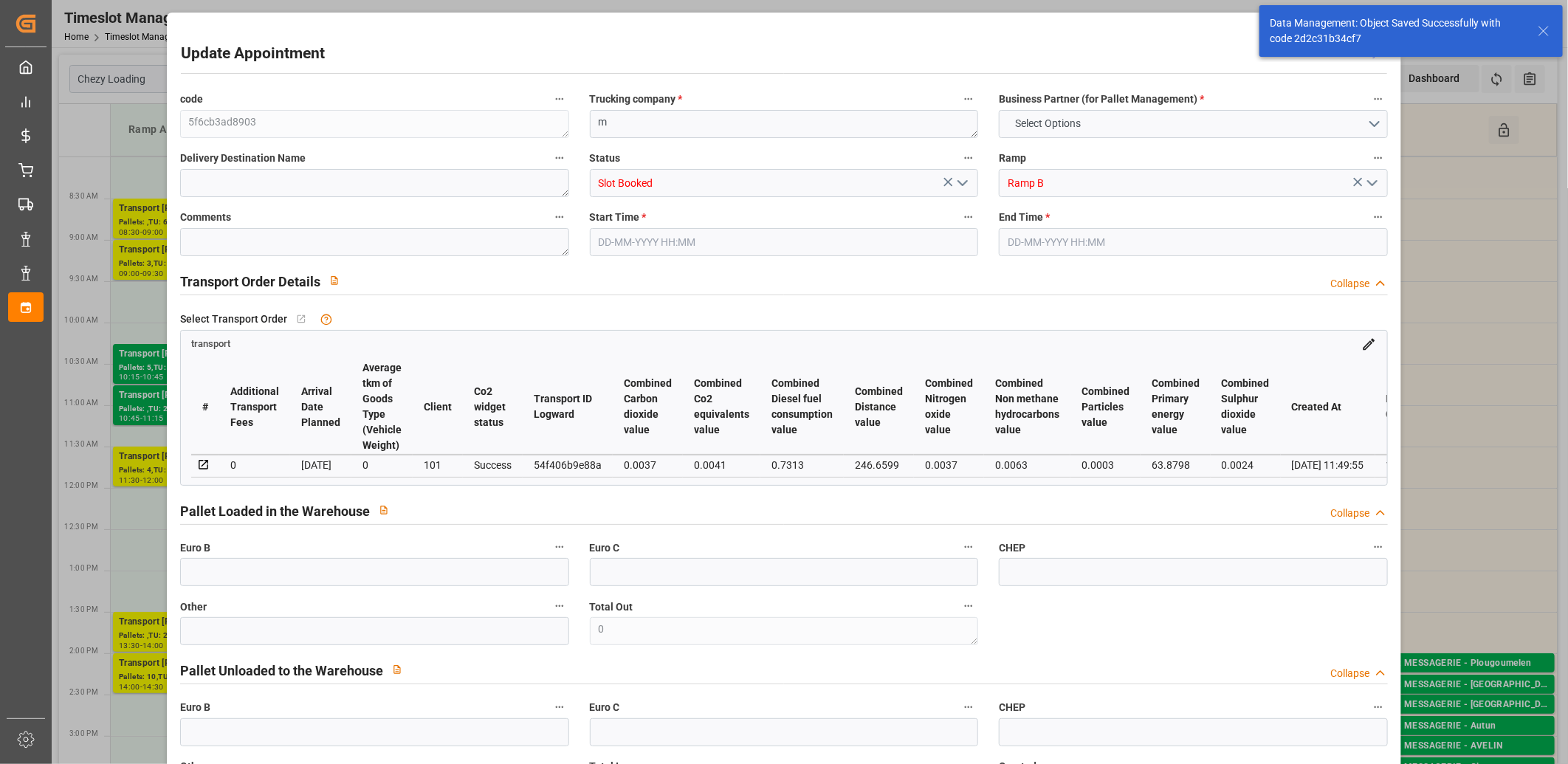
type input "0"
type input "4710.8598"
type input "0"
type input "21"
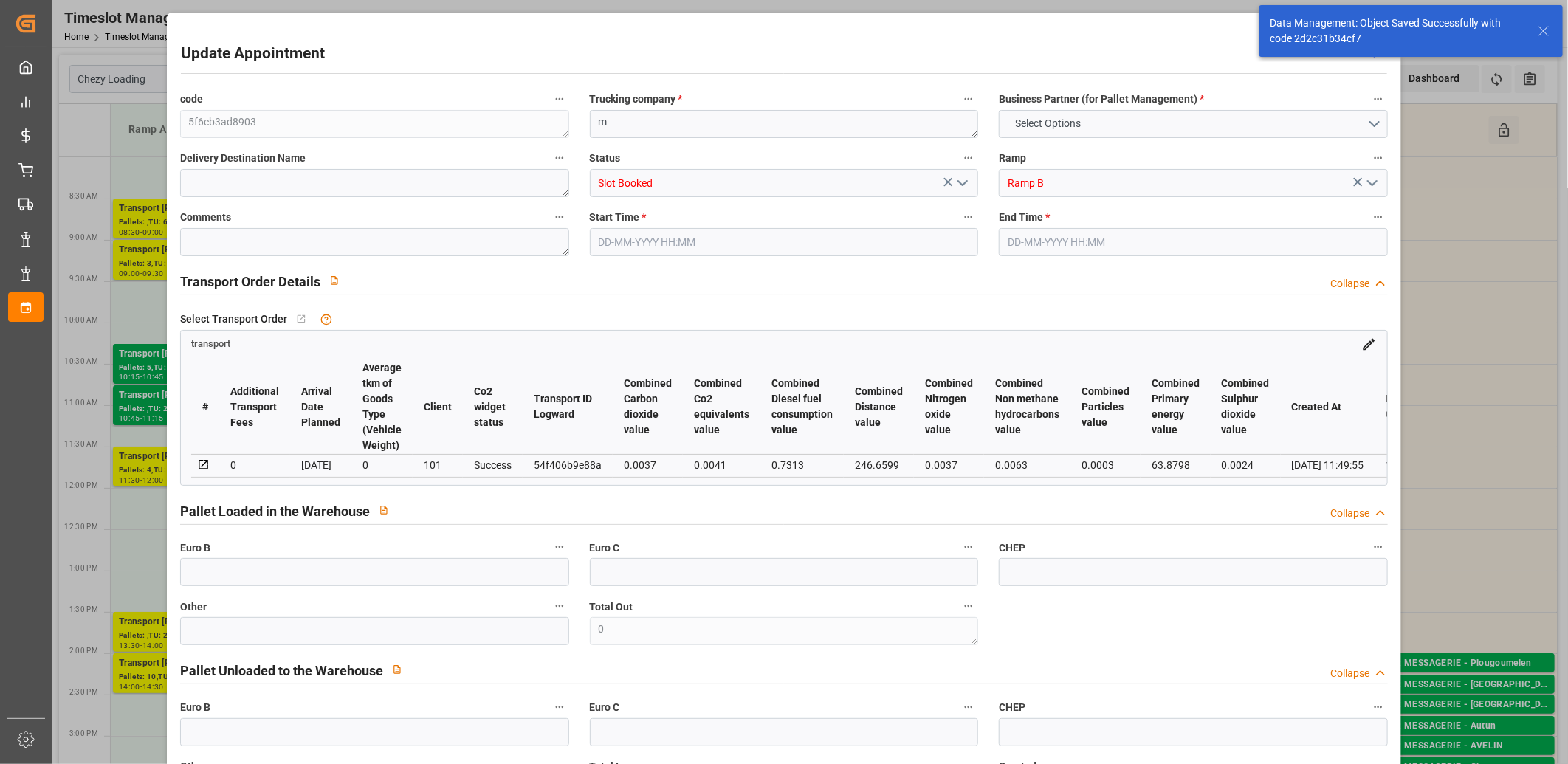
type input "35"
type input "10-09-2025 14:00"
type input "10-09-2025 14:15"
type input "09-09-2025 11:50"
type input "09-09-2025 11:49"
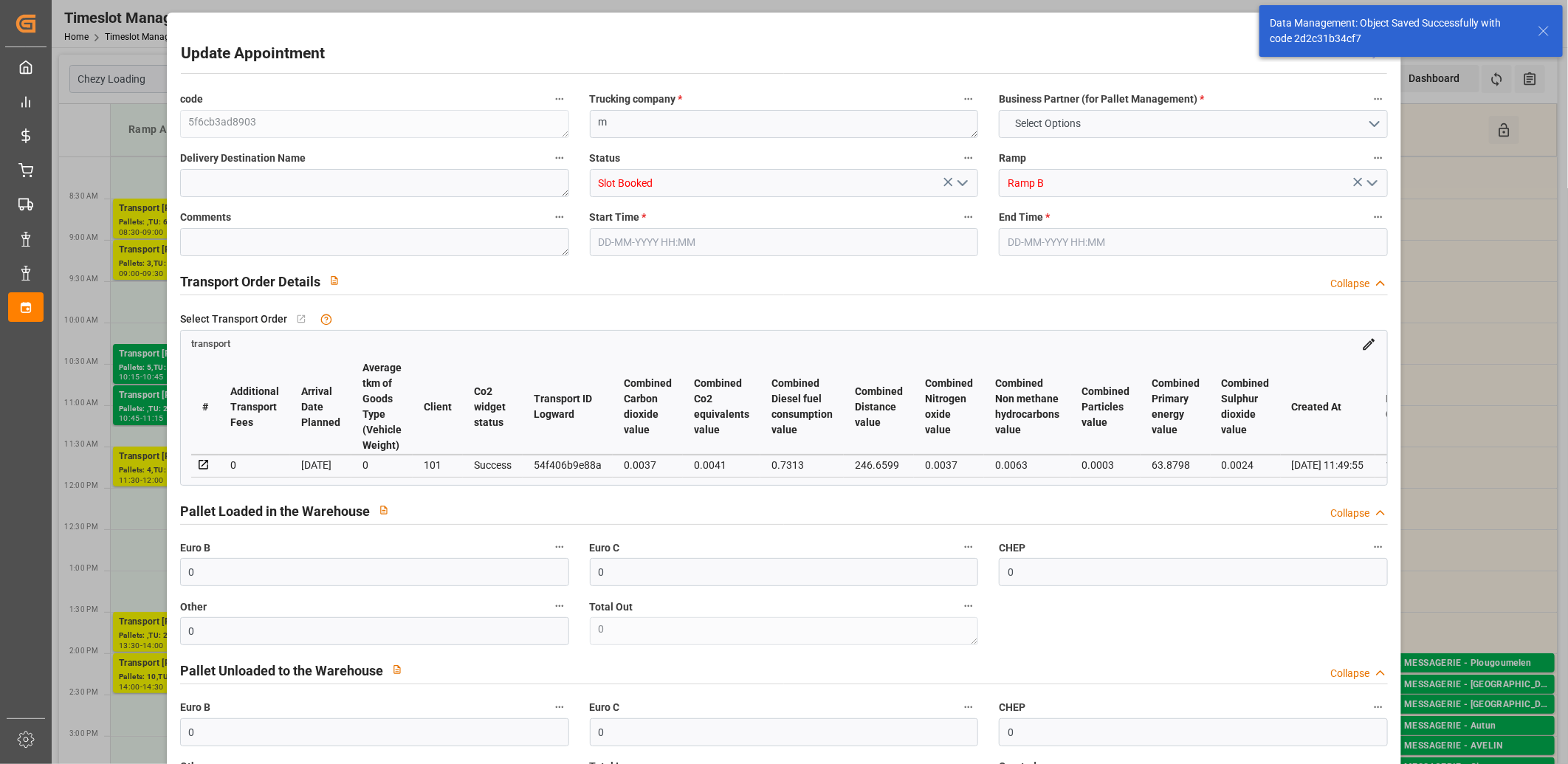
type input "[DATE]"
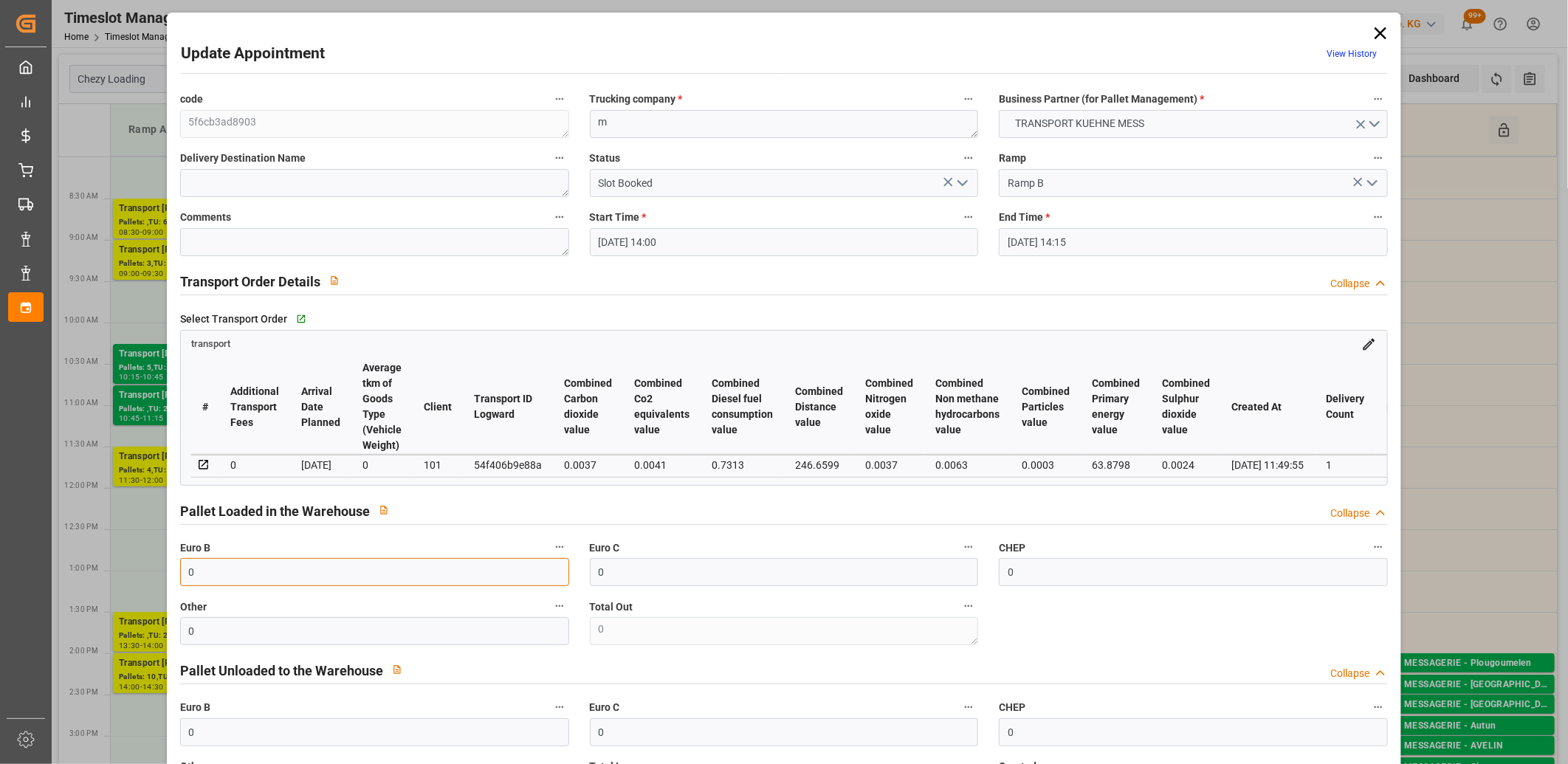
drag, startPoint x: 210, startPoint y: 576, endPoint x: 128, endPoint y: 573, distance: 82.1
click at [128, 573] on div "Update Appointment View History code 5f6cb3ad8903 Trucking company * m Business…" at bounding box center [784, 382] width 1568 height 764
type input "1"
click at [610, 669] on div "Pallet Unloaded to the Warehouse Collapse" at bounding box center [784, 670] width 1208 height 28
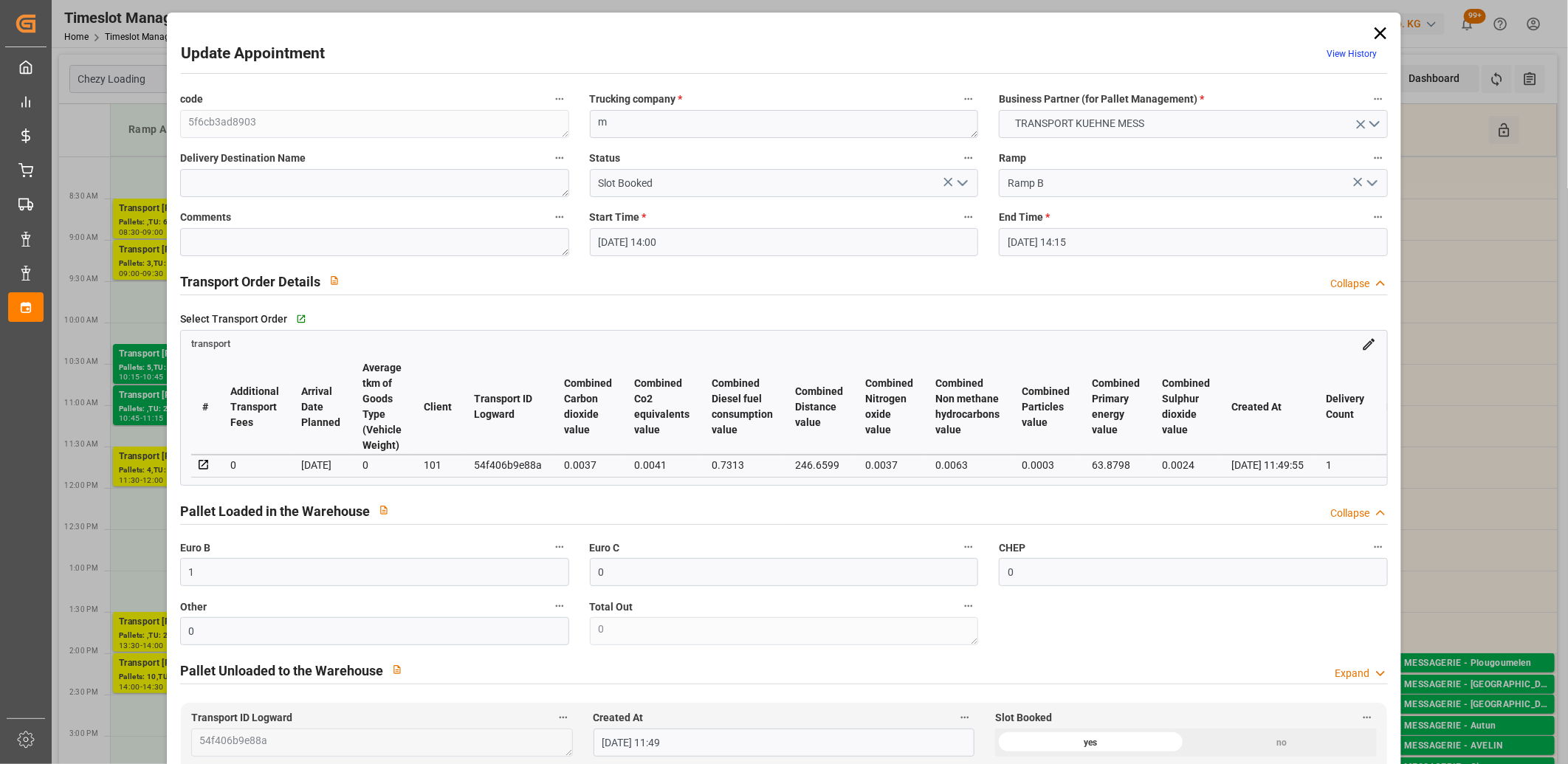
click at [613, 668] on div "Pallet Unloaded to the Warehouse Expand" at bounding box center [784, 670] width 1208 height 28
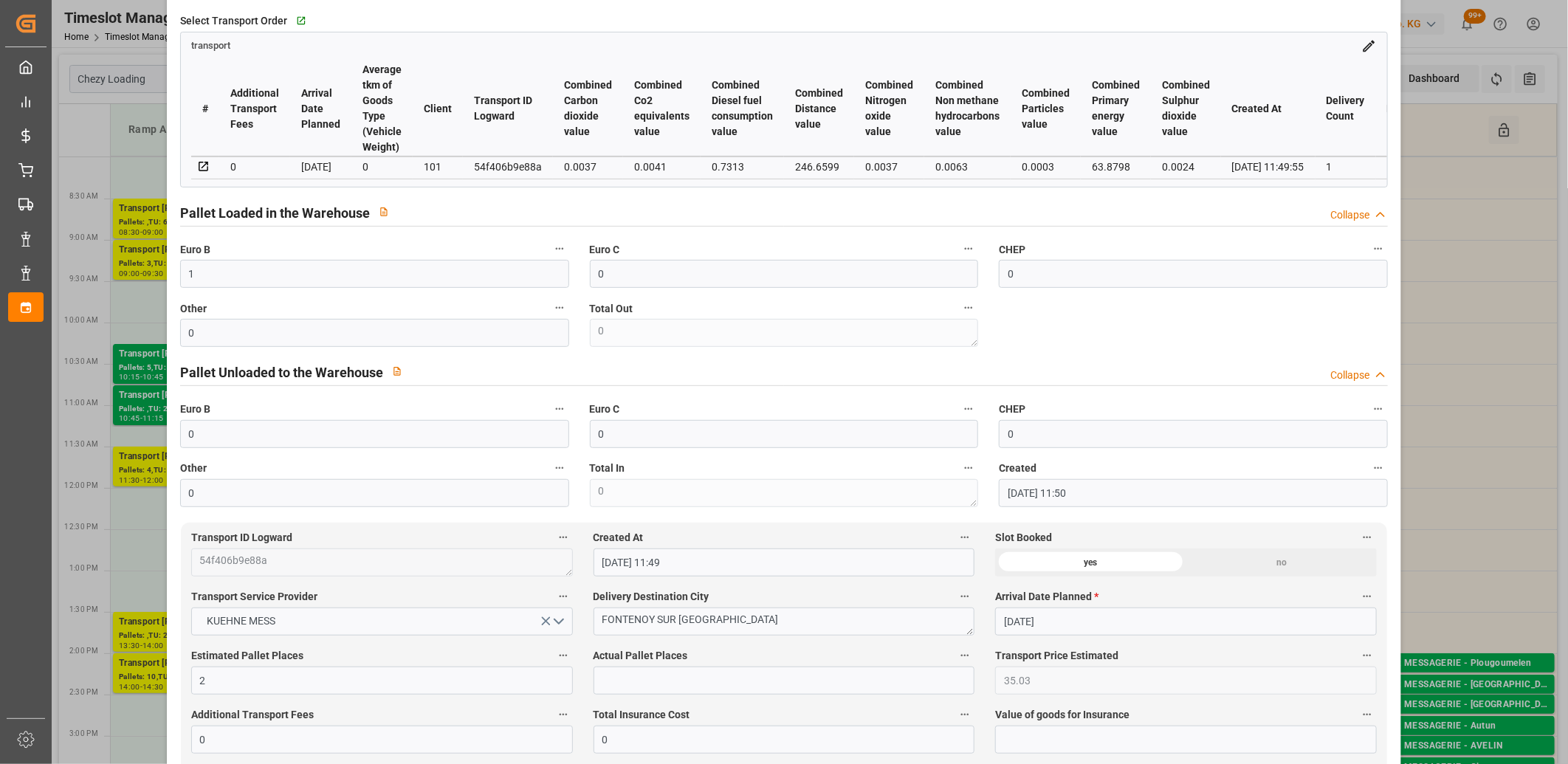
scroll to position [328, 0]
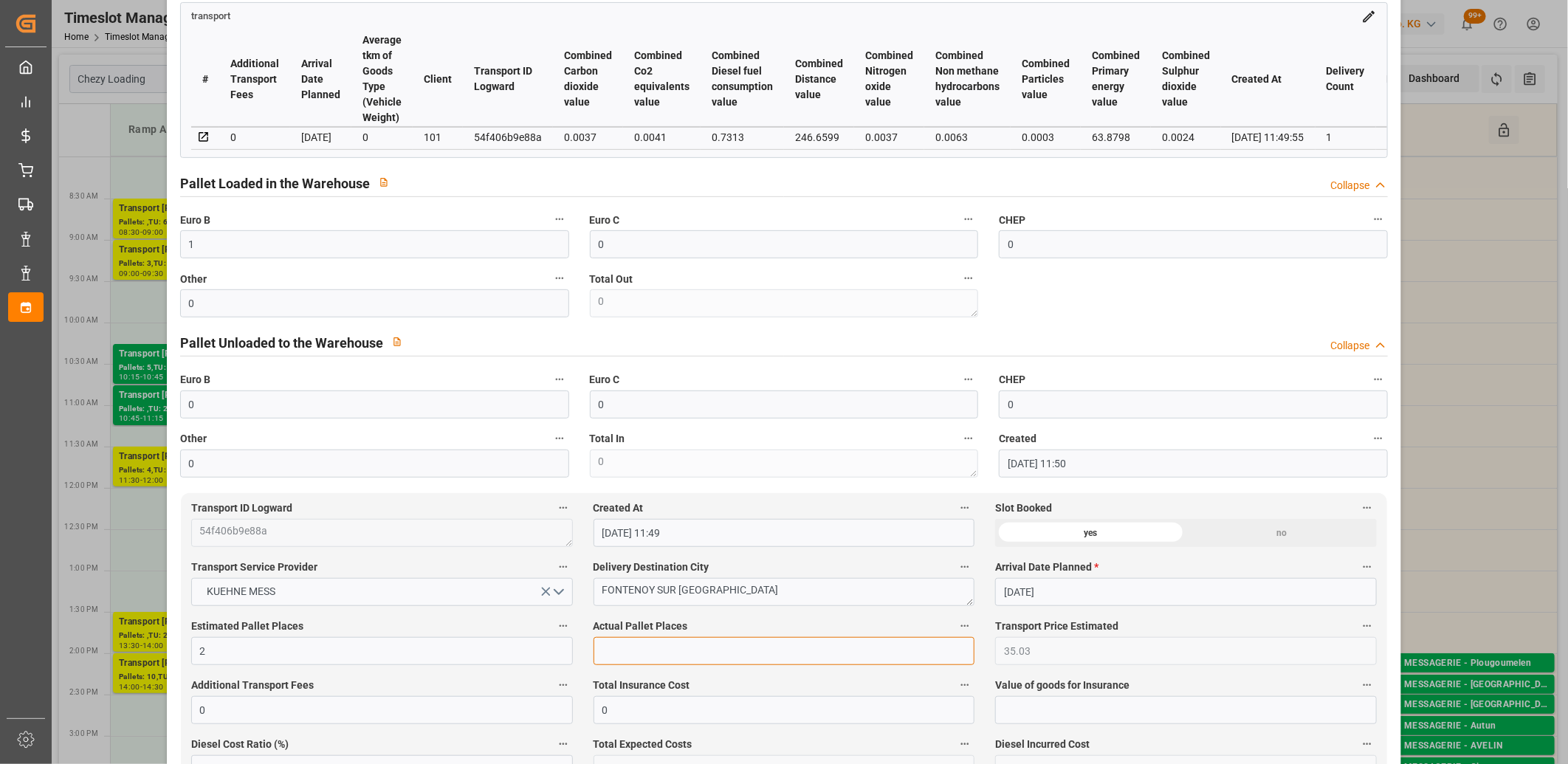
click at [626, 662] on input "text" at bounding box center [784, 651] width 382 height 28
type input "1"
click at [692, 628] on label "Actual Pallet Places" at bounding box center [784, 627] width 382 height 21
click at [955, 628] on button "Actual Pallet Places" at bounding box center [965, 626] width 19 height 19
click at [722, 625] on div at bounding box center [784, 382] width 1568 height 764
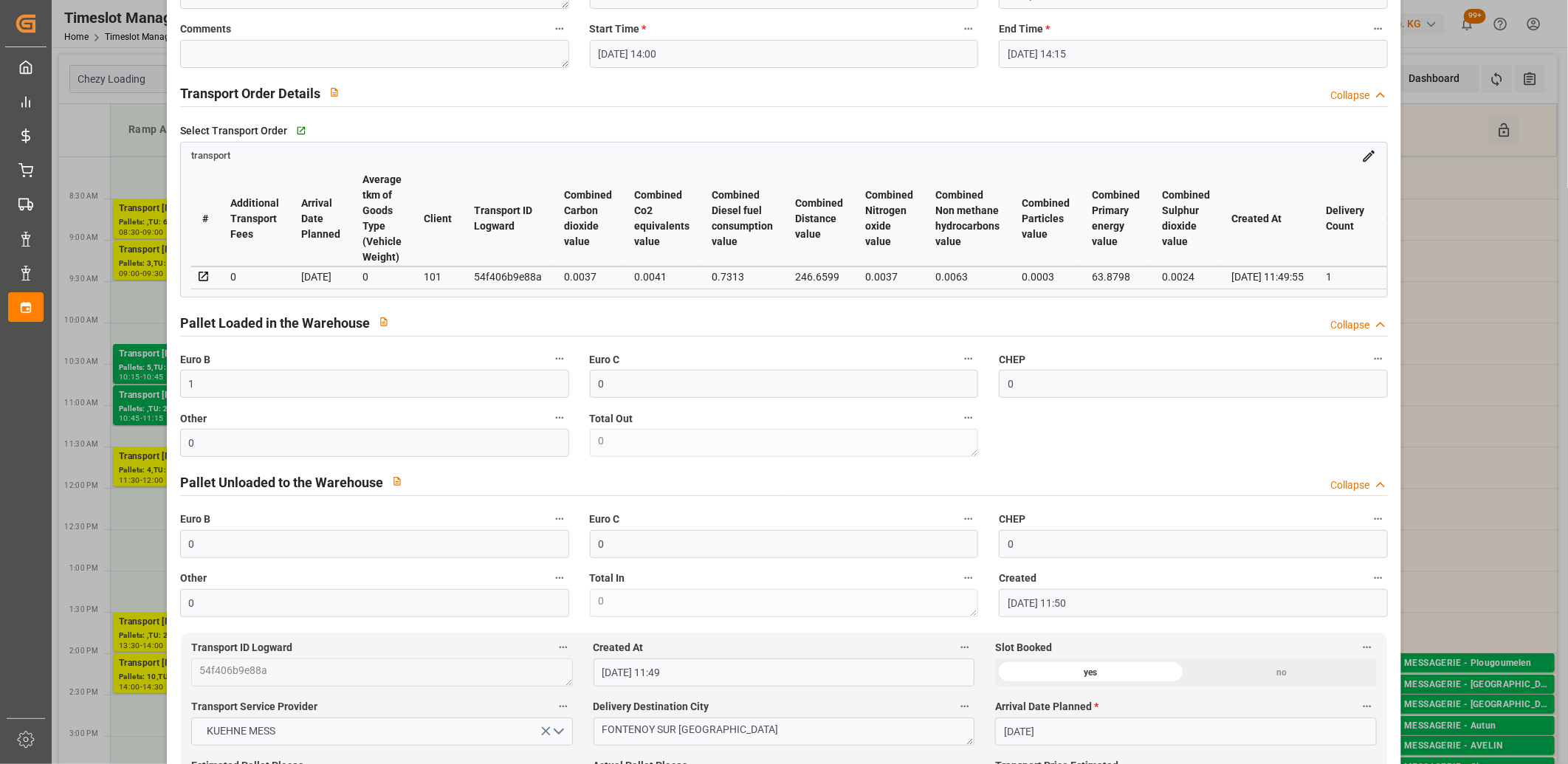
scroll to position [0, 0]
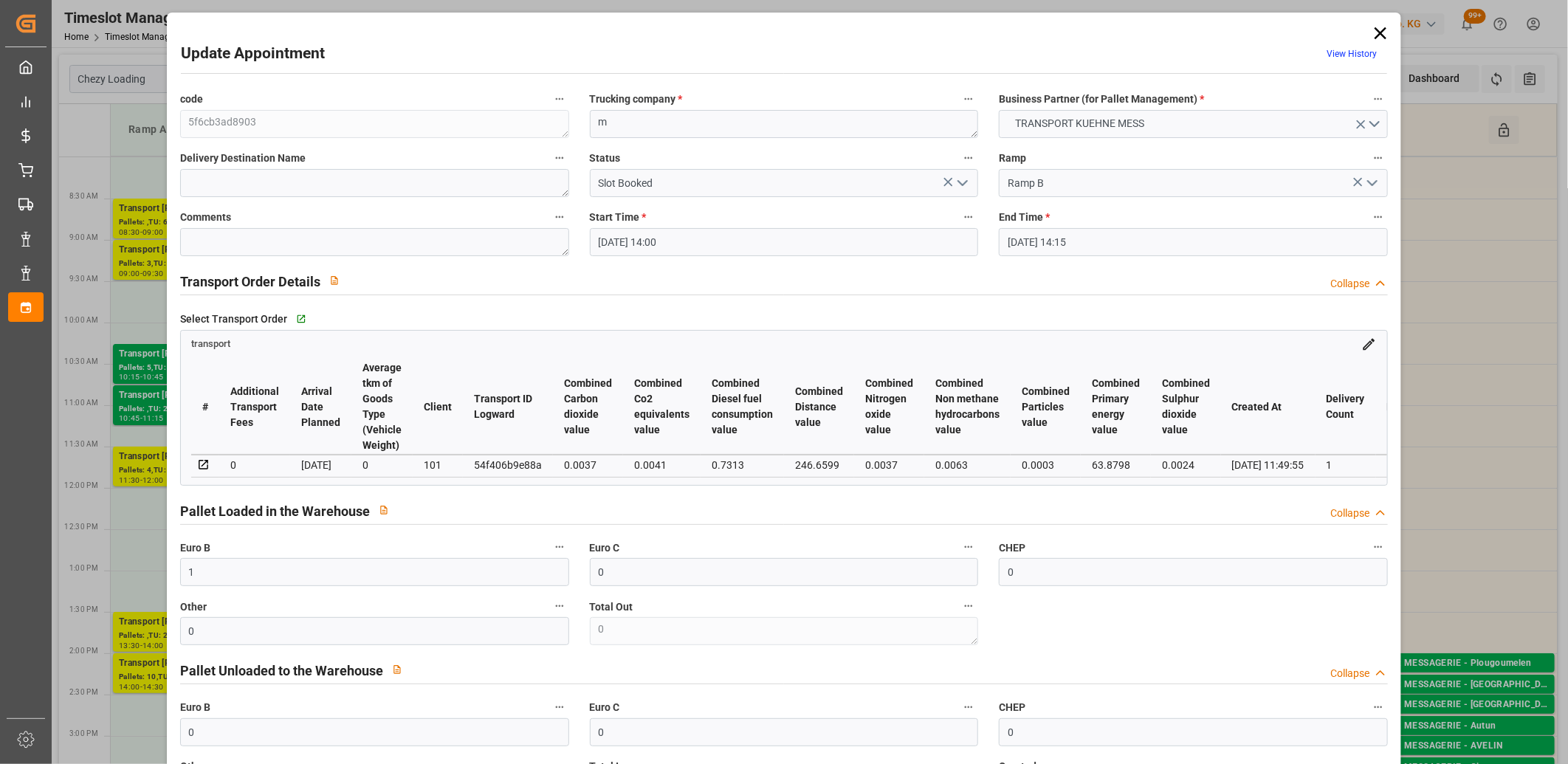
click at [961, 175] on icon "open menu" at bounding box center [963, 183] width 18 height 18
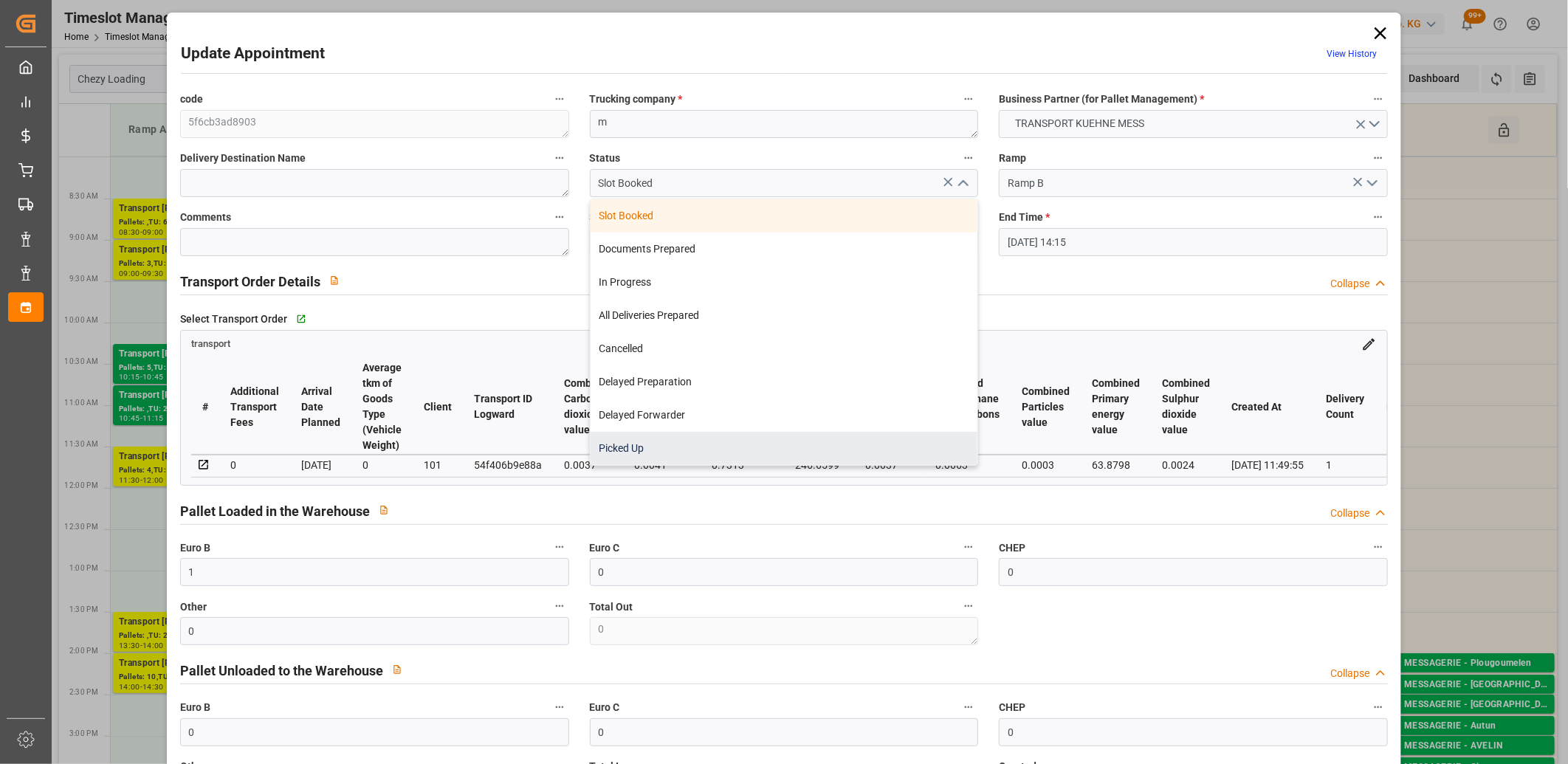
click at [632, 451] on div "Picked Up" at bounding box center [784, 448] width 388 height 33
type input "Picked Up"
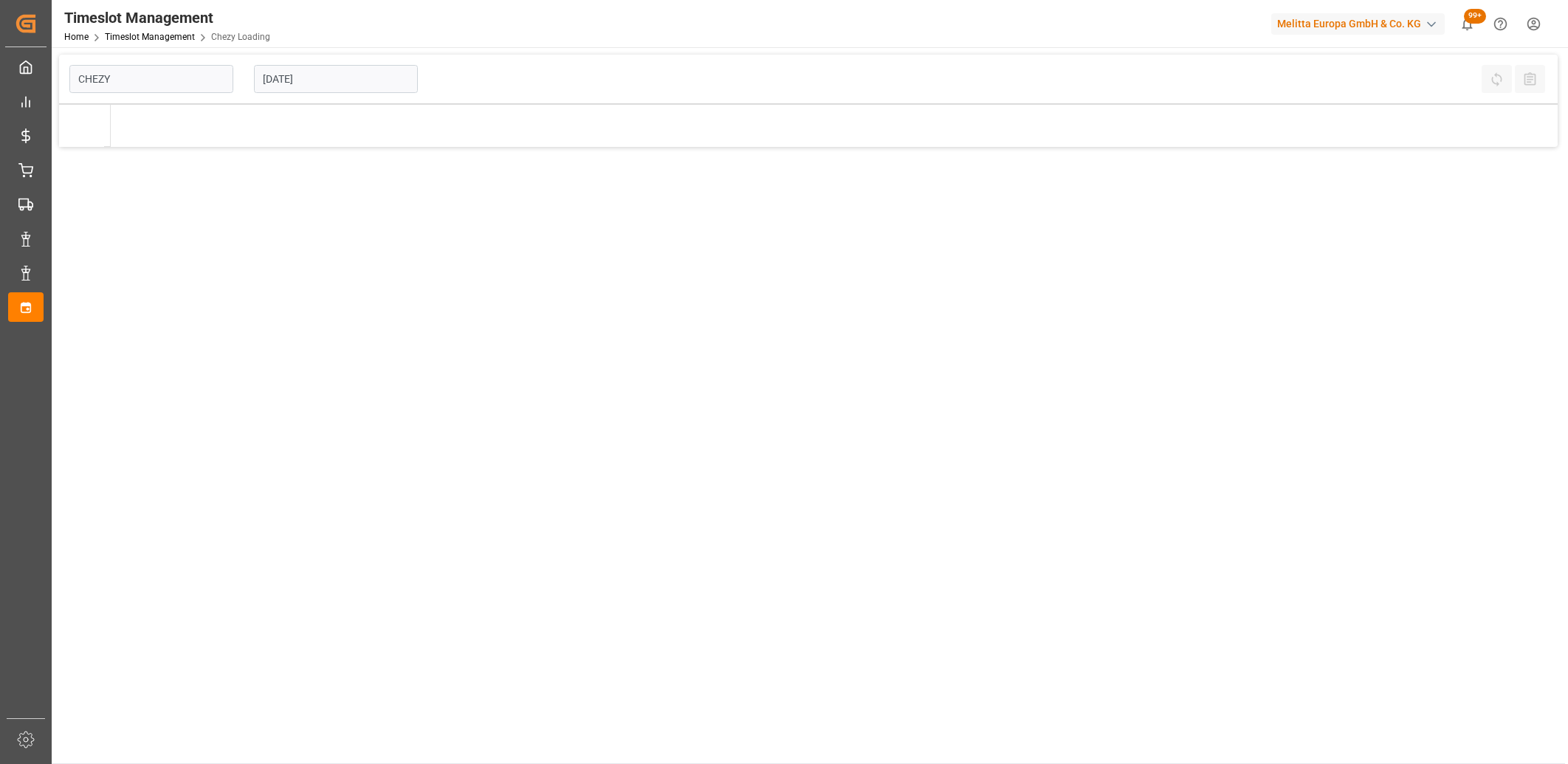
type input "Chezy Loading"
